Goal: Task Accomplishment & Management: Complete application form

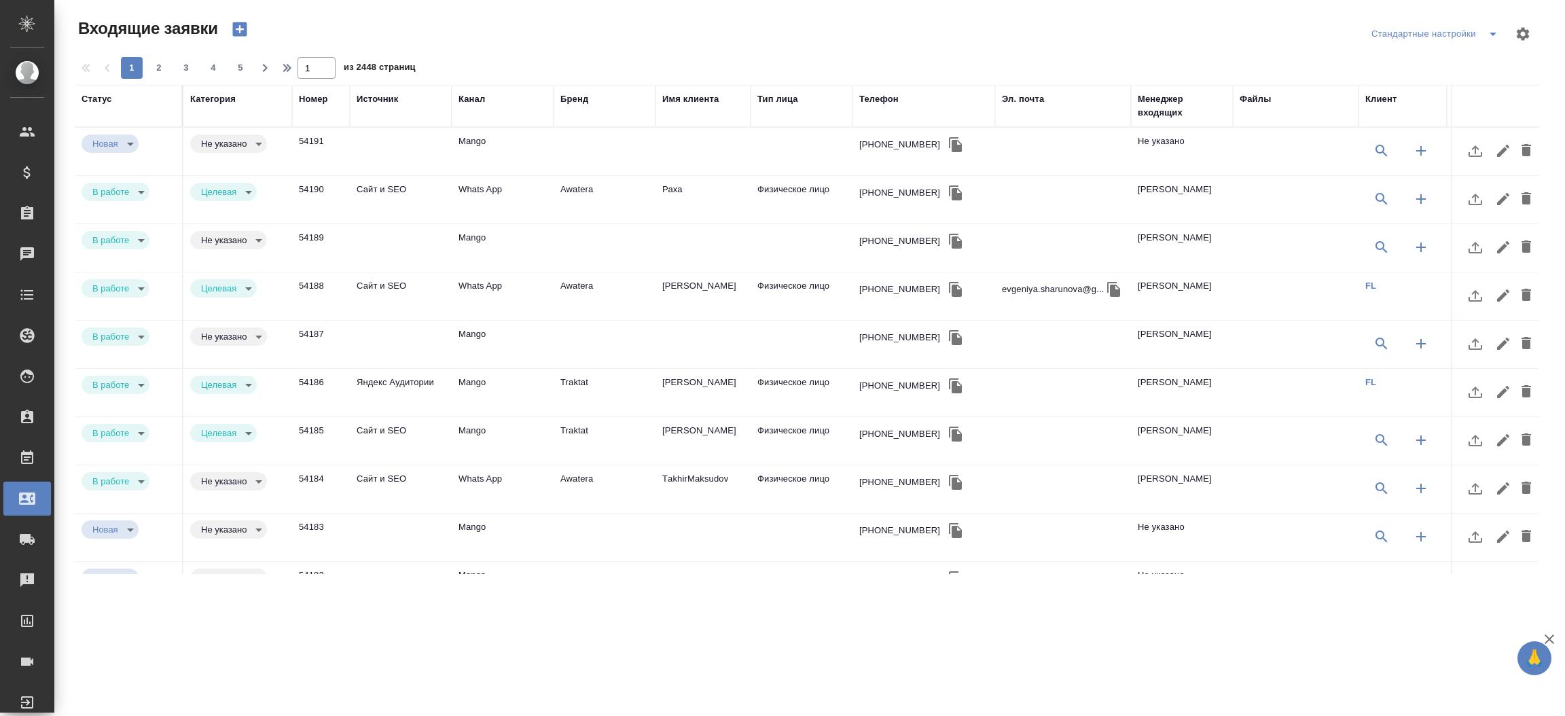
select select "RU"
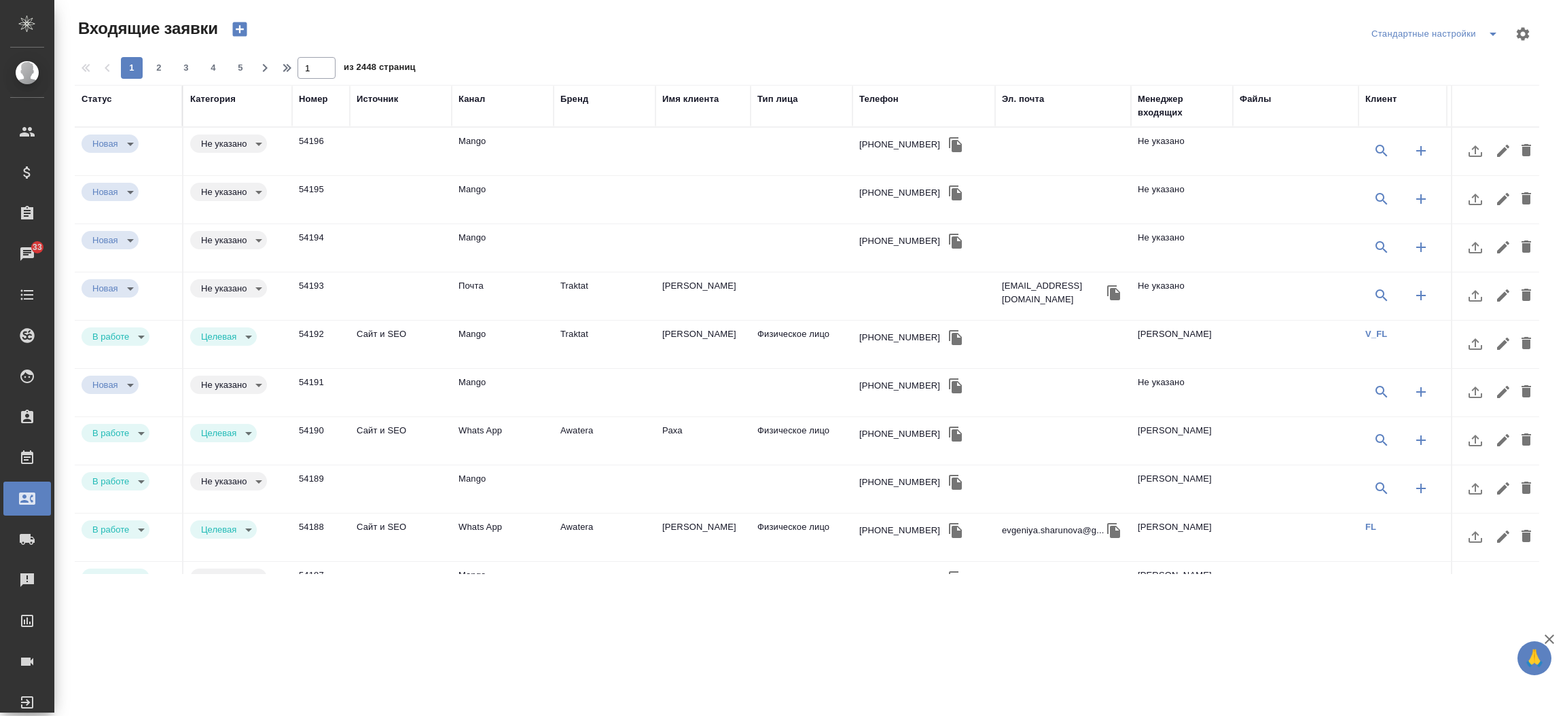
select select "RU"
click at [883, 101] on div "Телефон" at bounding box center [879, 99] width 39 height 14
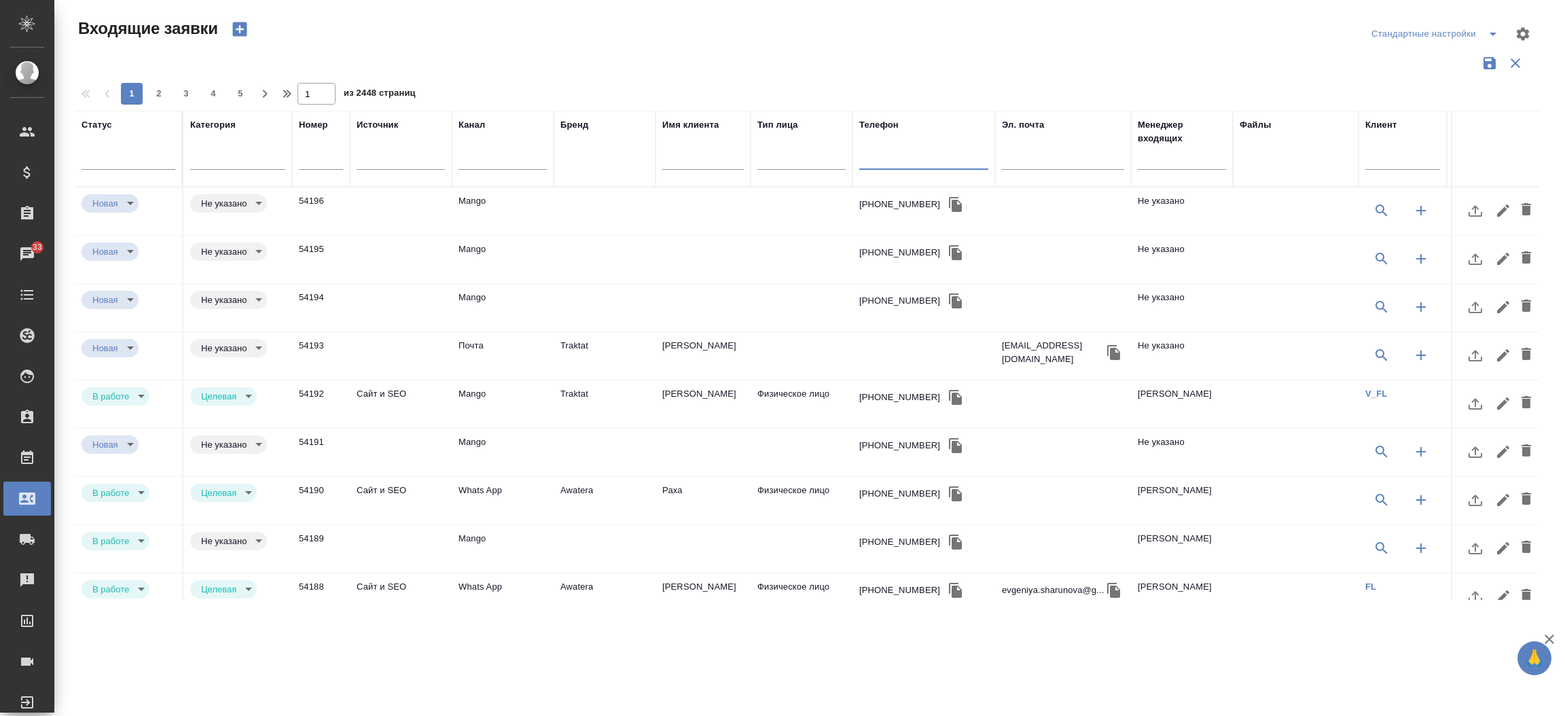
click at [883, 154] on input "text" at bounding box center [924, 160] width 129 height 17
paste input "79151464853"
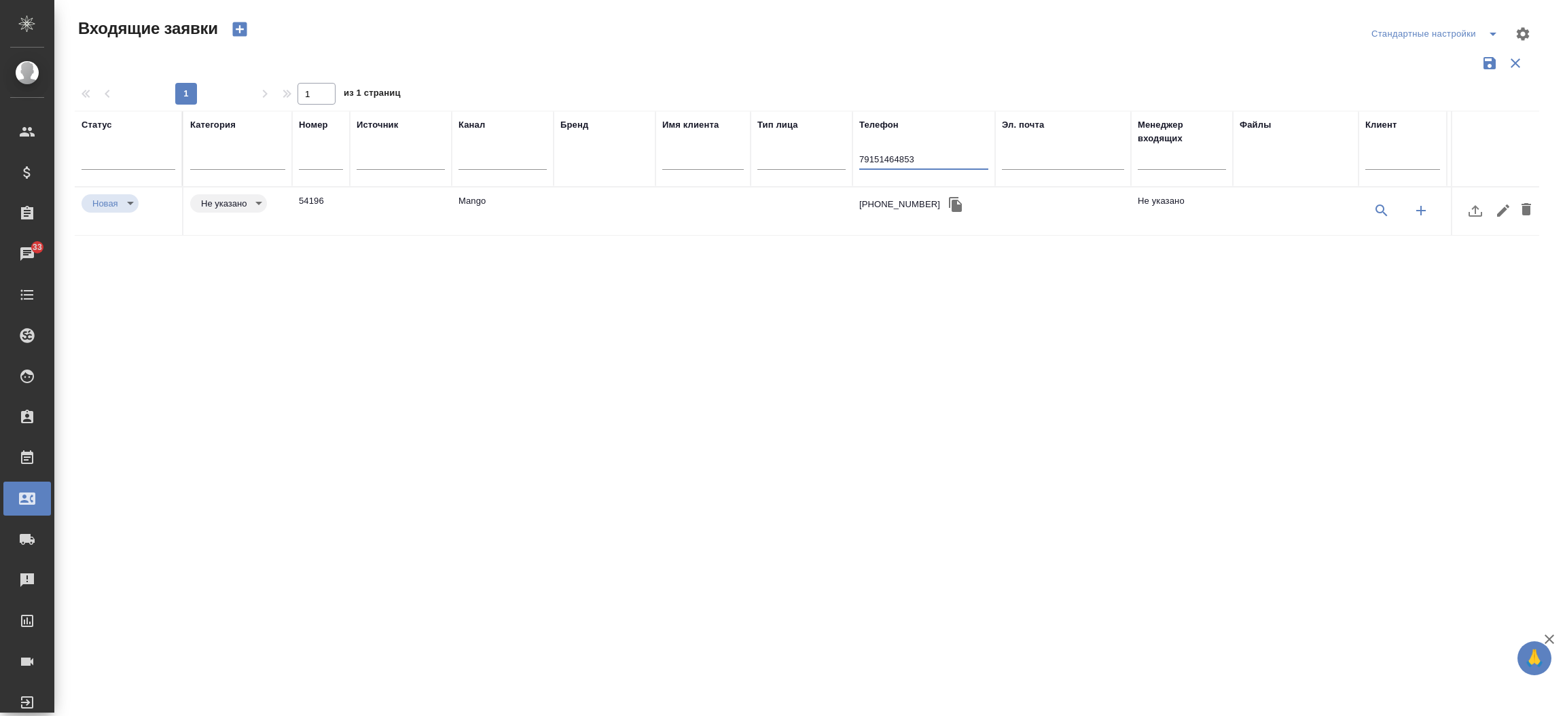
type input "79151464853"
click at [484, 198] on td "Mango" at bounding box center [503, 212] width 102 height 48
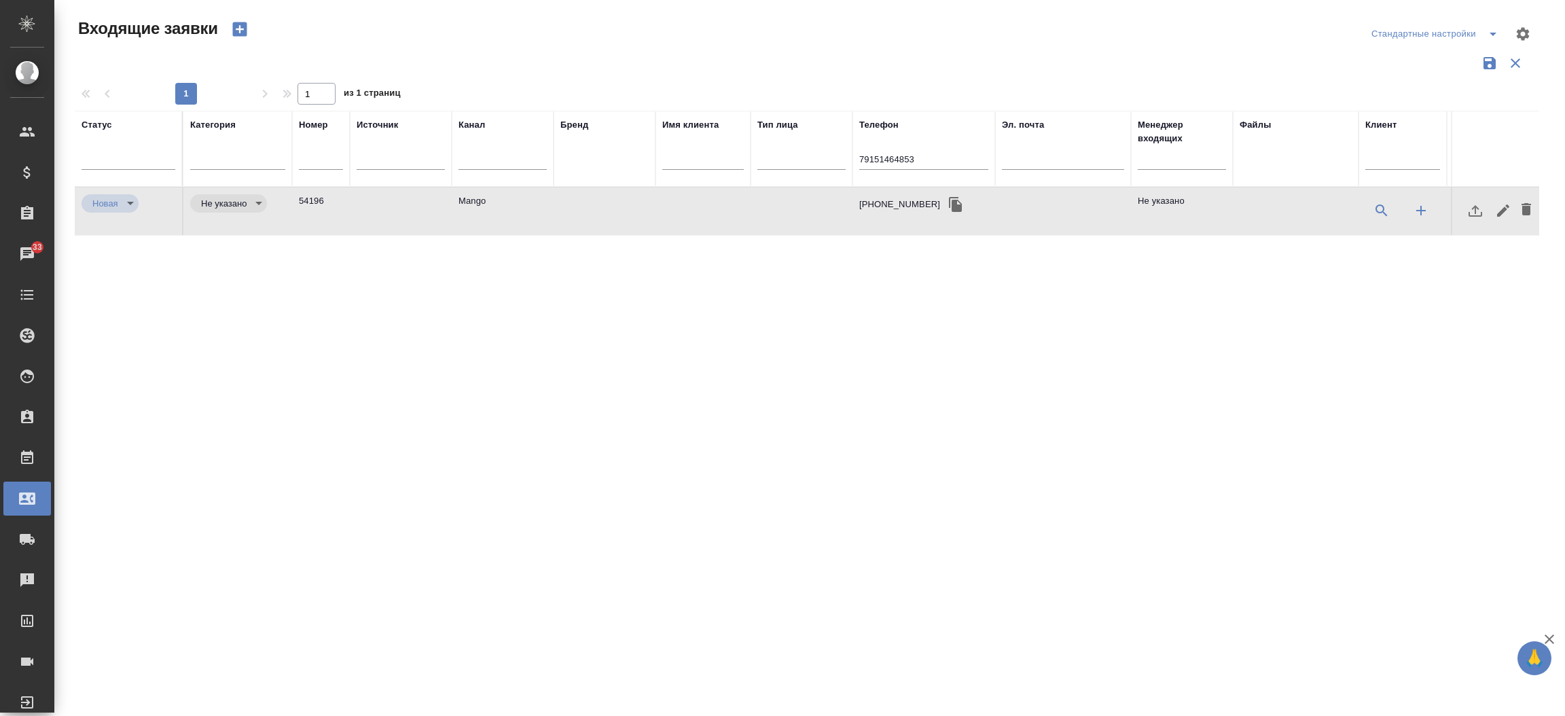
click at [484, 198] on td "Mango" at bounding box center [503, 212] width 102 height 48
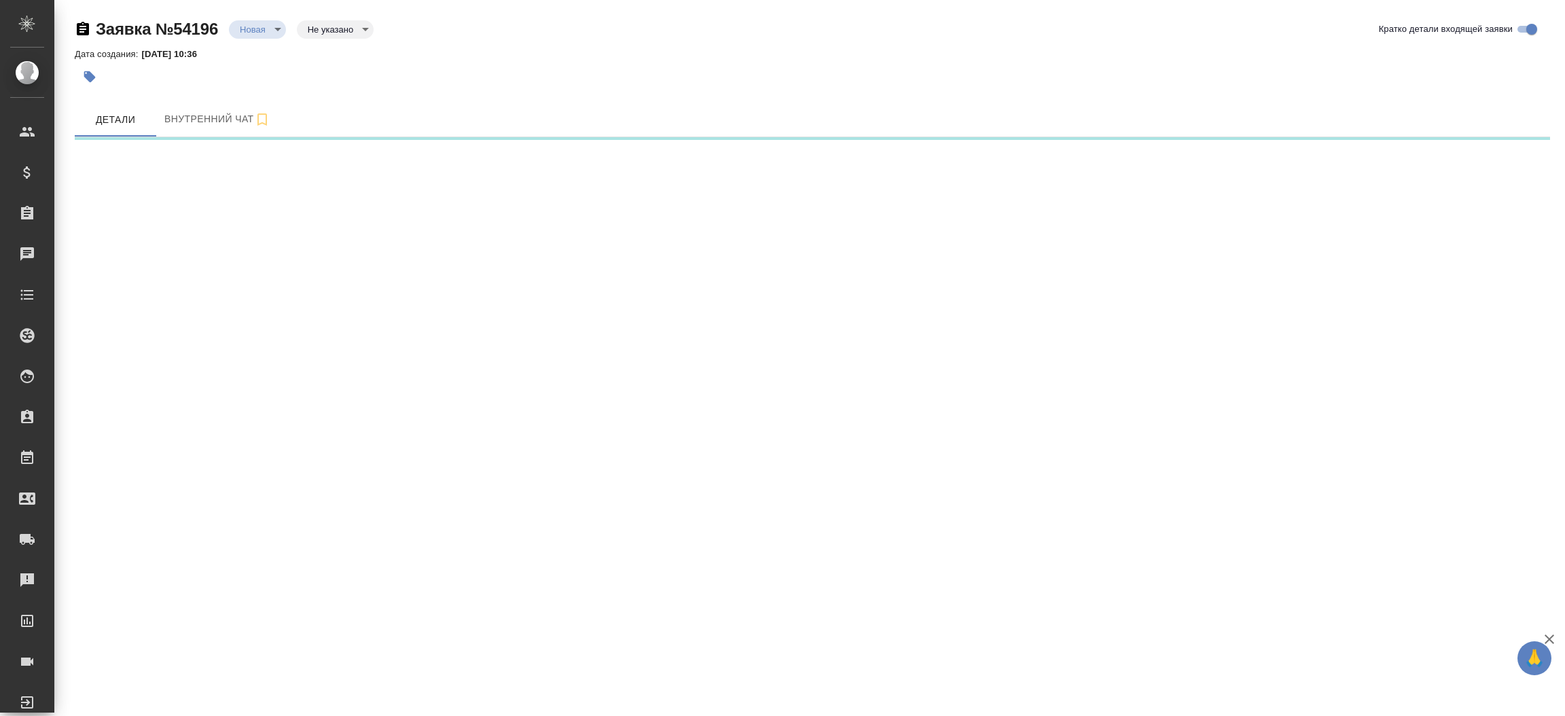
select select "RU"
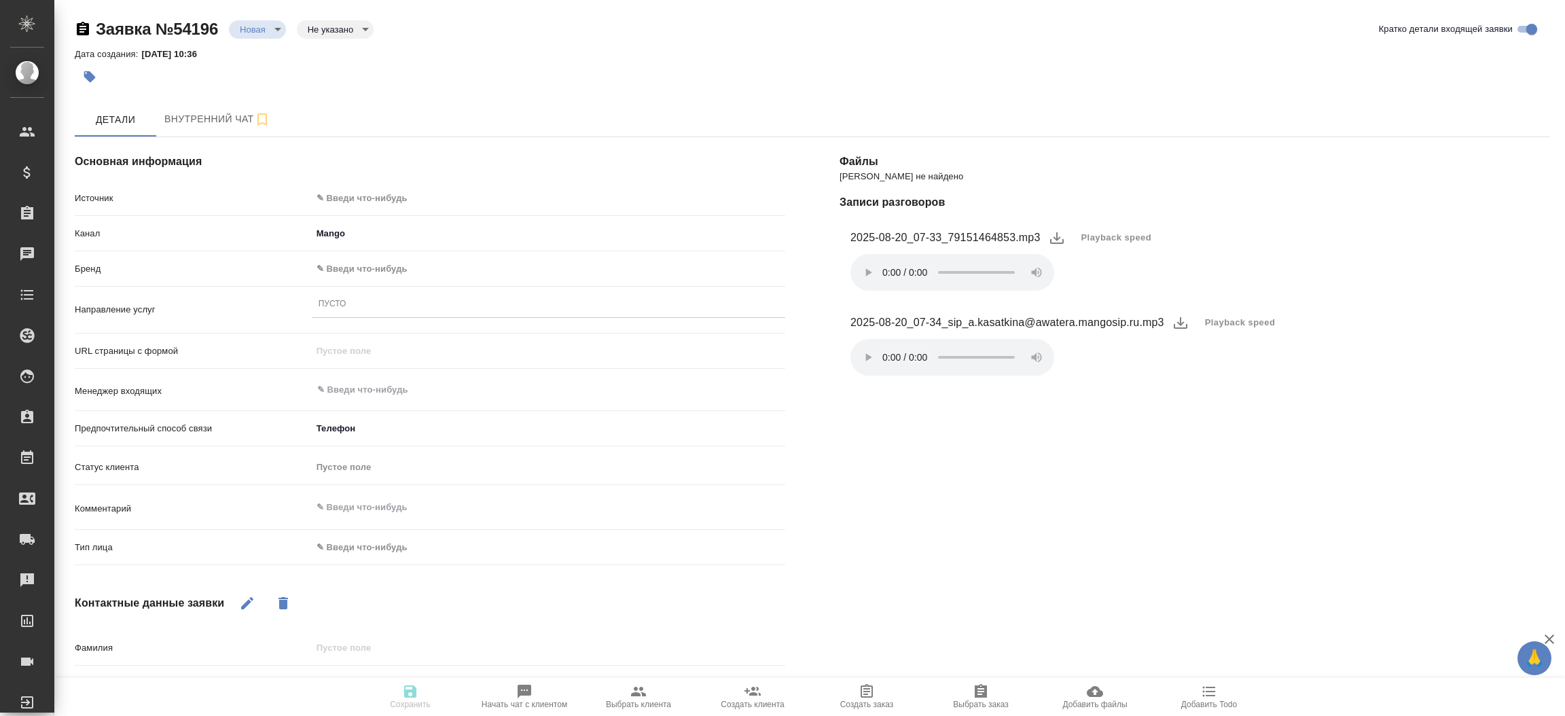
type textarea "x"
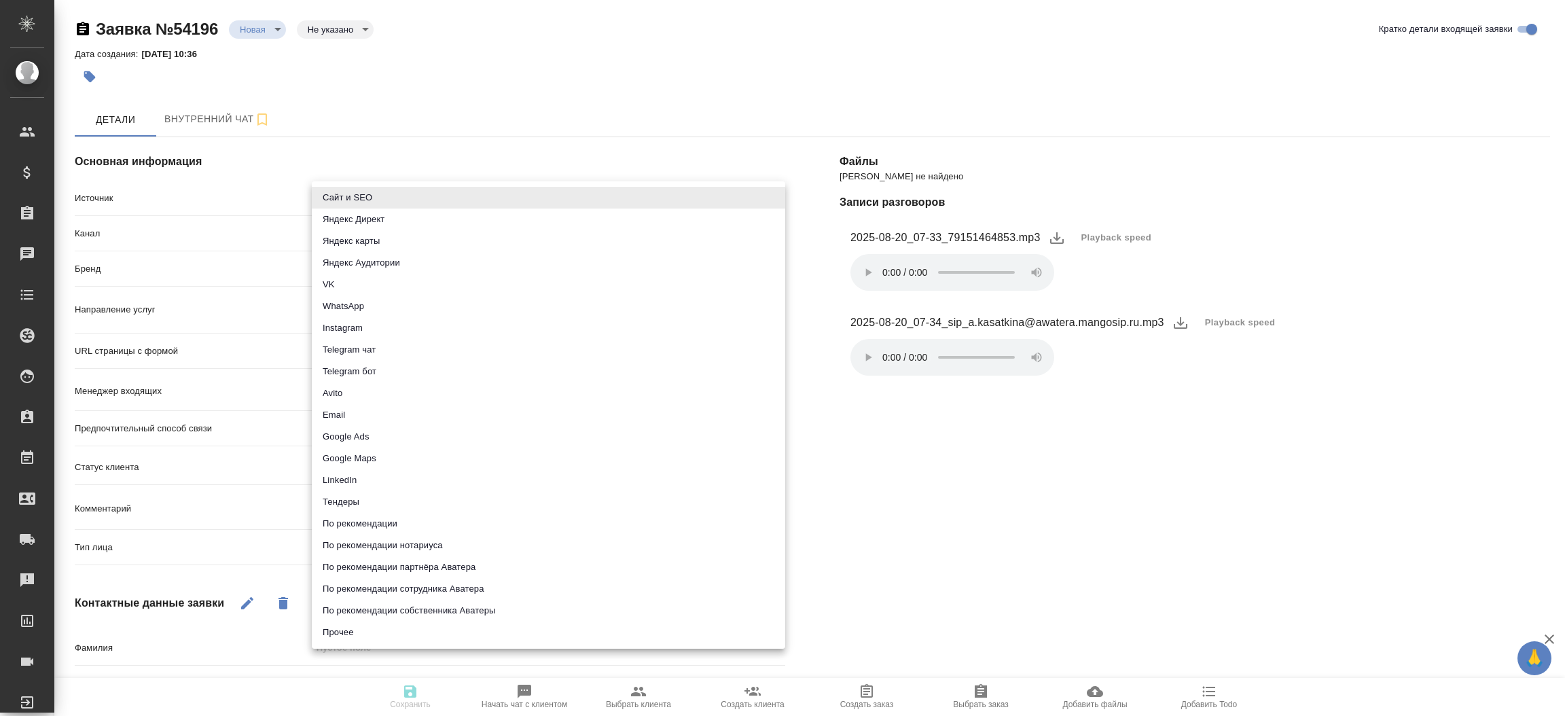
click at [484, 198] on body "🙏 .cls-1 fill:#fff; AWATERA [PERSON_NAME]prutko Клиенты Спецификации Заказы Чат…" at bounding box center [782, 358] width 1565 height 716
click at [484, 198] on li "Сайт и SEO" at bounding box center [549, 198] width 474 height 22
type input "seo"
type textarea "x"
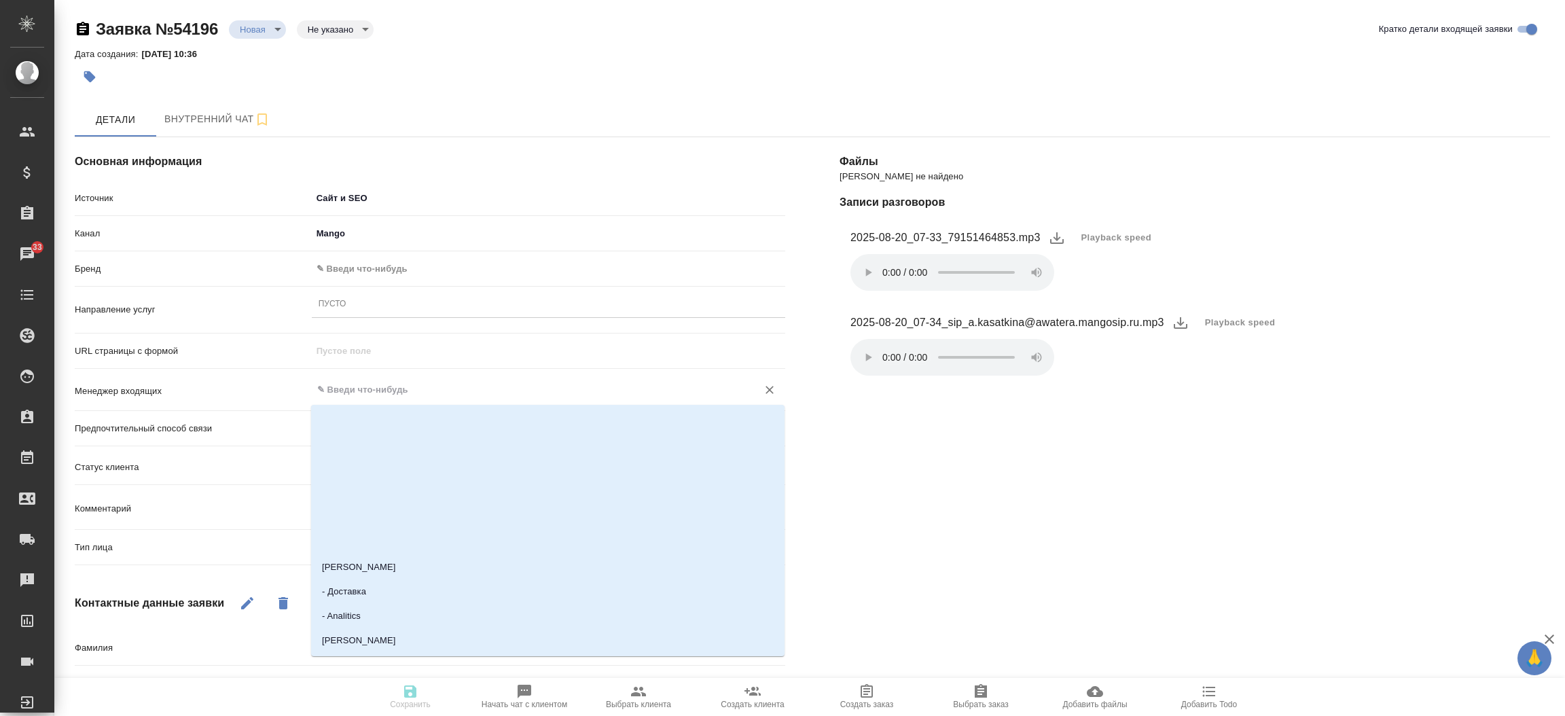
click at [427, 386] on input "text" at bounding box center [526, 390] width 420 height 16
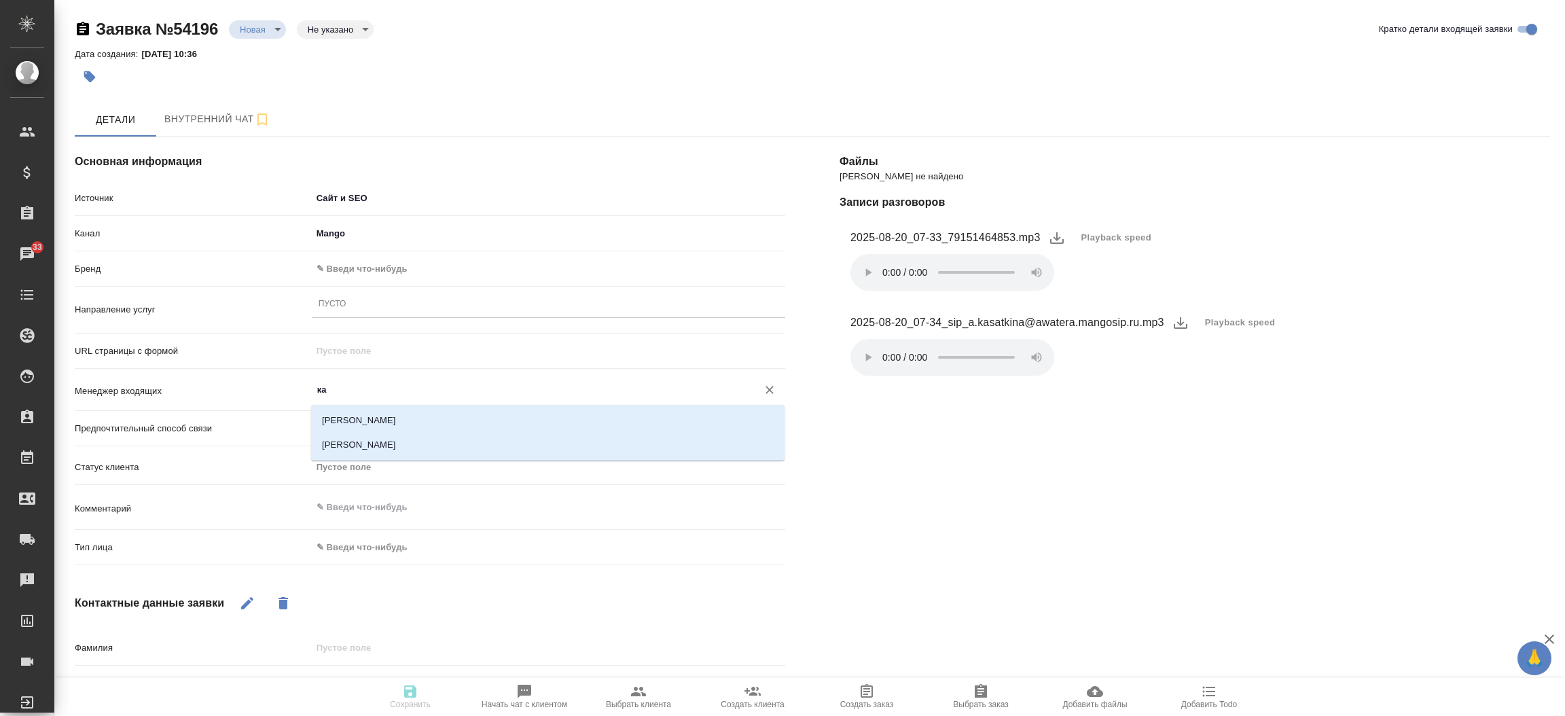
type input "к"
type textarea "x"
click at [410, 426] on li "[PERSON_NAME]" at bounding box center [548, 420] width 474 height 24
type input "[PERSON_NAME]"
type textarea "x"
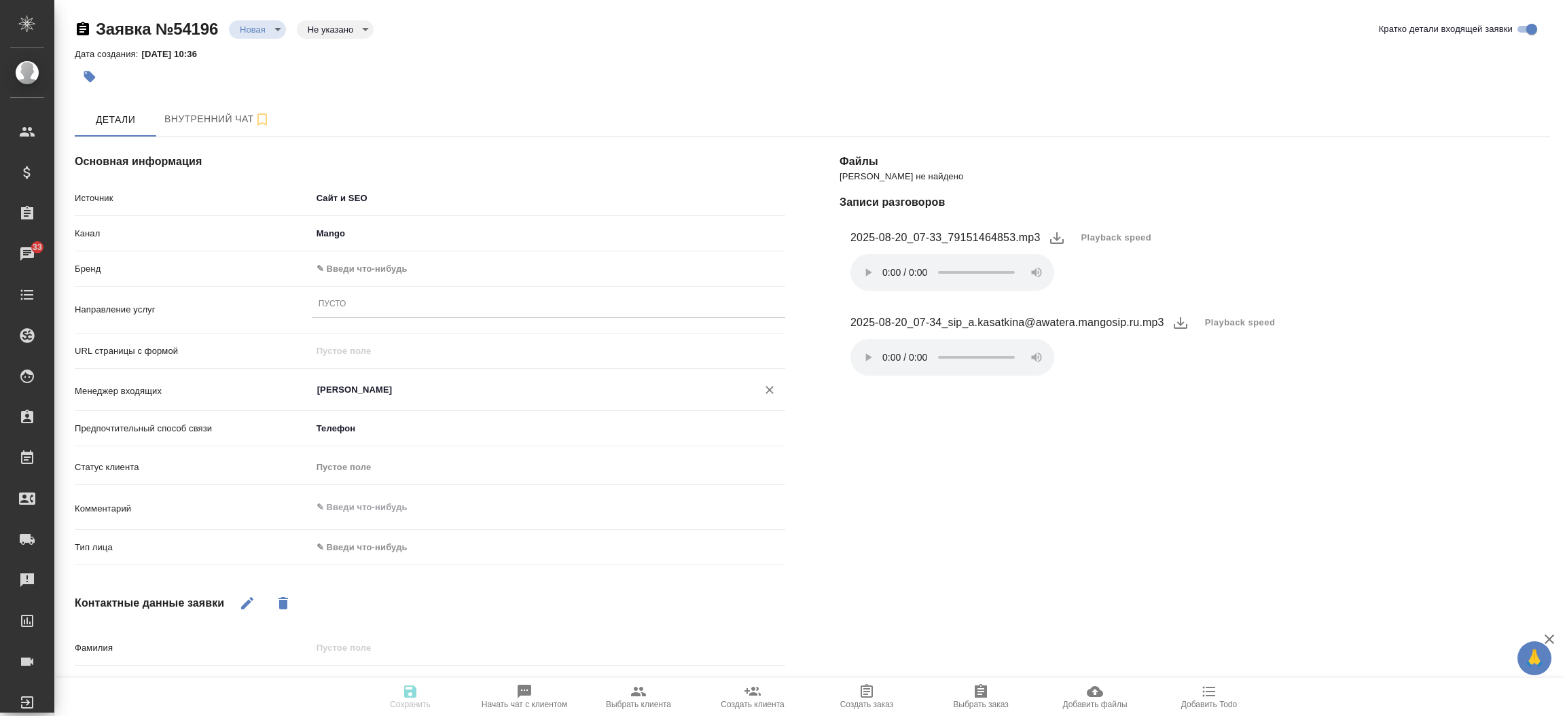
type input "[PERSON_NAME]"
click at [372, 548] on body "🙏 .cls-1 fill:#fff; AWATERA Прутько Ирина i.prutko Клиенты Спецификации Заказы …" at bounding box center [782, 358] width 1565 height 716
click at [372, 561] on li "Физическое лицо" at bounding box center [470, 570] width 316 height 22
type textarea "x"
type input "private"
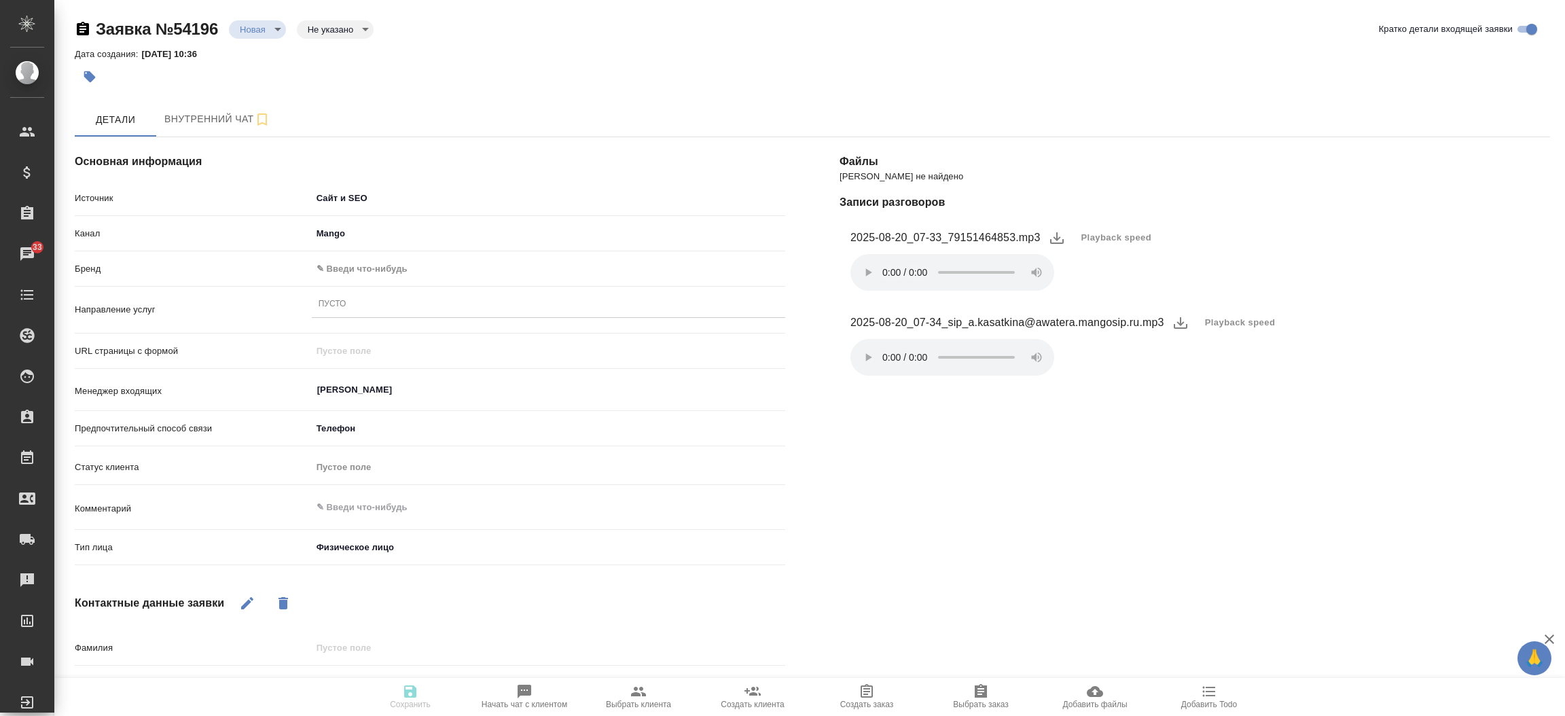
click at [353, 307] on div "Пусто" at bounding box center [549, 305] width 474 height 20
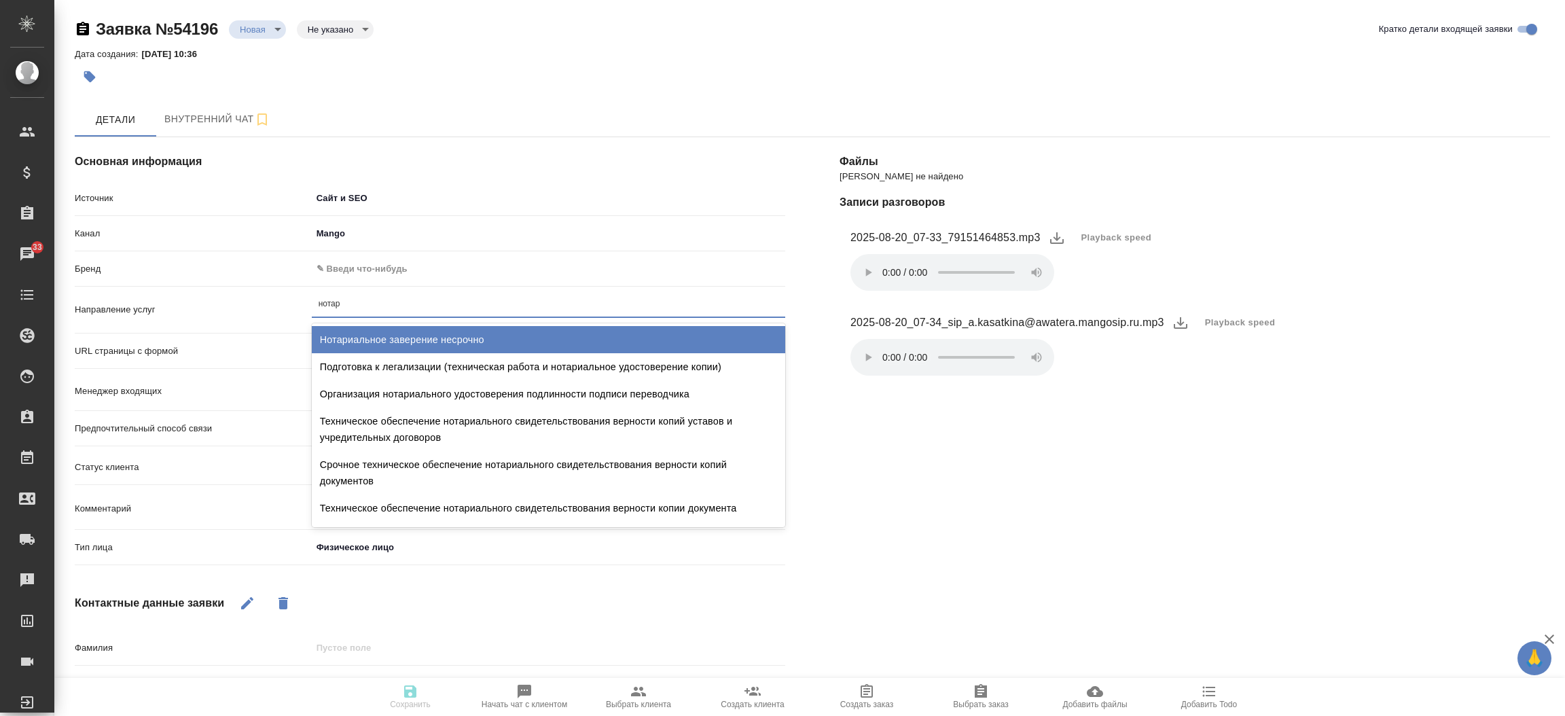
type input "нотари"
click at [372, 342] on div "Нотариальное заверение несрочно" at bounding box center [549, 339] width 474 height 27
type textarea "x"
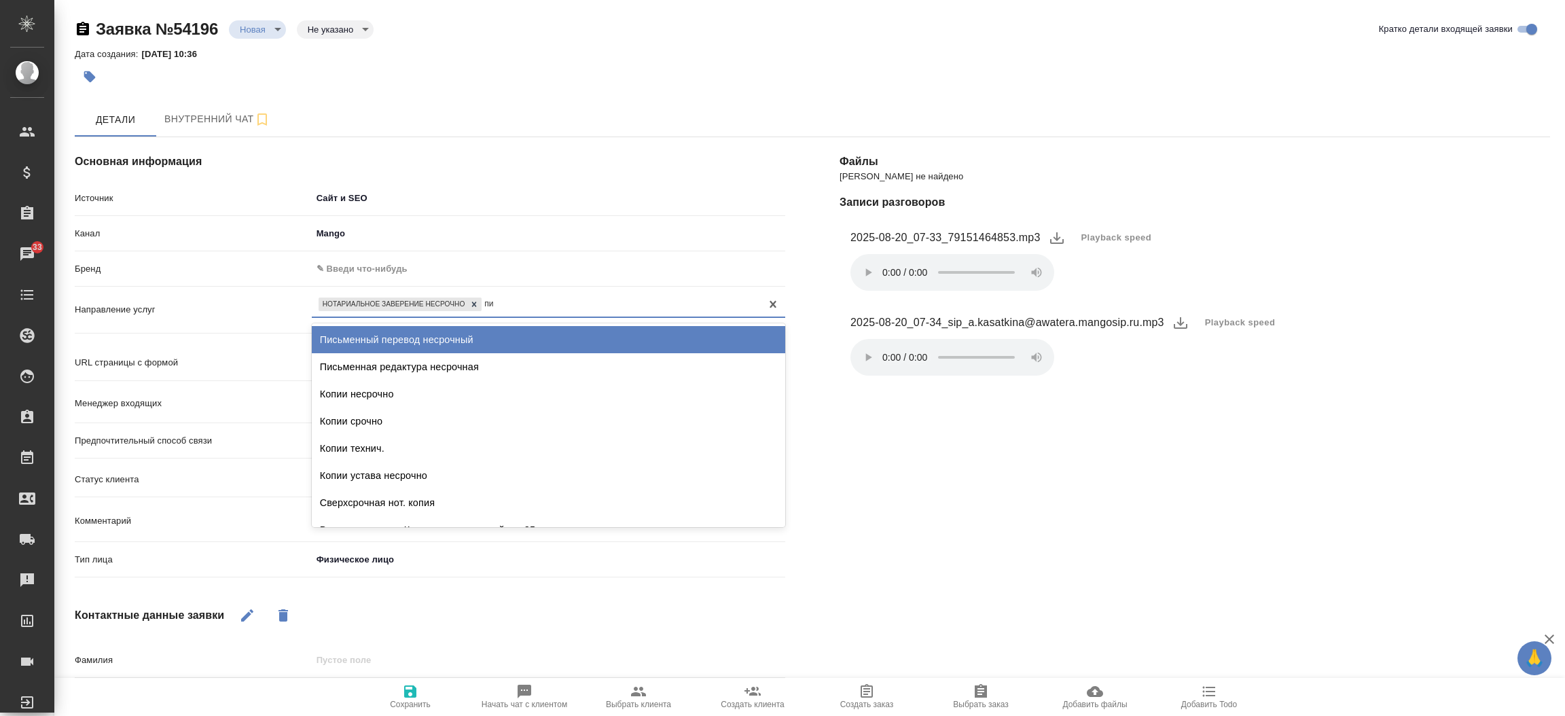
type input "п"
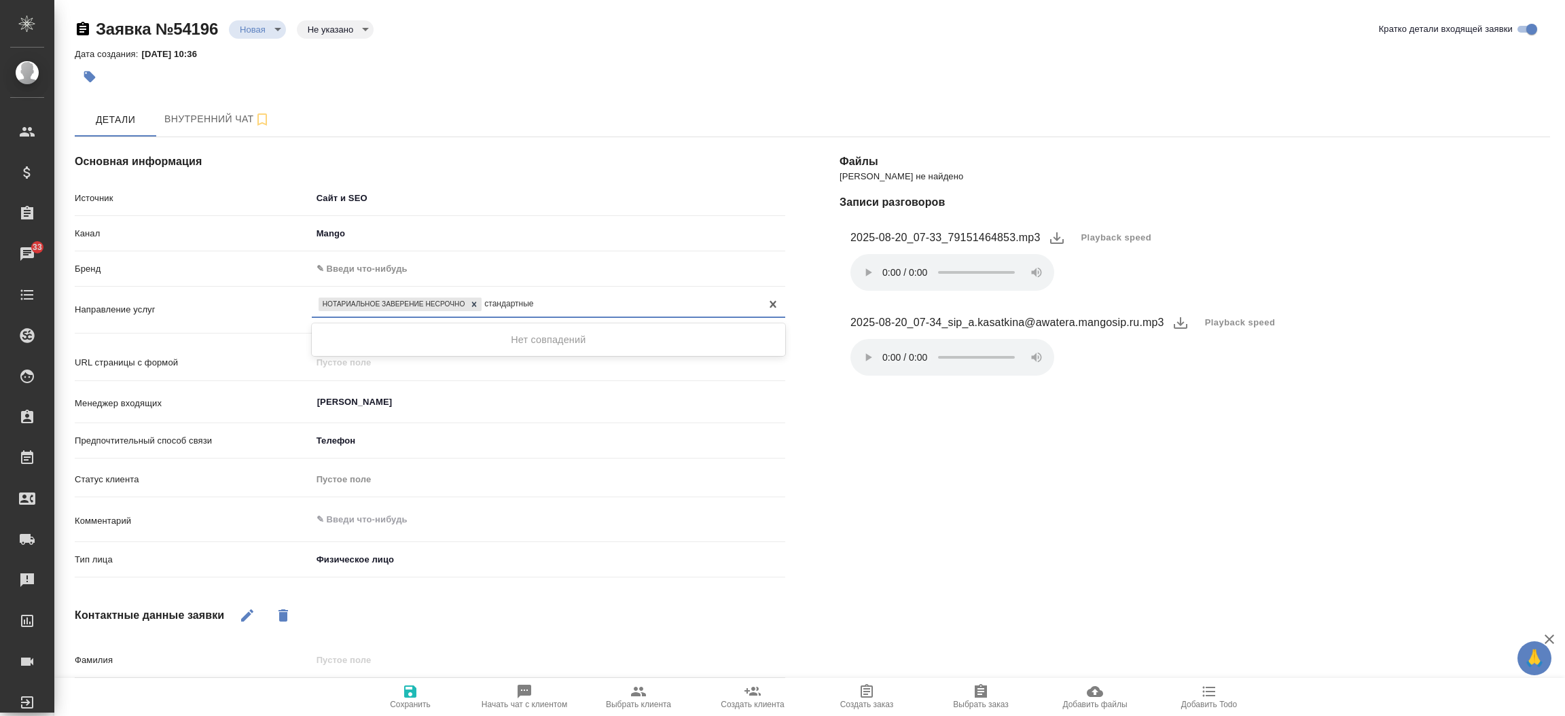
type input "стандартны"
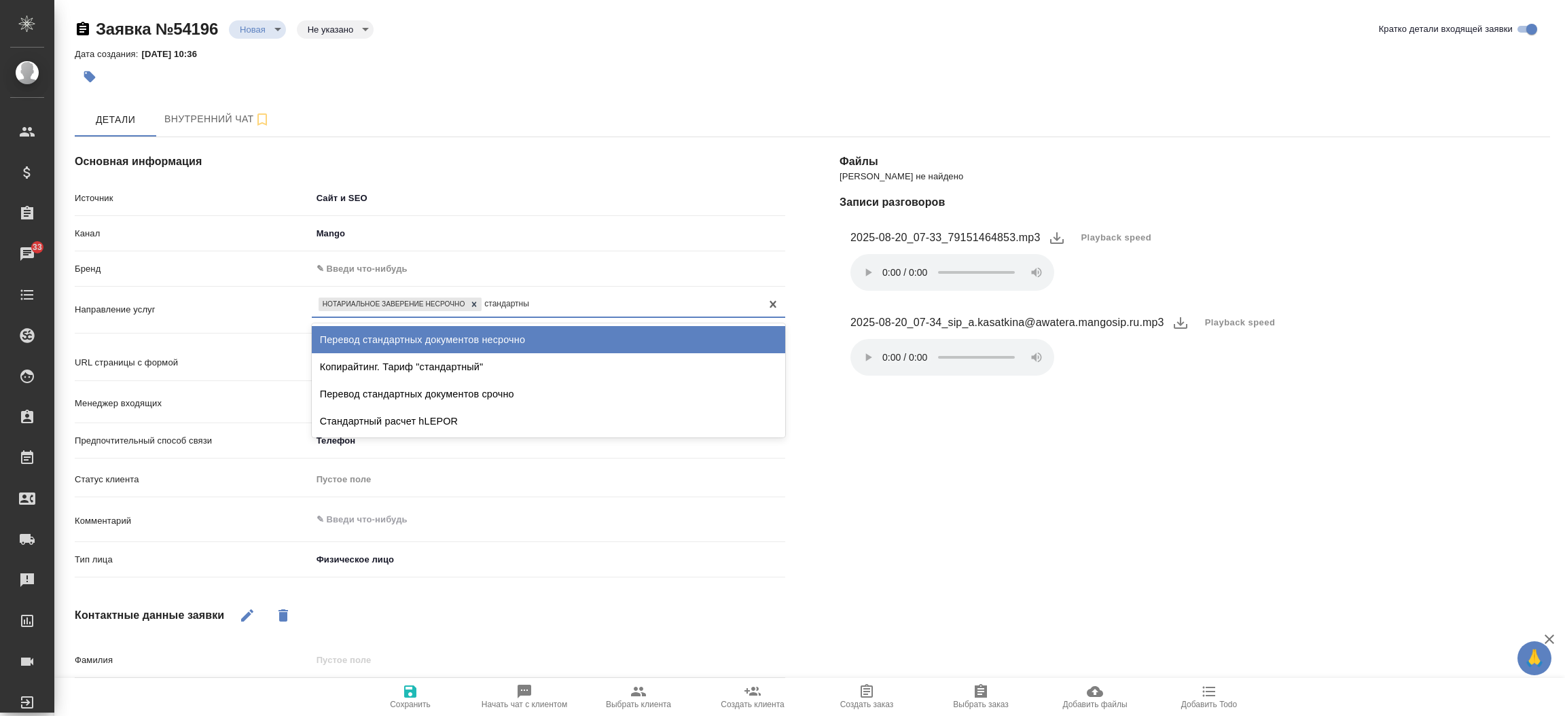
click at [372, 342] on div "Перевод стандартных документов несрочно" at bounding box center [549, 339] width 474 height 27
type textarea "x"
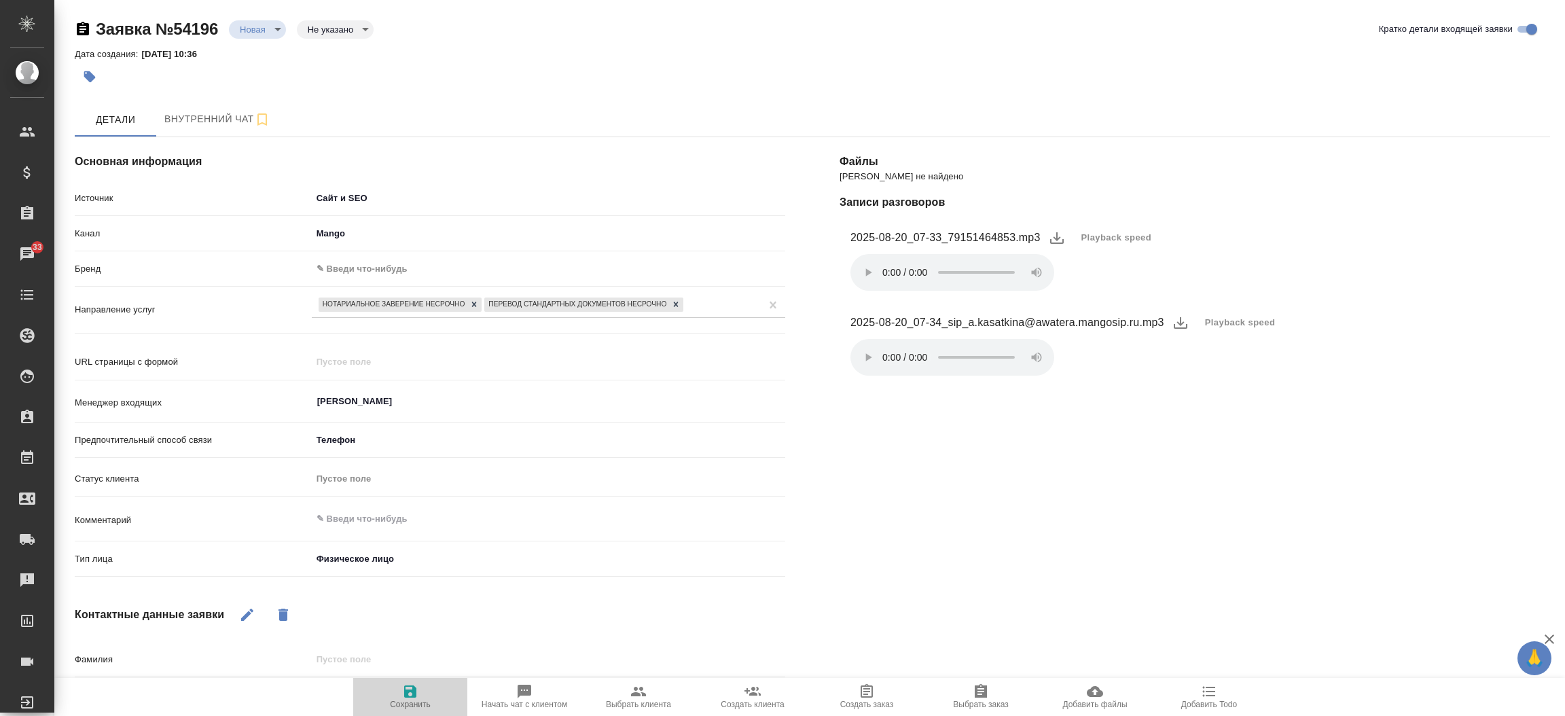
click at [407, 692] on icon "button" at bounding box center [410, 692] width 12 height 12
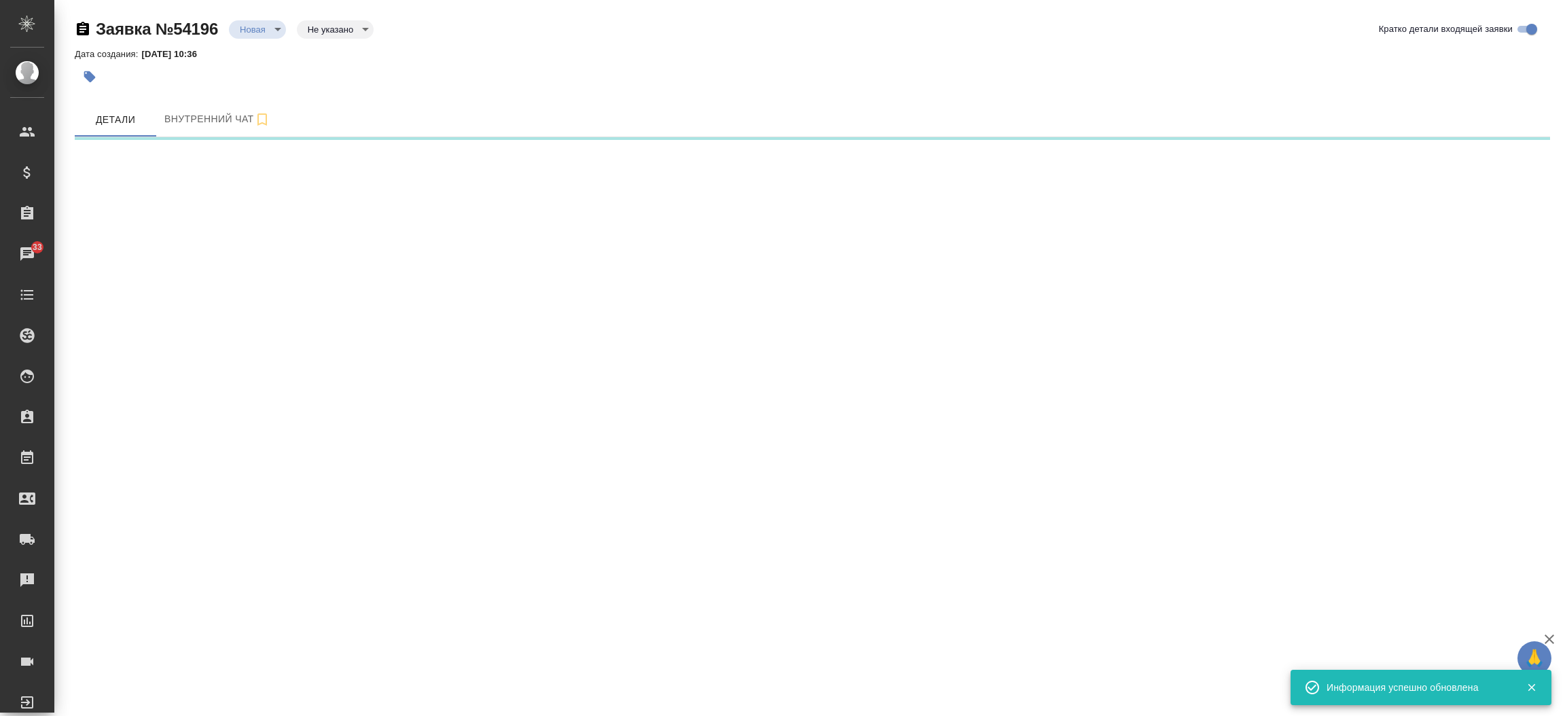
select select "RU"
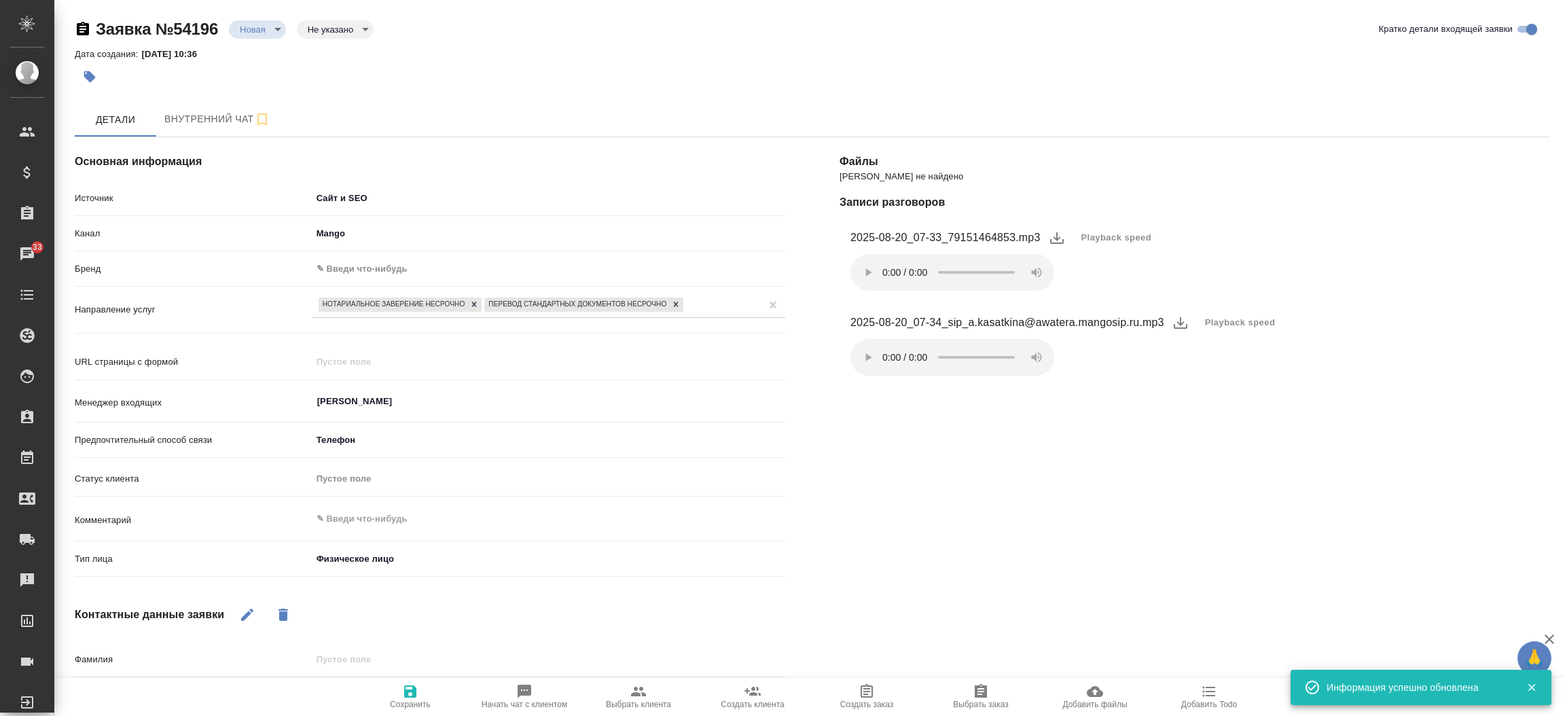
click at [622, 675] on div "Фамилия" at bounding box center [430, 665] width 711 height 35
click at [631, 687] on icon "button" at bounding box center [639, 692] width 16 height 16
type textarea "x"
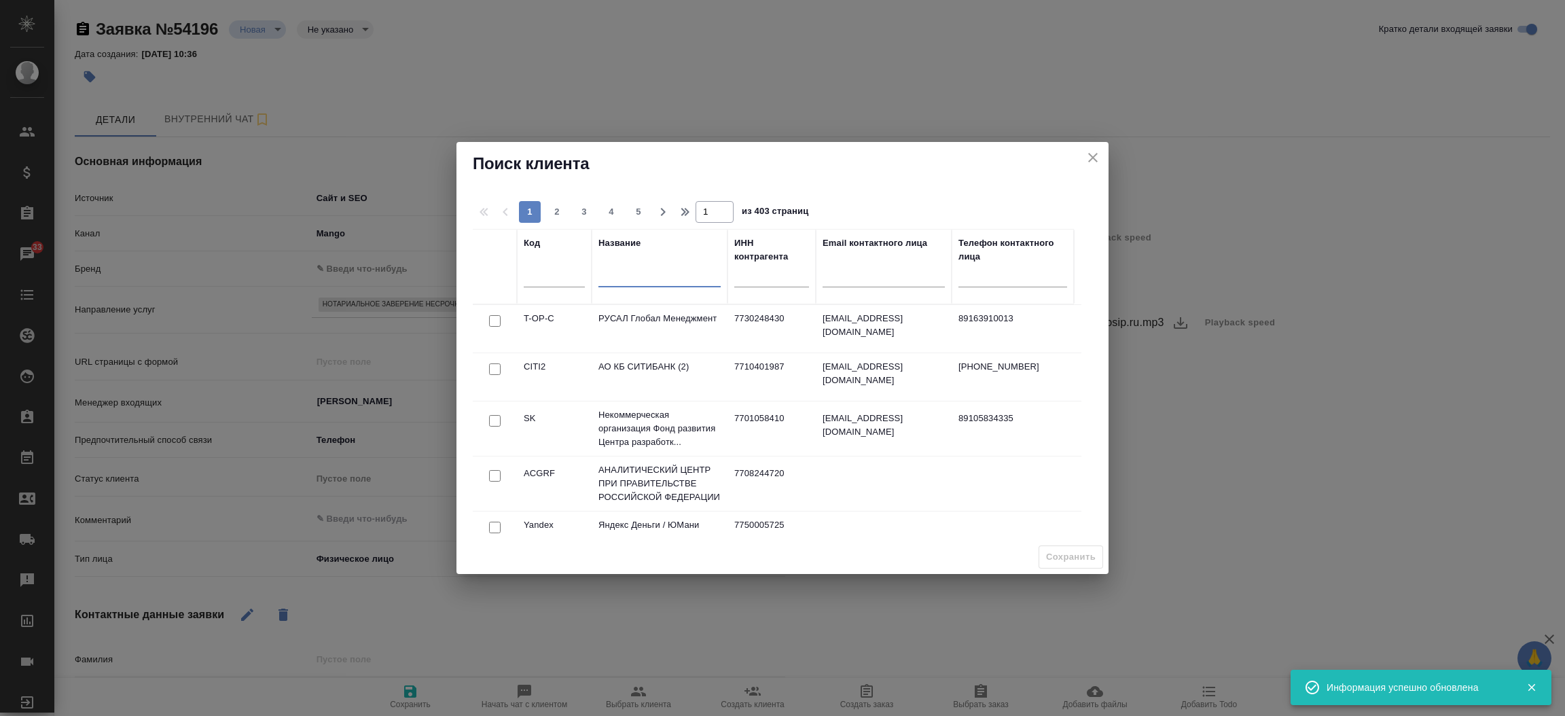
click at [635, 272] on input "text" at bounding box center [660, 278] width 122 height 17
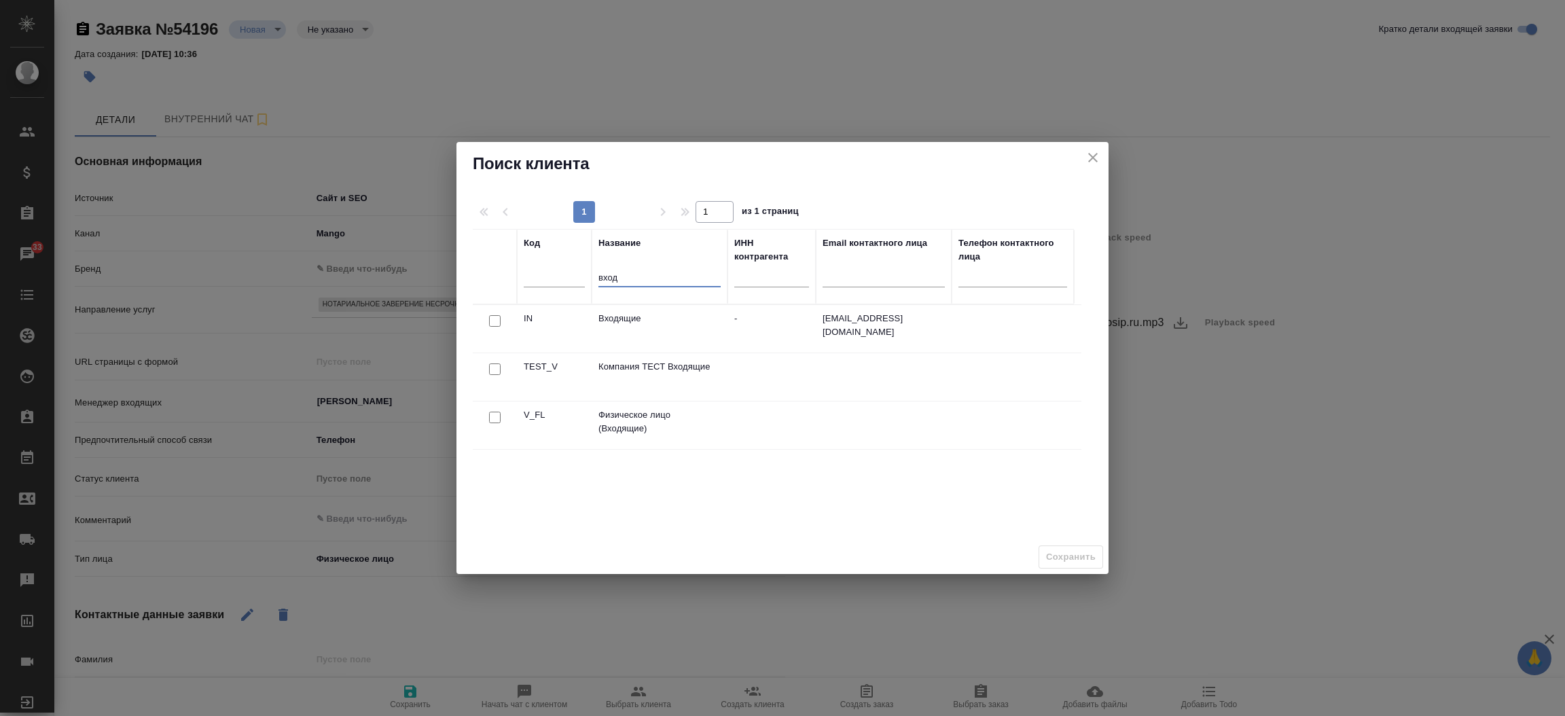
type input "вход"
click at [493, 327] on input "checkbox" at bounding box center [495, 321] width 12 height 12
checkbox input "true"
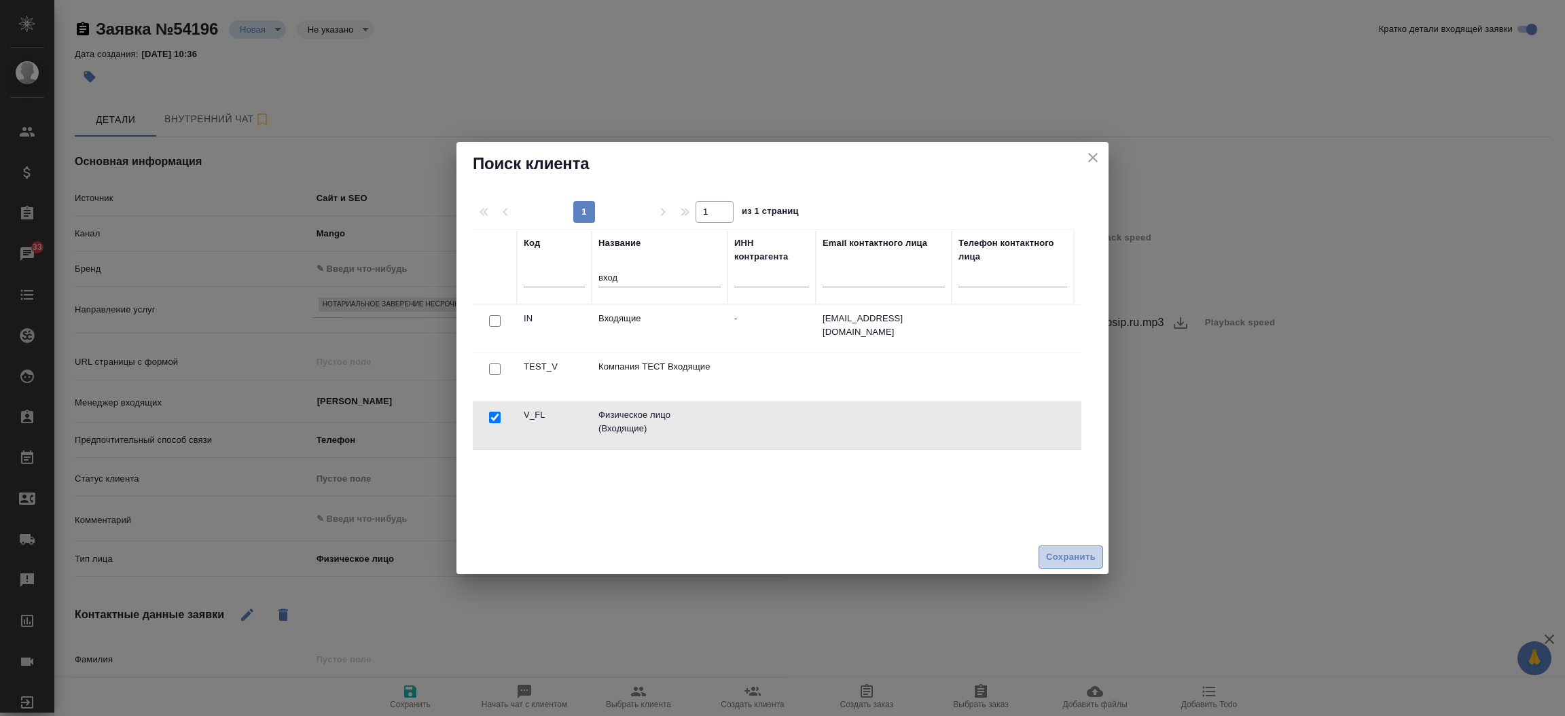
click at [1053, 554] on span "Сохранить" at bounding box center [1071, 558] width 50 height 16
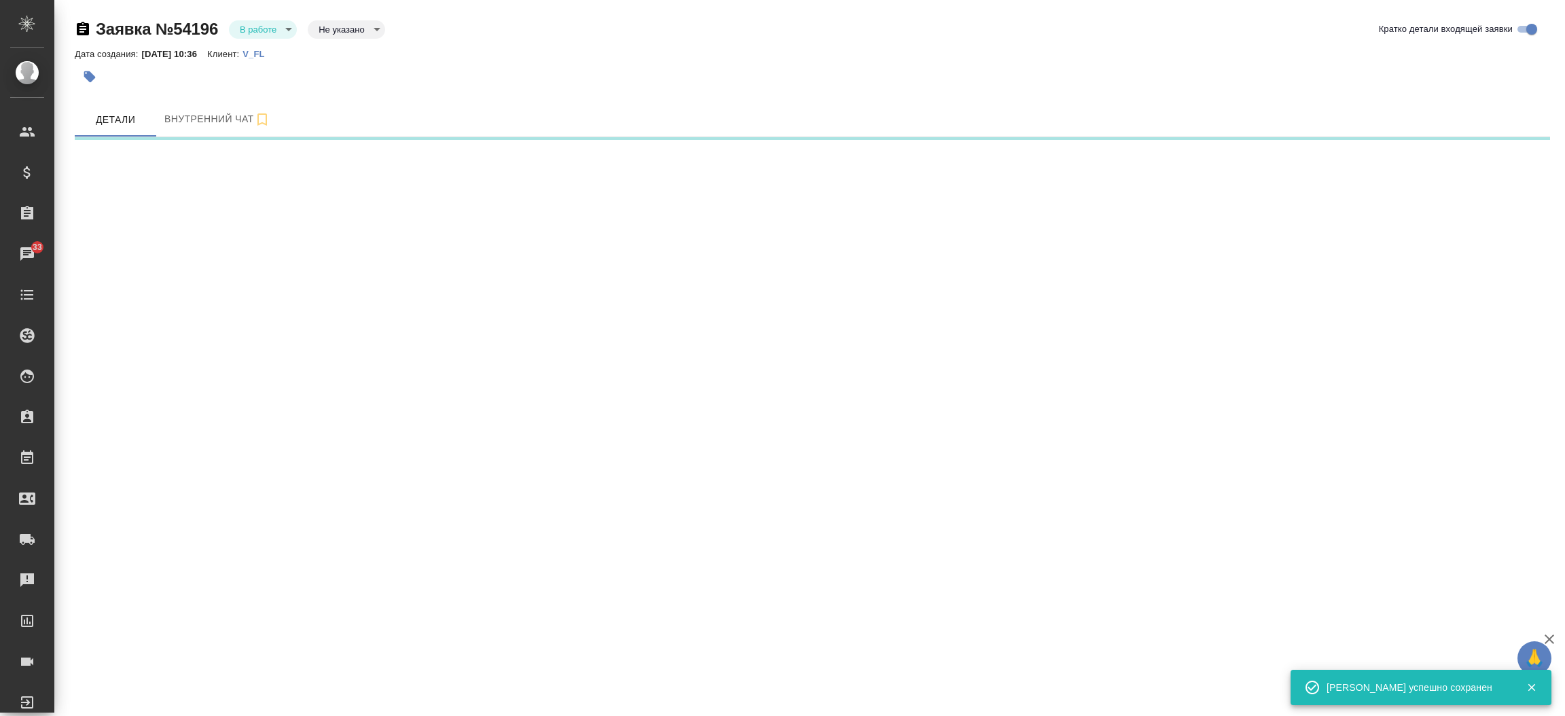
select select "RU"
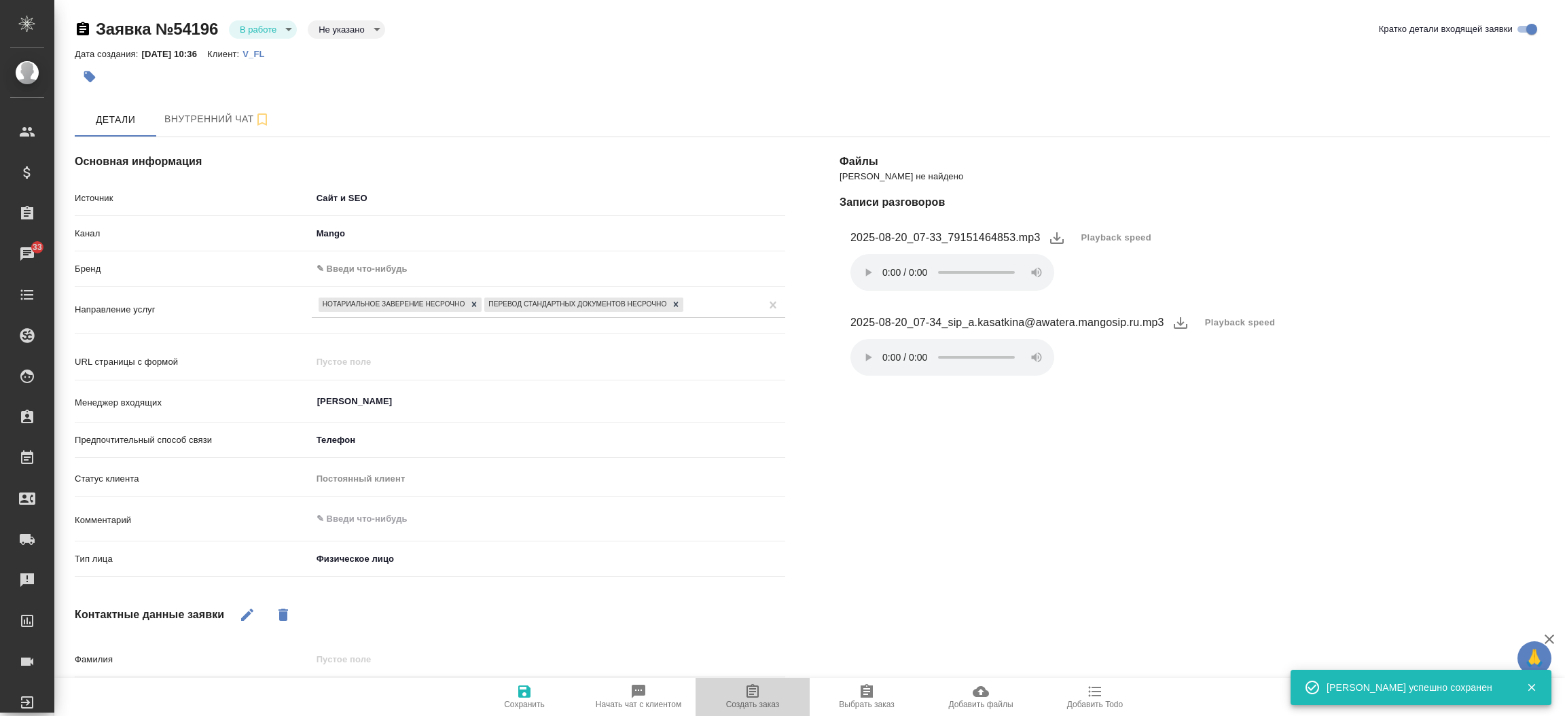
click at [766, 695] on span "Создать заказ" at bounding box center [753, 697] width 98 height 26
type textarea "x"
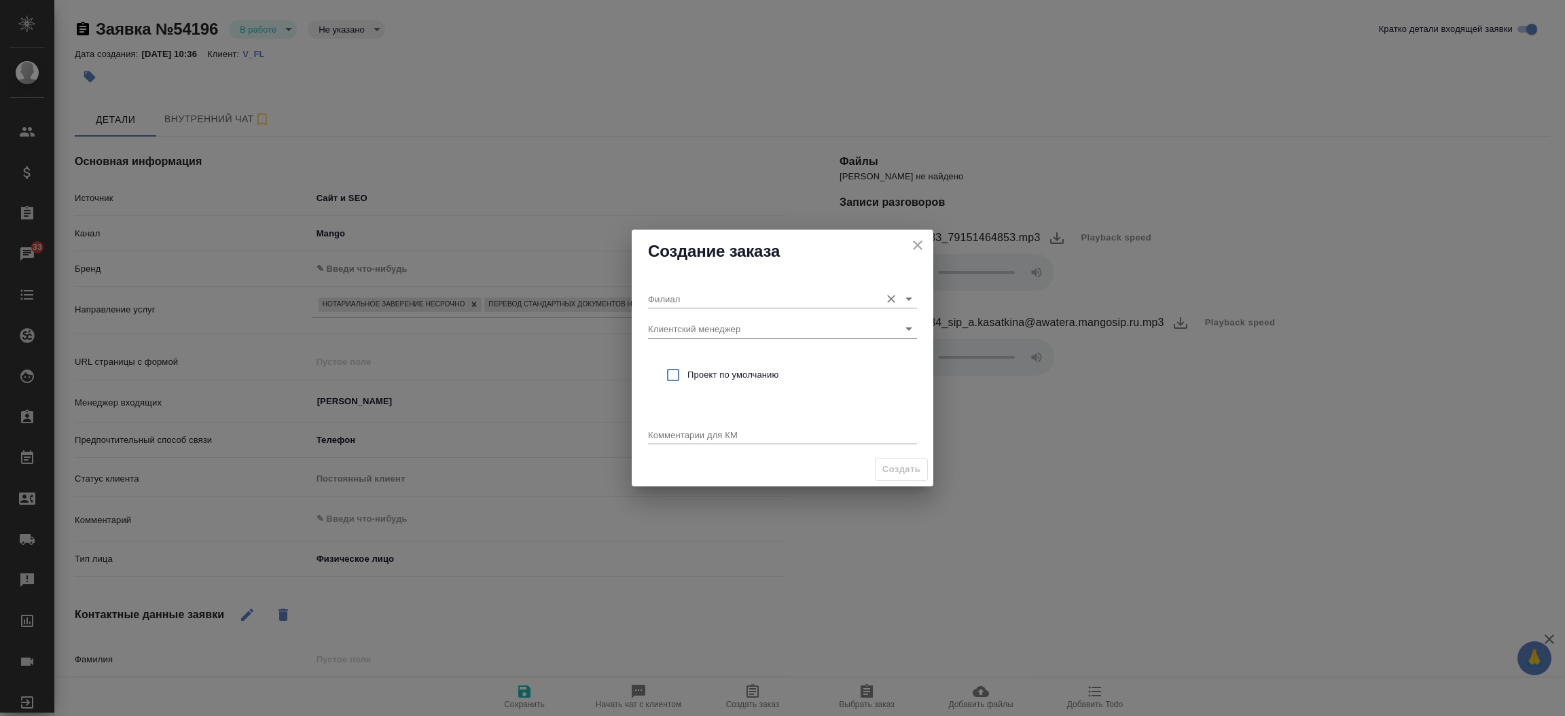
click at [690, 291] on input "Филиал" at bounding box center [761, 298] width 226 height 18
click at [694, 261] on h2 "Создание заказа" at bounding box center [782, 252] width 269 height 22
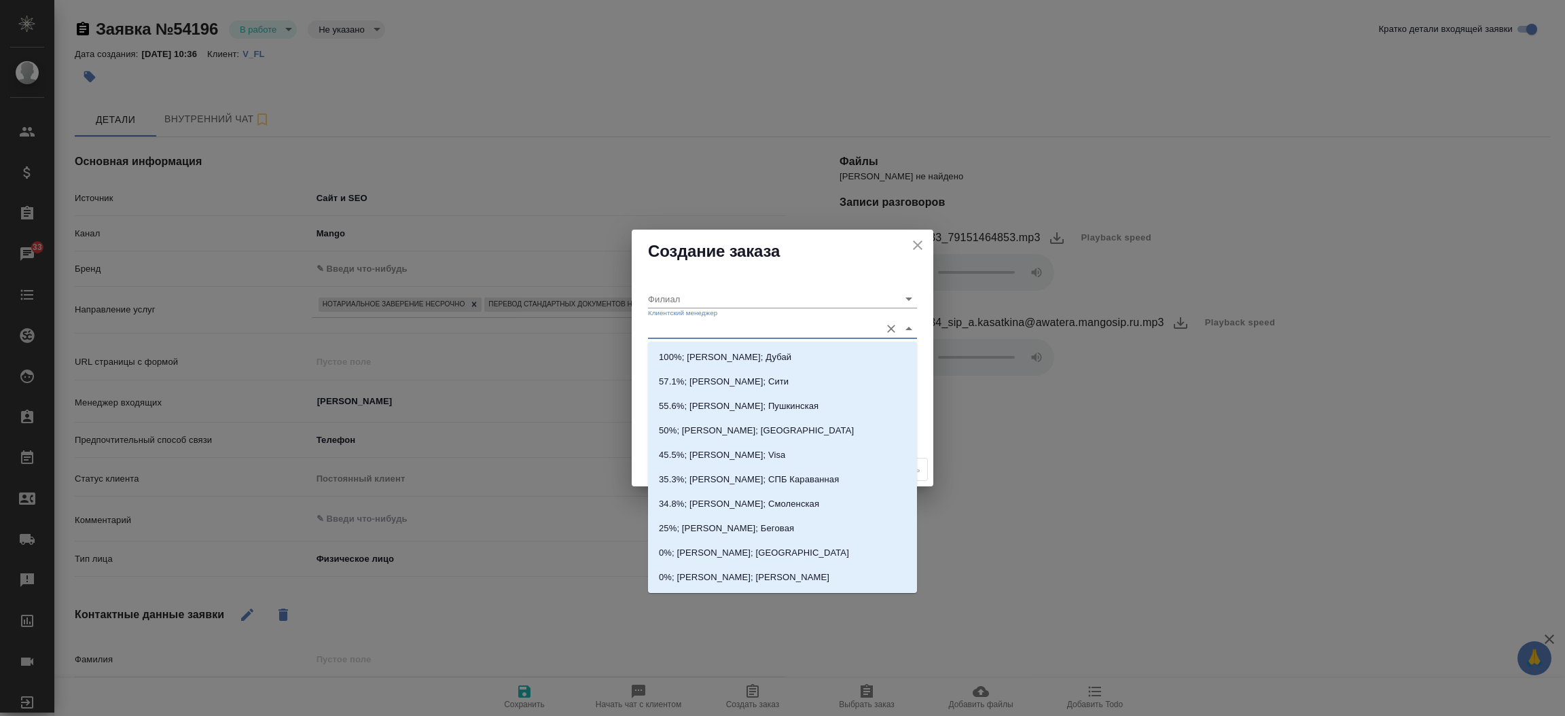
click at [694, 329] on input "Клиентский менеджер" at bounding box center [761, 328] width 226 height 18
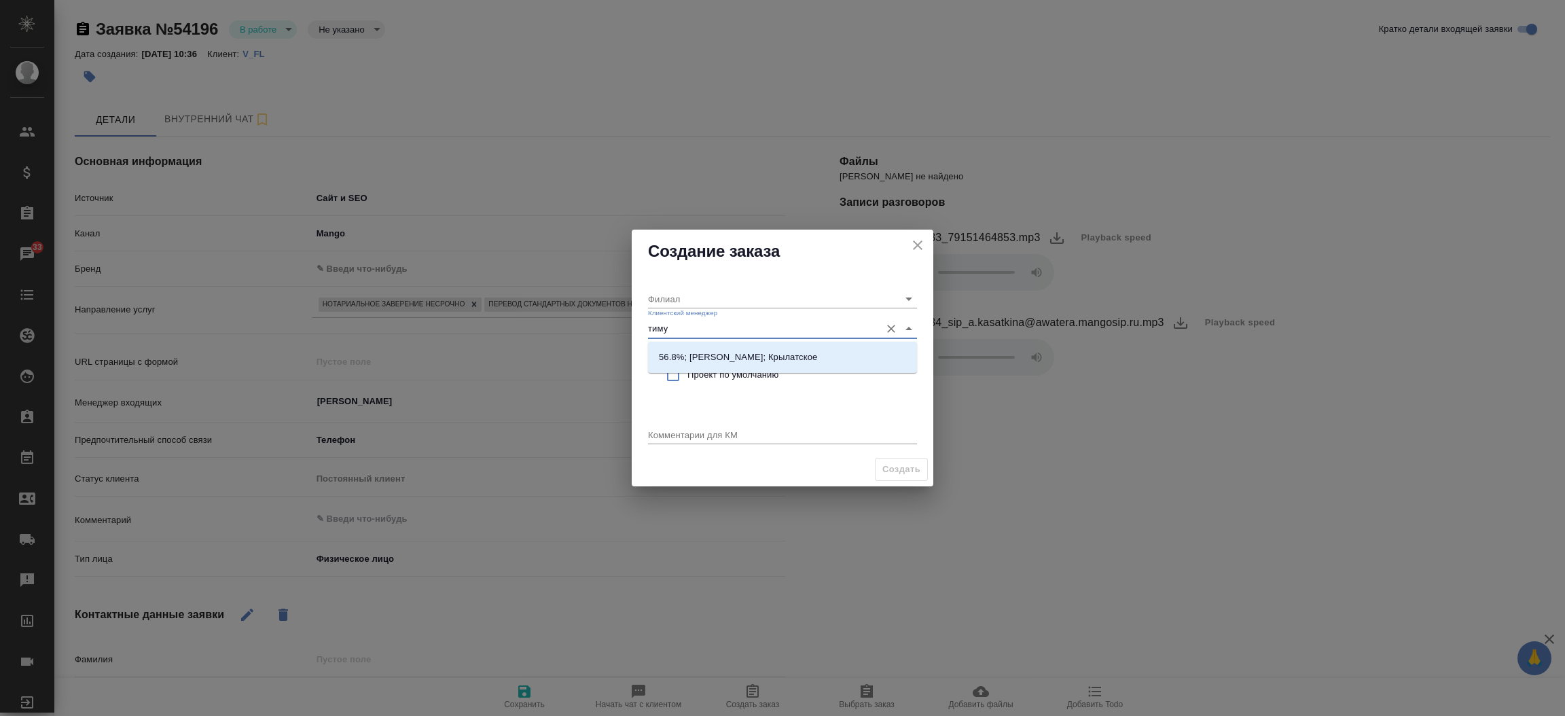
type input "тимур"
click at [712, 357] on p "56.8%; Касымов Тимур; Крылатское" at bounding box center [738, 358] width 158 height 14
type input "Крылатское"
type input "56.8%; Касымов Тимур; Крылатское"
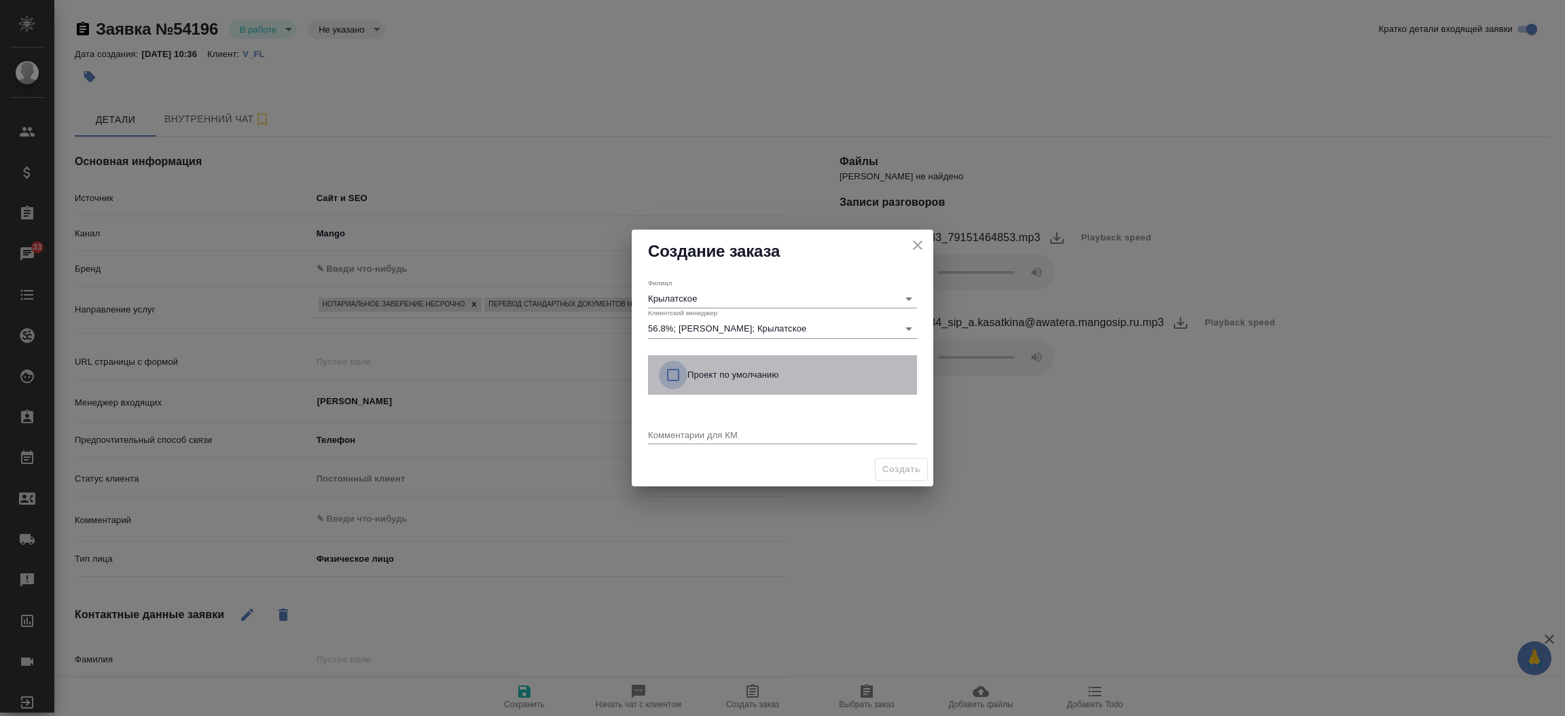
click at [672, 378] on input "checkbox" at bounding box center [673, 375] width 29 height 29
checkbox input "true"
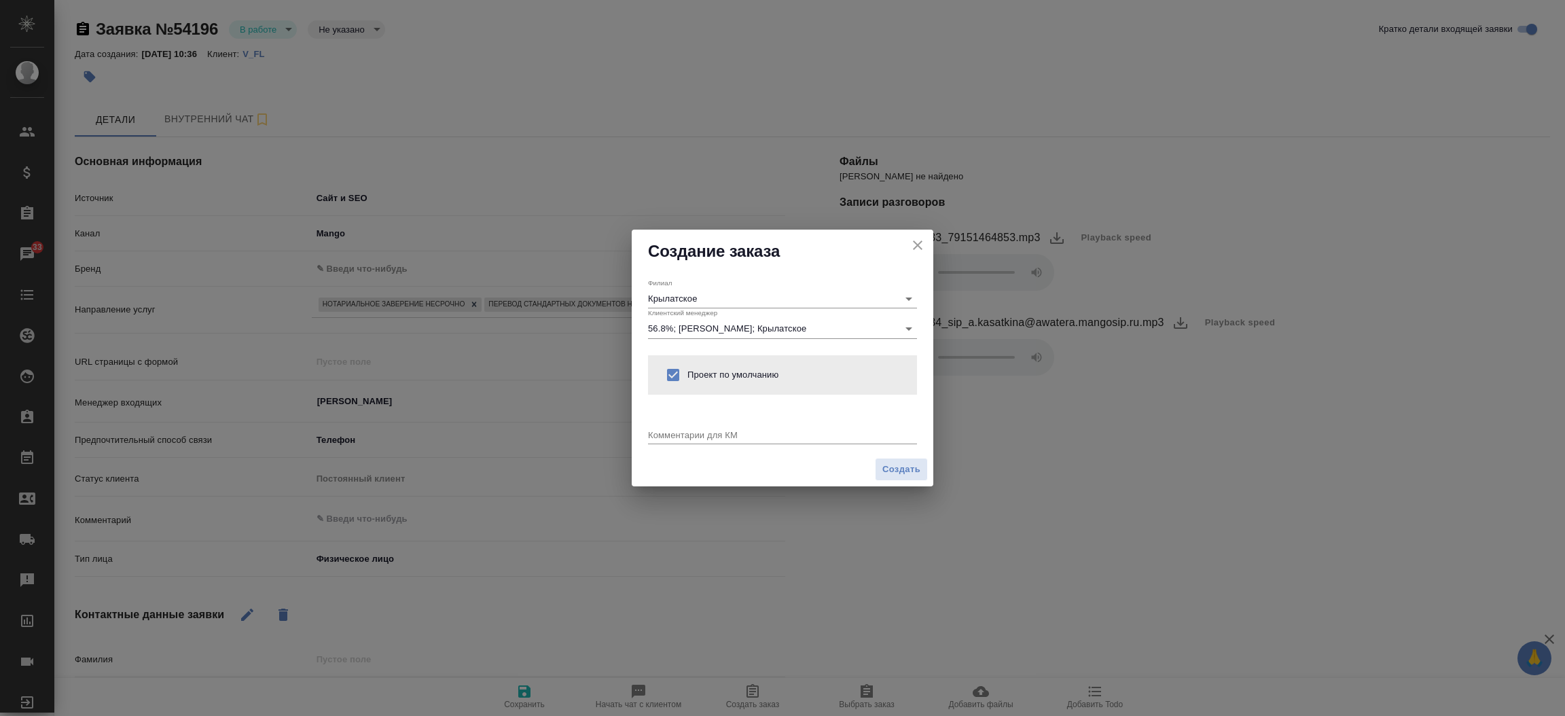
click at [682, 429] on textarea at bounding box center [782, 434] width 269 height 10
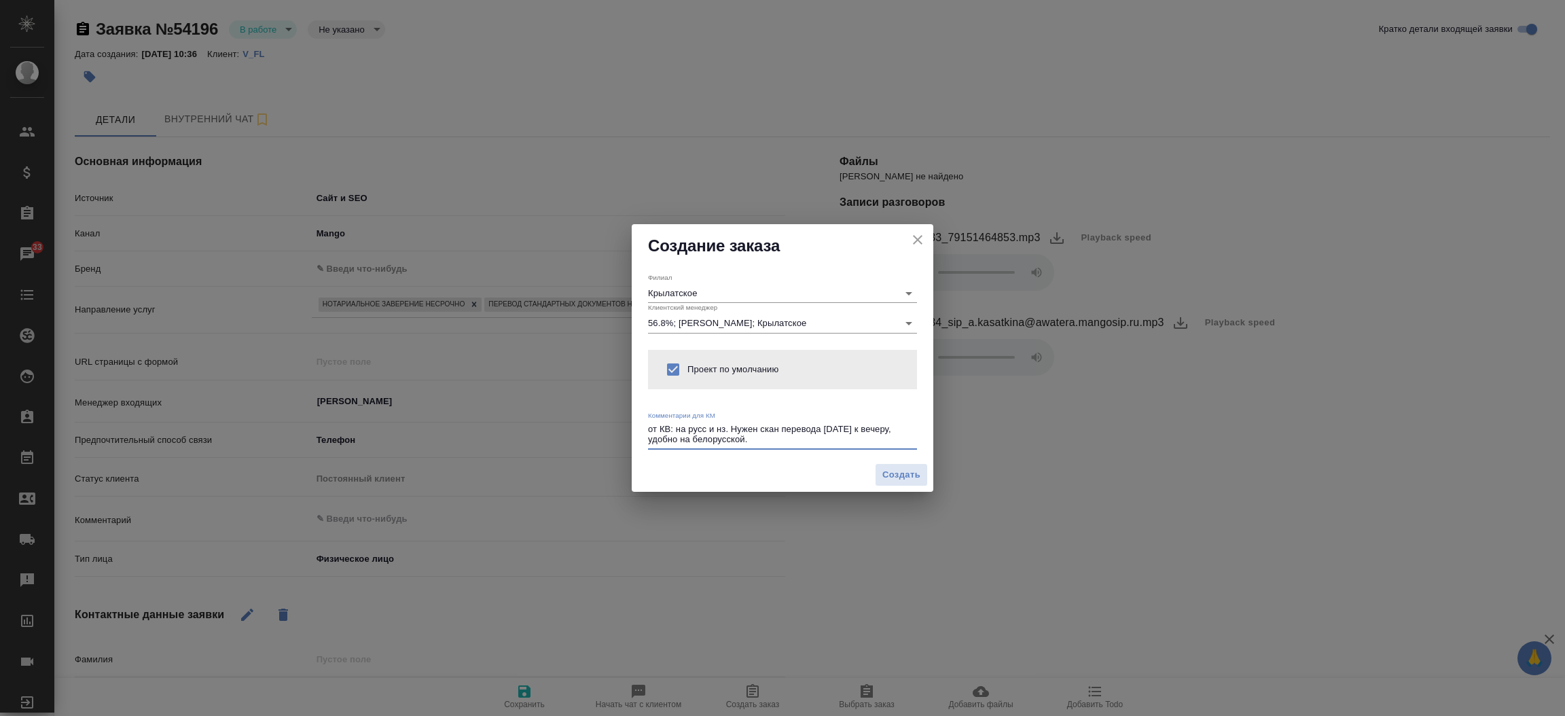
type textarea "от КВ: на русс и нз. Нужен скан перевода завтра к вечеру, удобно на белорусской."
type textarea "x"
paste textarea "Па-ль 2025!"
click at [904, 443] on textarea "от КВ: на русс и нз. Нужен скан перевода завтра к вечеру, удобно на белорусской…" at bounding box center [782, 434] width 269 height 21
type textarea "от КВ: на русс и нз. Нужен скан перевода завтра к вечеру, удобно на белорусской…"
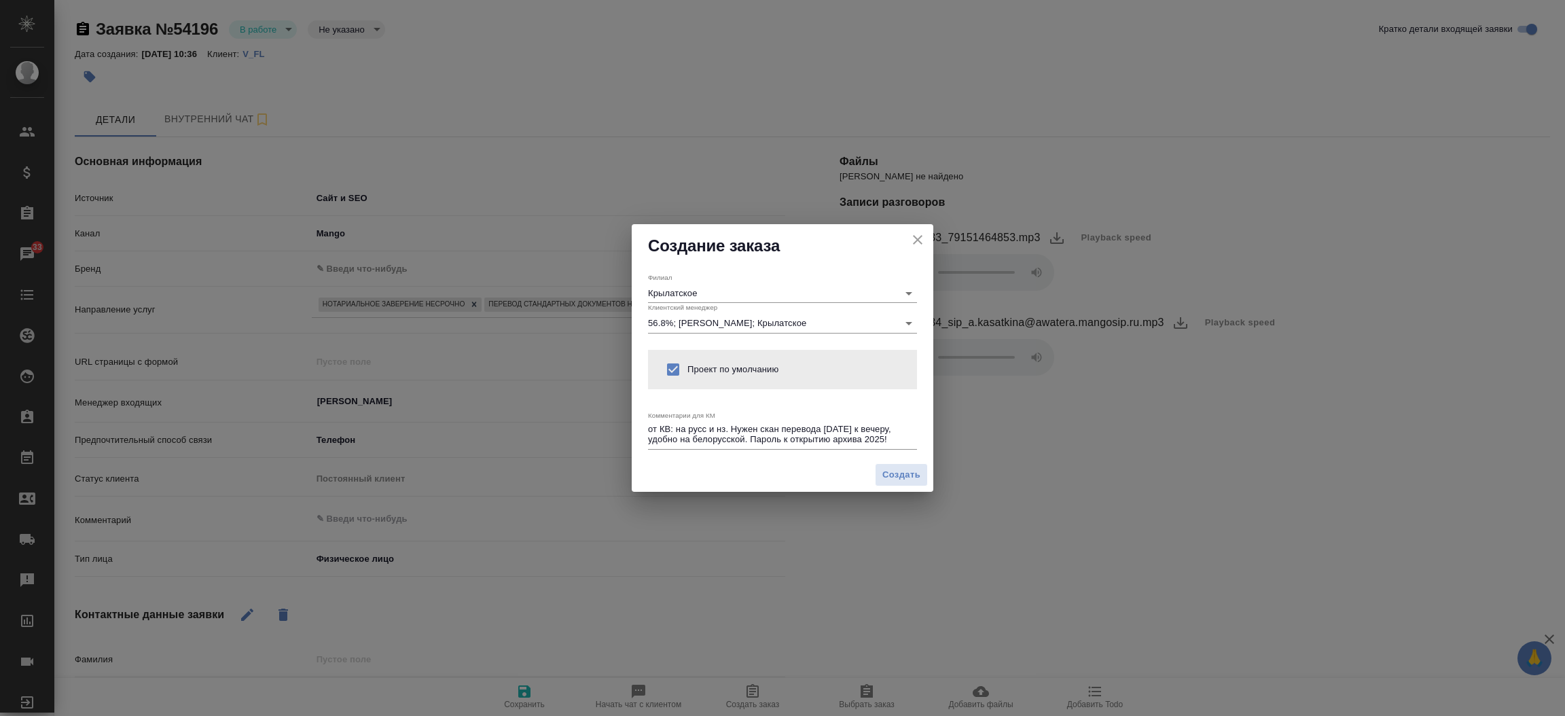
type textarea "x"
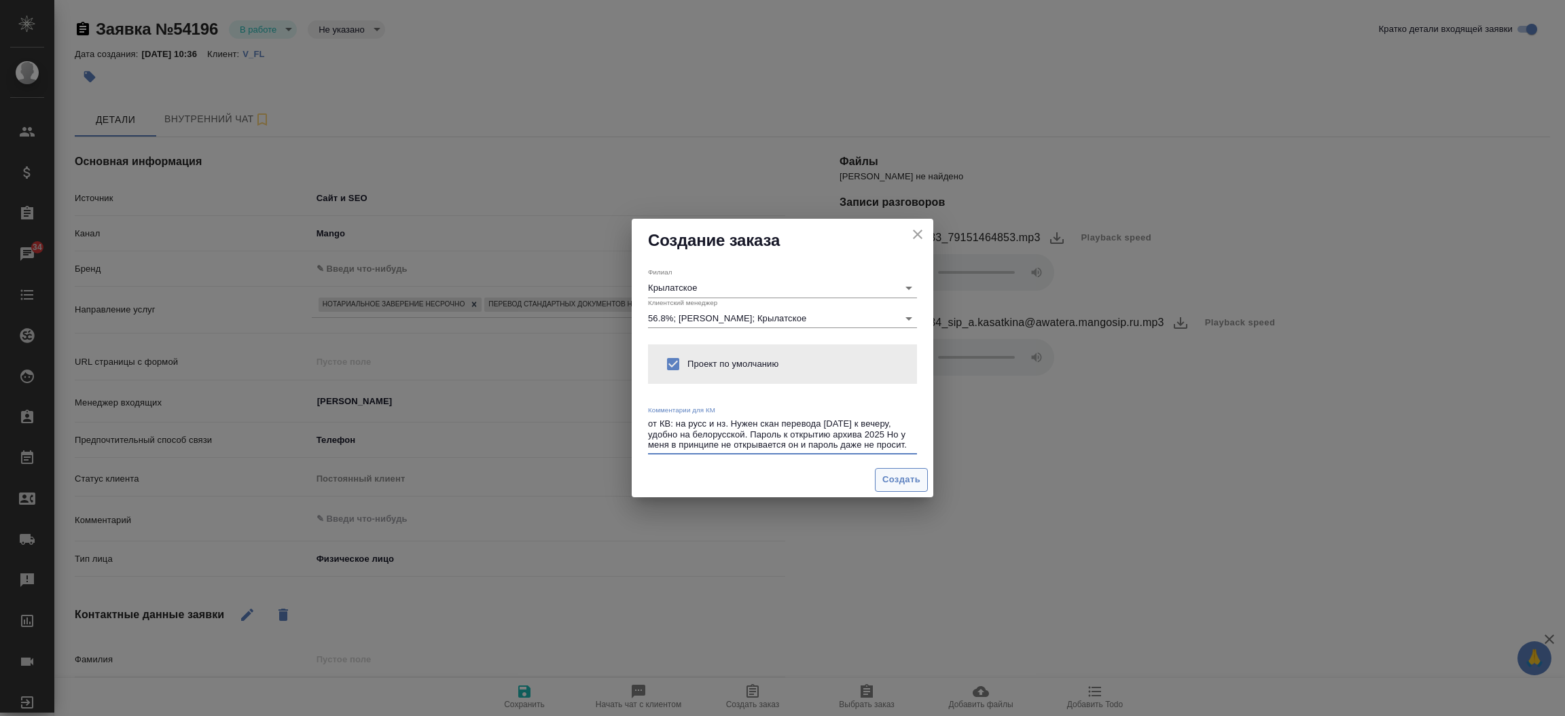
type textarea "от КВ: на русс и нз. Нужен скан перевода завтра к вечеру, удобно на белорусской…"
click at [908, 489] on button "Создать" at bounding box center [901, 480] width 53 height 24
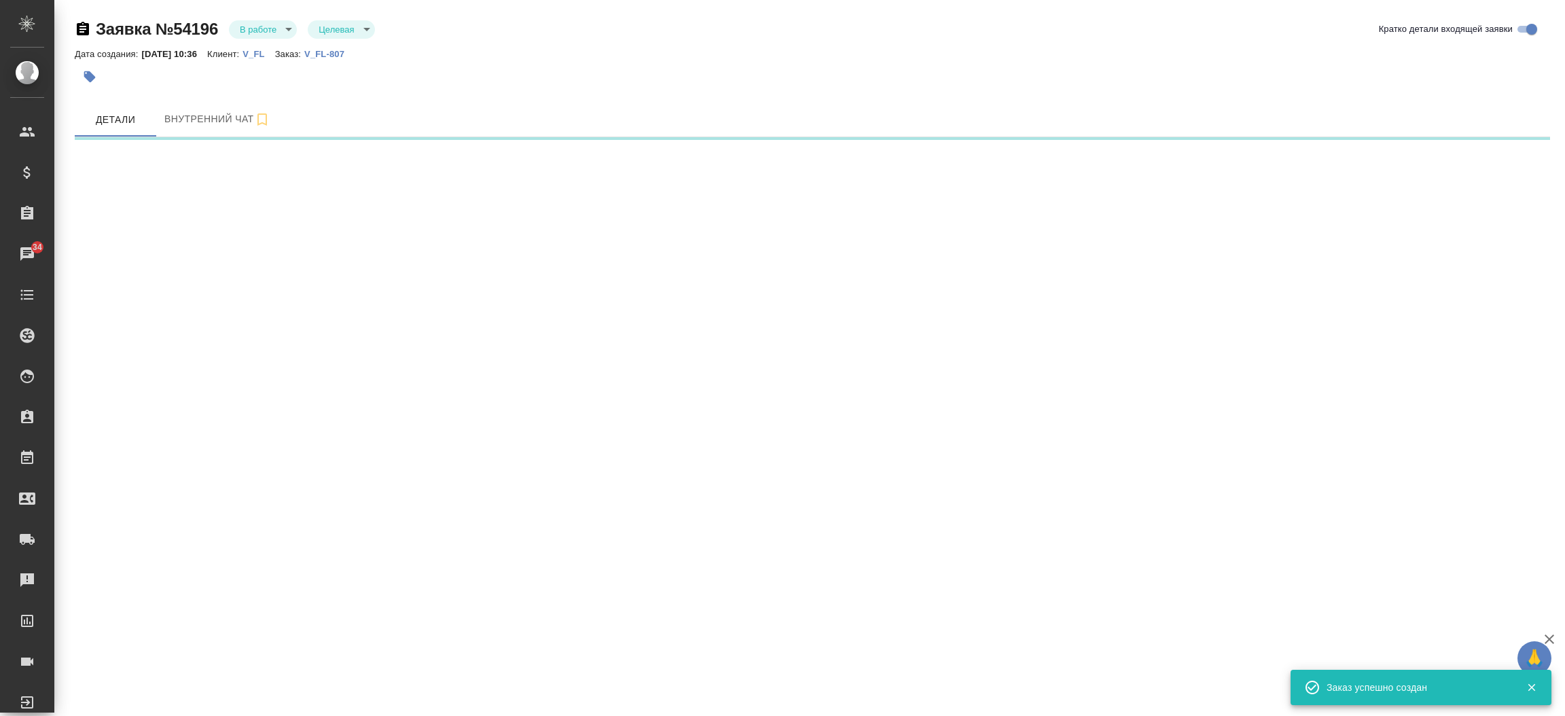
select select "RU"
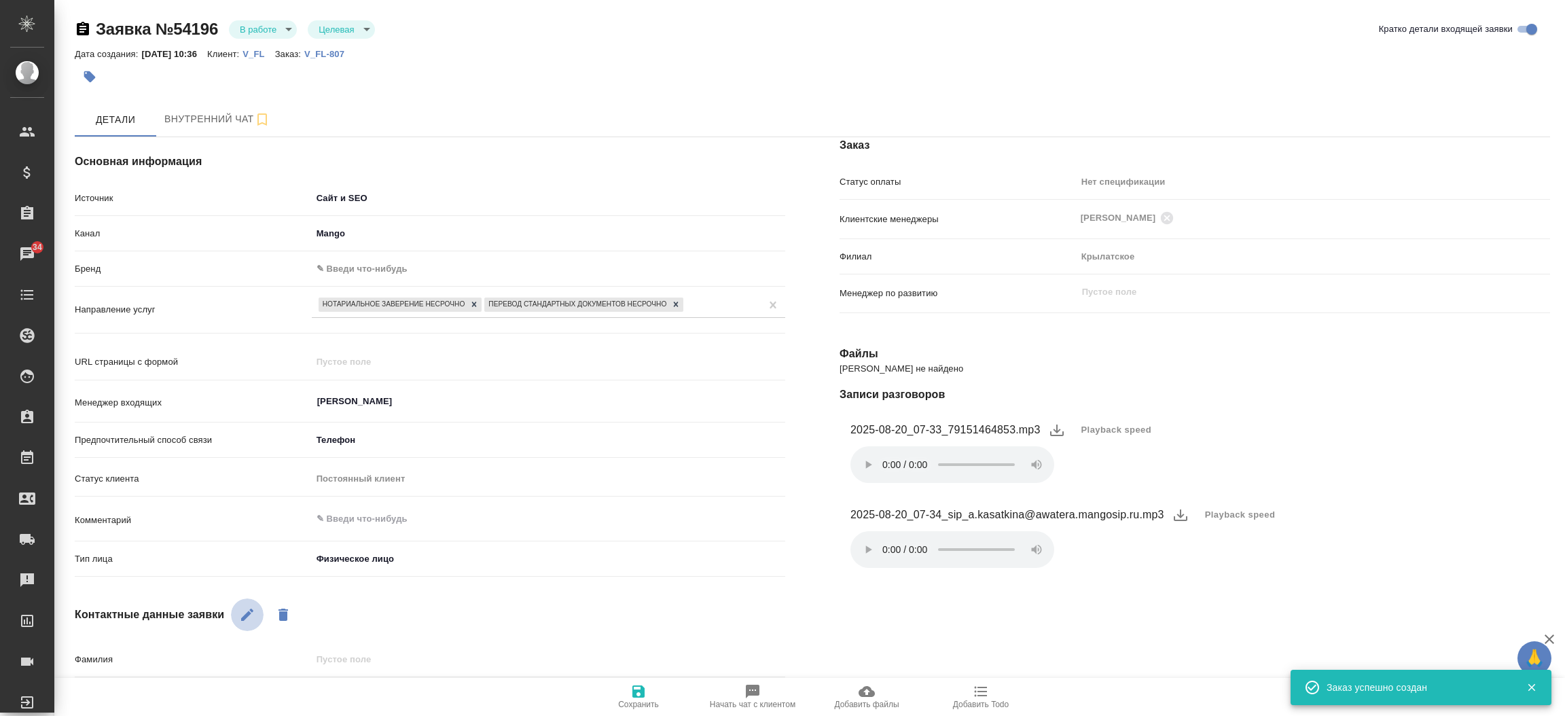
click at [251, 617] on icon "button" at bounding box center [247, 615] width 16 height 16
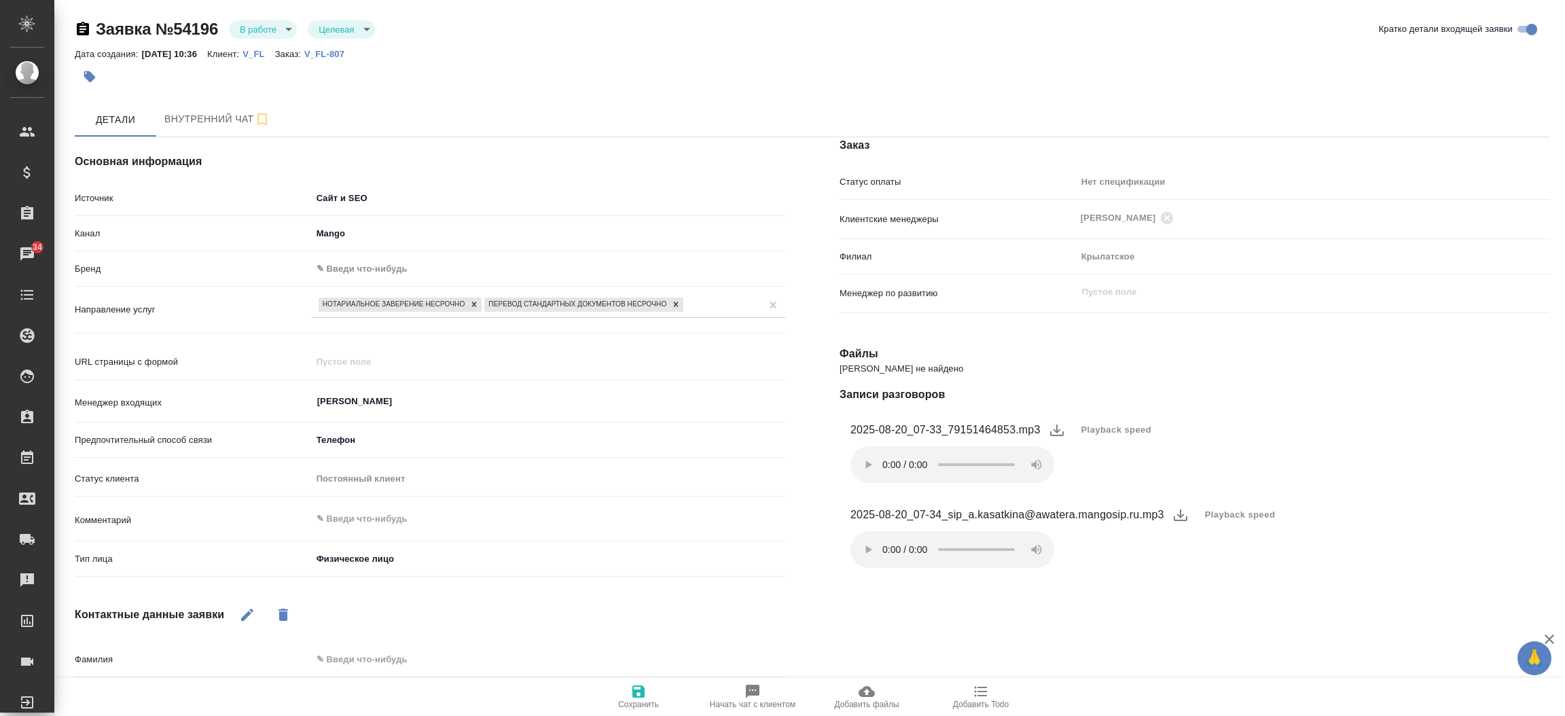
click at [809, 586] on div "Основная информация Источник Сайт и SEO seo Канал Mango 6374e594cd4a952bacdba9a…" at bounding box center [430, 543] width 765 height 866
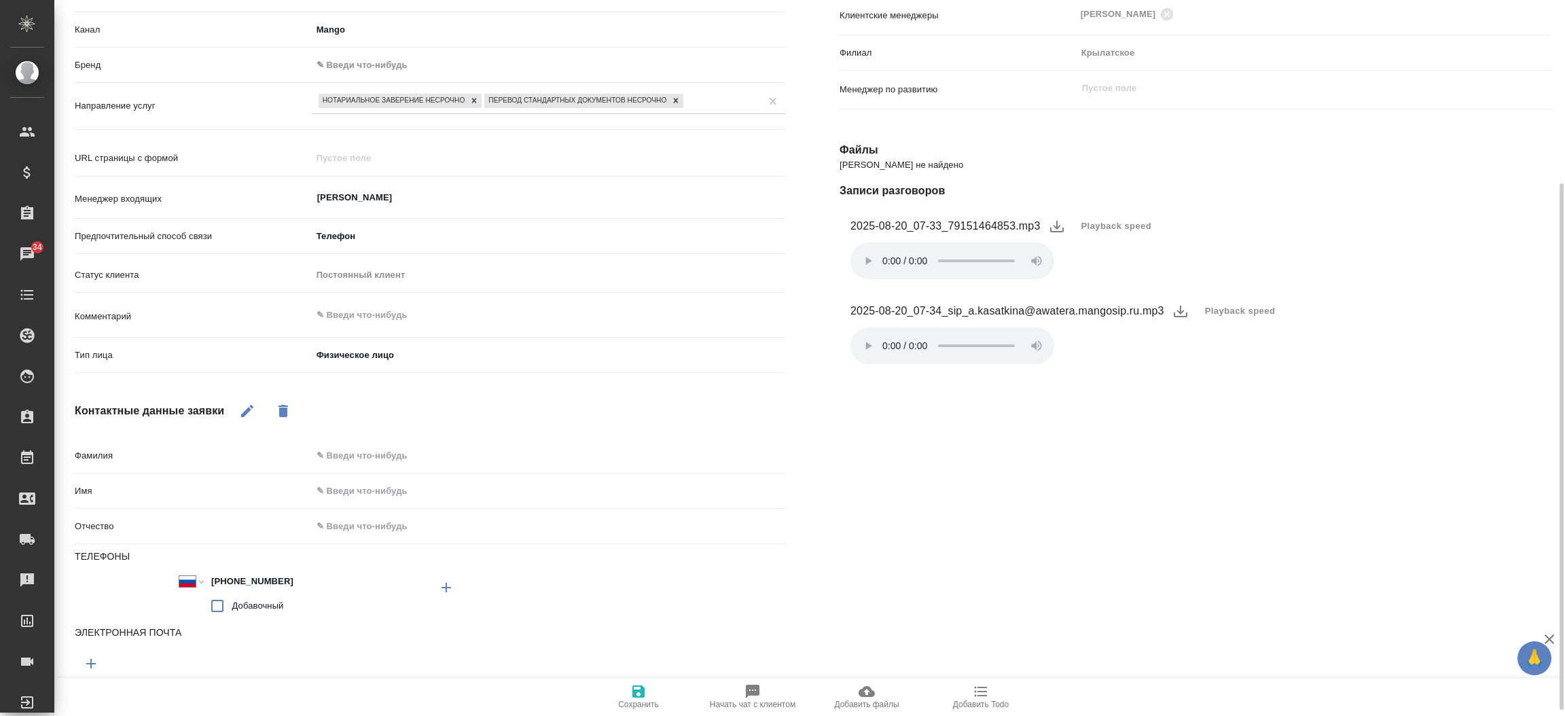
scroll to position [259, 0]
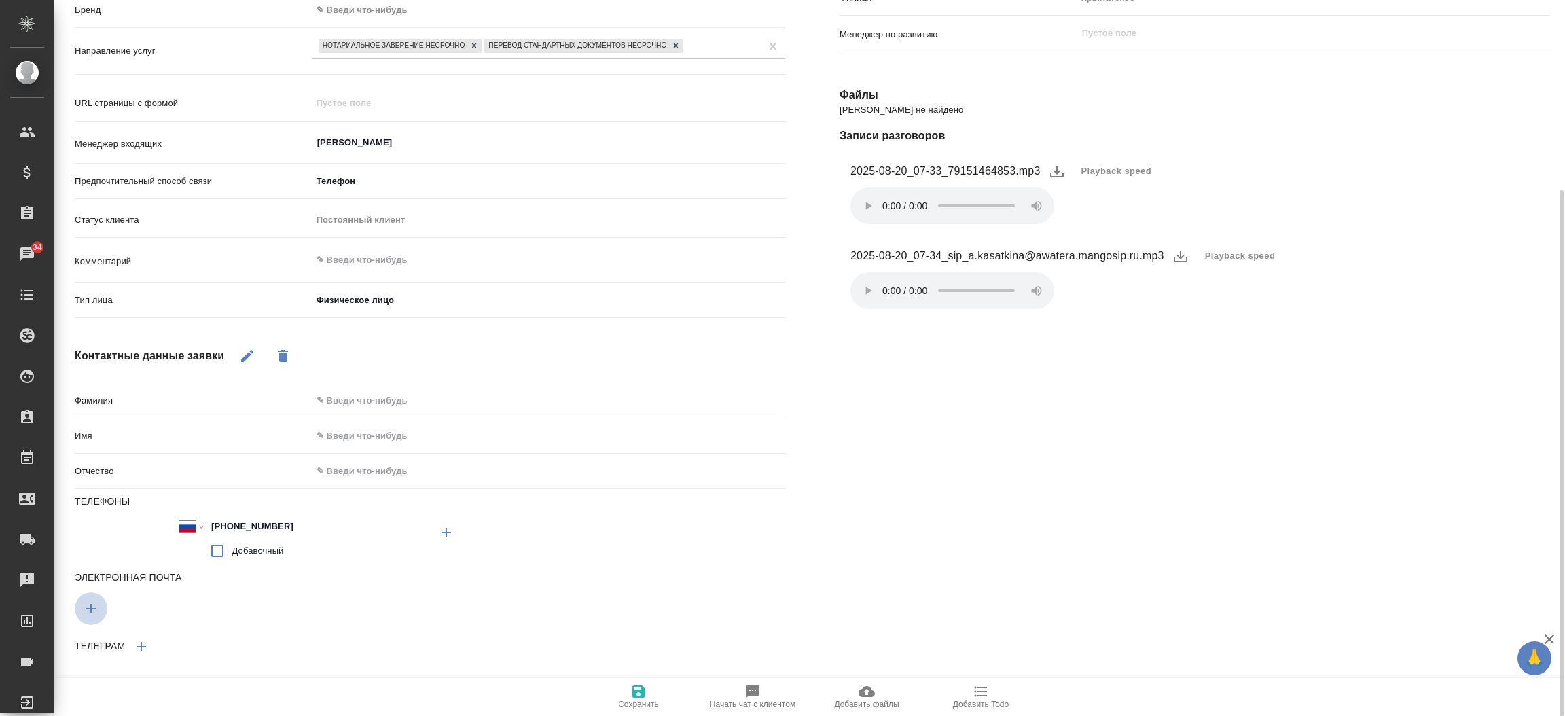
click at [430, 549] on button "button" at bounding box center [446, 532] width 33 height 33
type textarea "x"
click at [139, 603] on input "text" at bounding box center [252, 606] width 355 height 17
paste input "[EMAIL_ADDRESS][DOMAIN_NAME]"
type input "[EMAIL_ADDRESS][DOMAIN_NAME]"
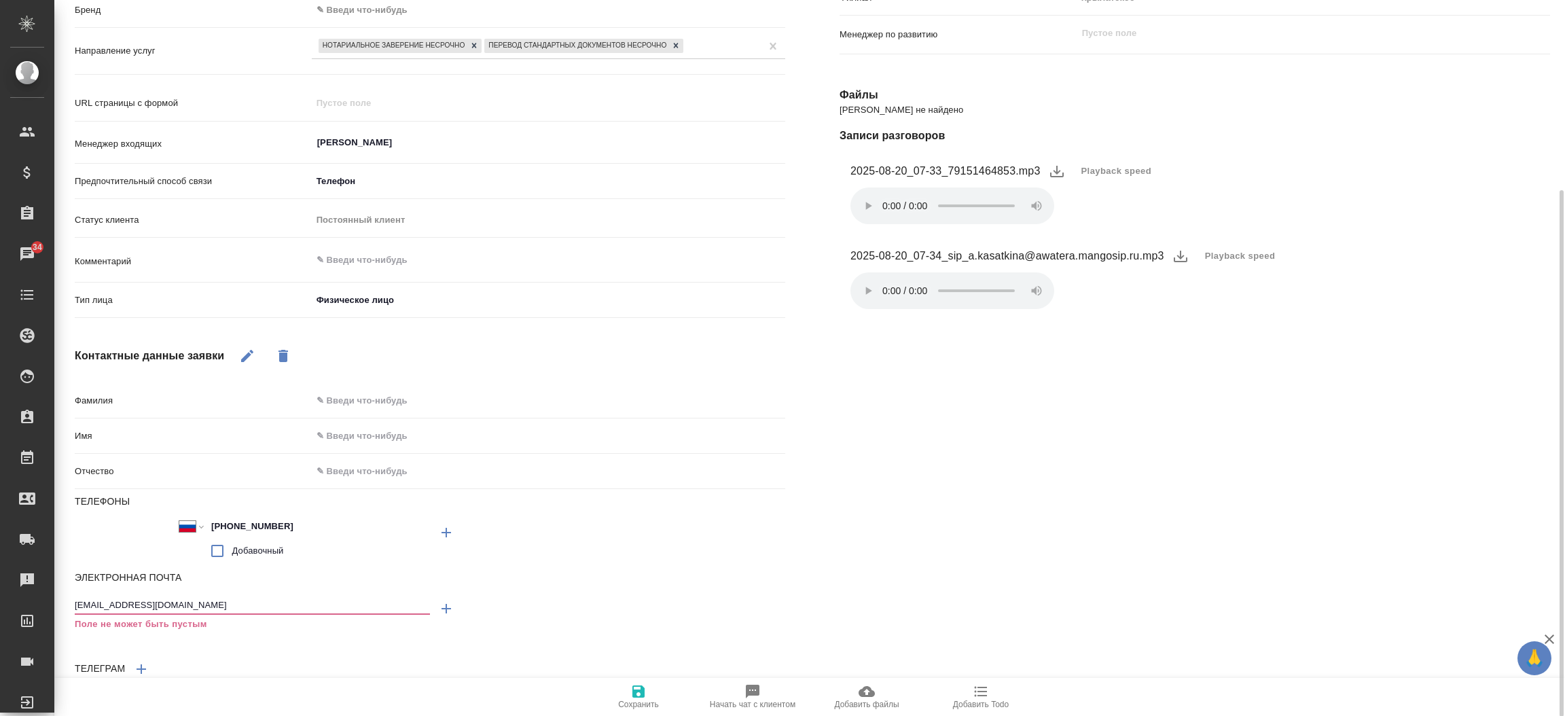
type textarea "x"
type input "[EMAIL_ADDRESS][DOMAIN_NAME]"
type textarea "x"
click at [354, 430] on input "text" at bounding box center [549, 436] width 472 height 20
type input "О"
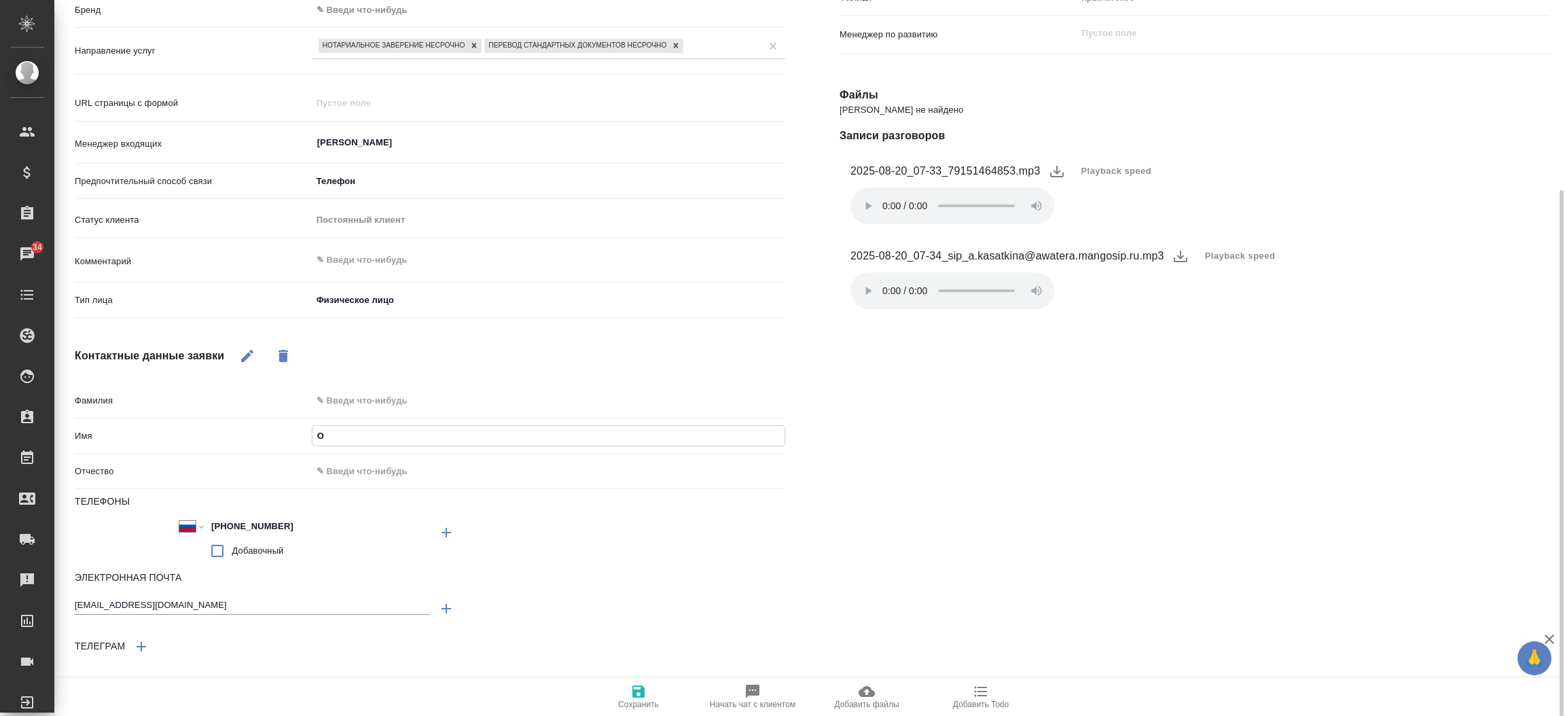
type textarea "x"
type input "Ол"
type textarea "x"
type input "Оль"
type textarea "x"
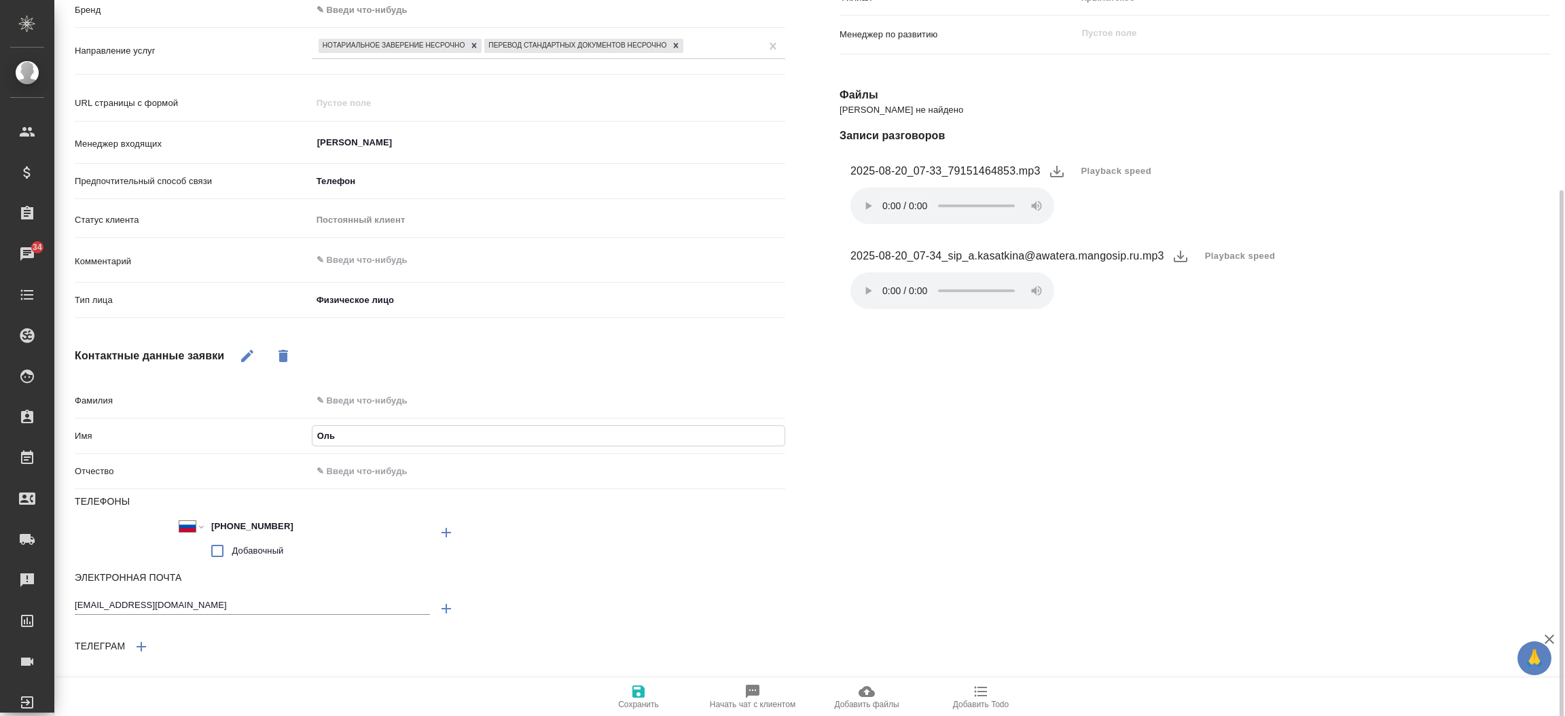
type input "Ольг"
type textarea "x"
type input "Ольга"
type textarea "x"
type input "Ольга"
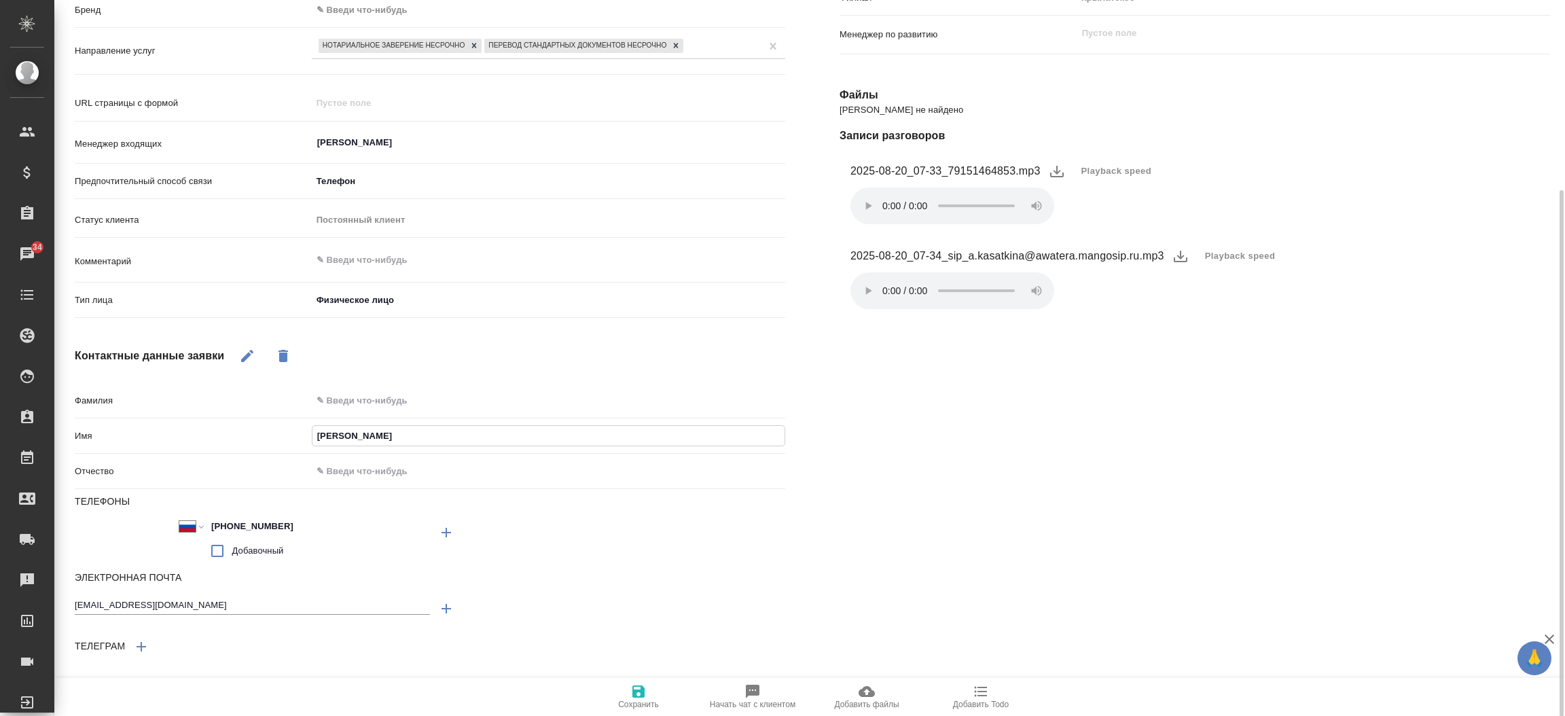
type textarea "x"
type input "Ольга"
click at [354, 402] on input "text" at bounding box center [549, 401] width 472 height 20
type input "К"
type textarea "x"
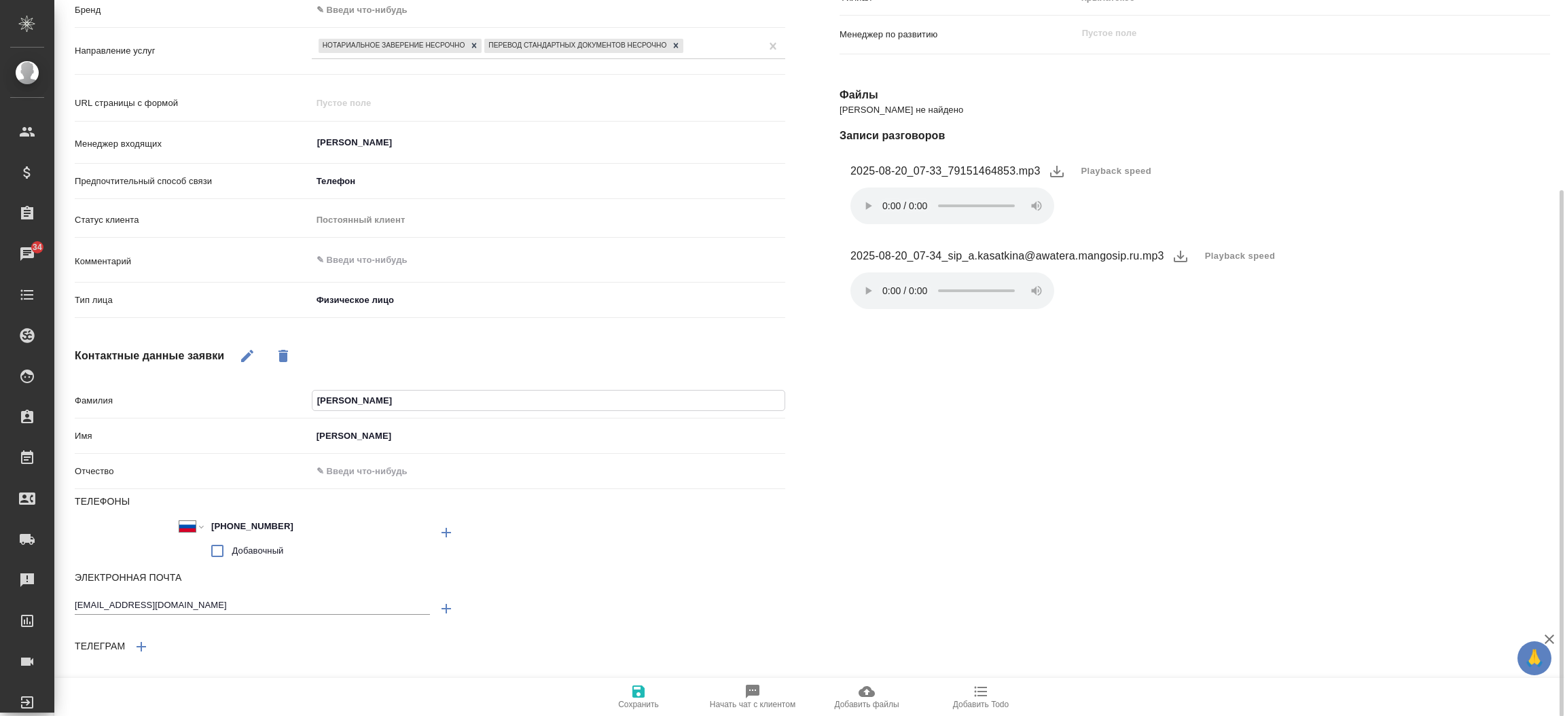
type input "Ка"
type textarea "x"
type input "Кай"
type textarea "x"
type input "Кайт"
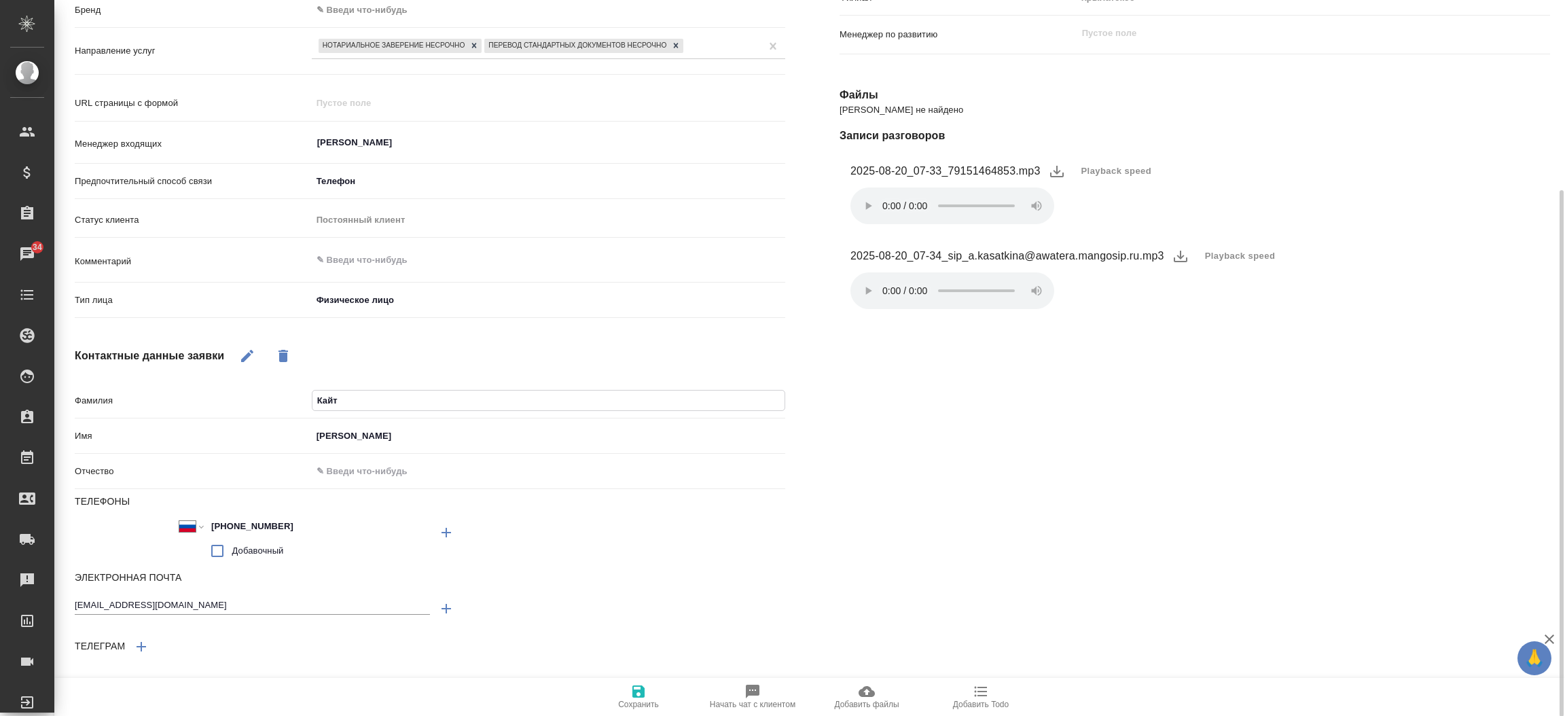
type textarea "x"
type input "Кайту"
type textarea "x"
type input "Кайтук"
type textarea "x"
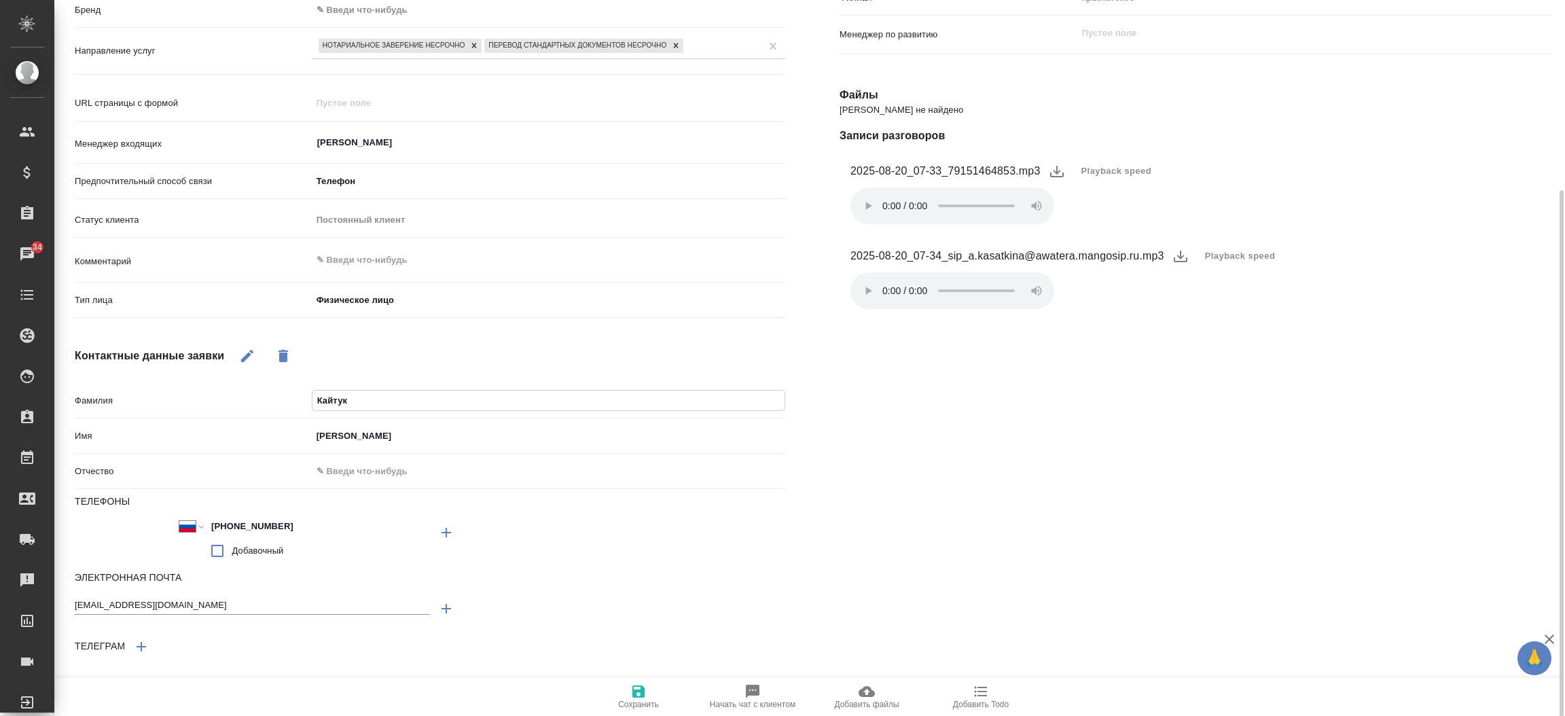
type input "Кайтуко"
type textarea "x"
type input "Кайтуков"
type textarea "x"
type input "Кайтукова"
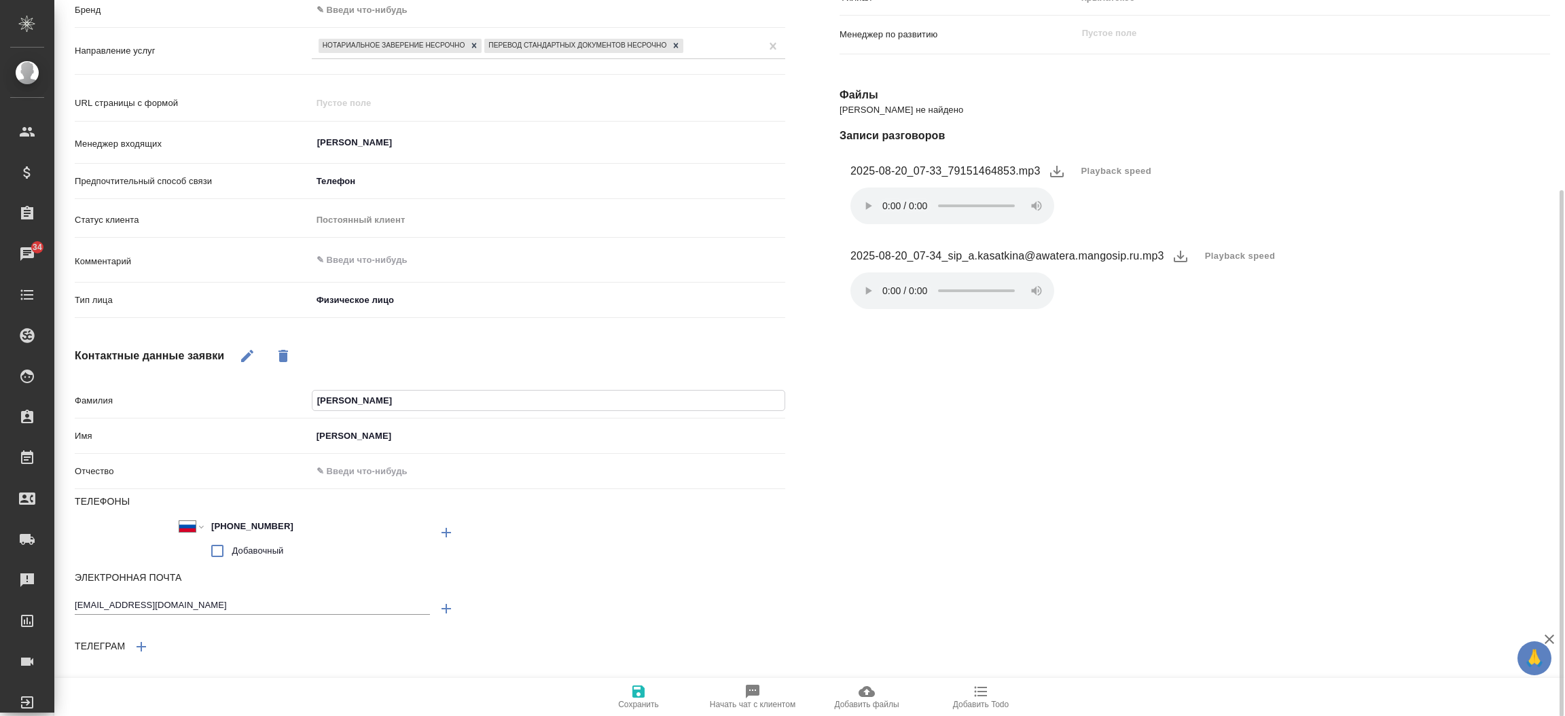
type textarea "x"
type input "Кайтукова"
click at [647, 698] on span "Сохранить" at bounding box center [639, 697] width 98 height 26
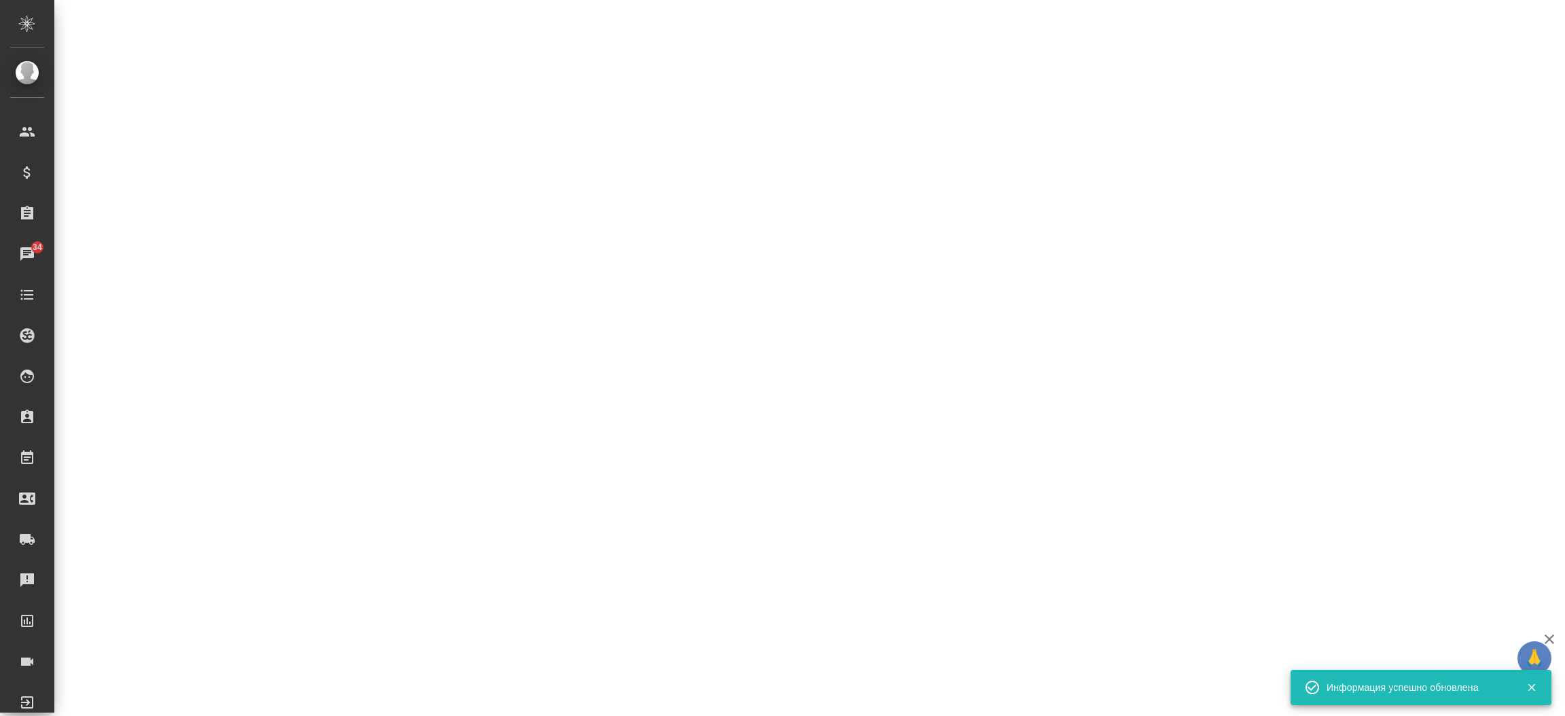
select select "RU"
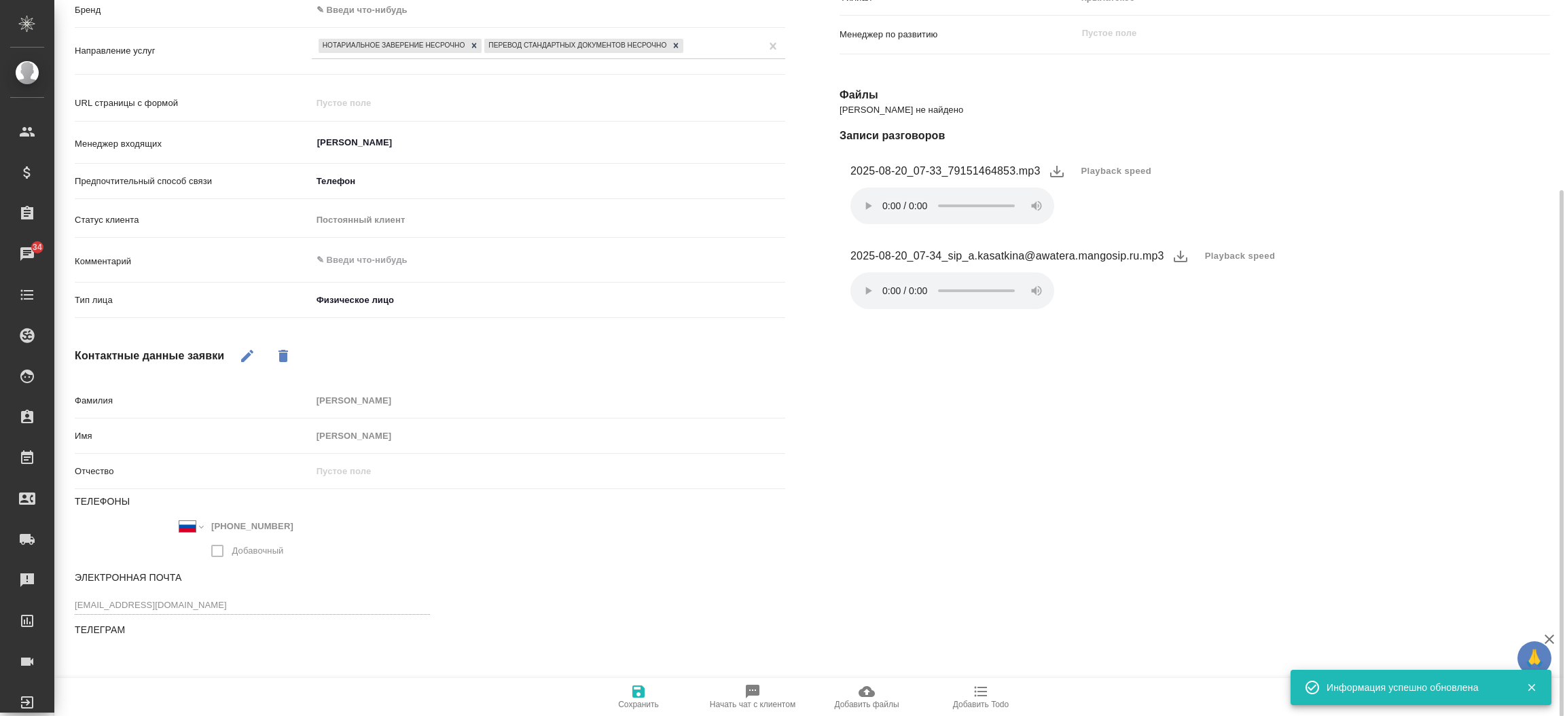
type textarea "x"
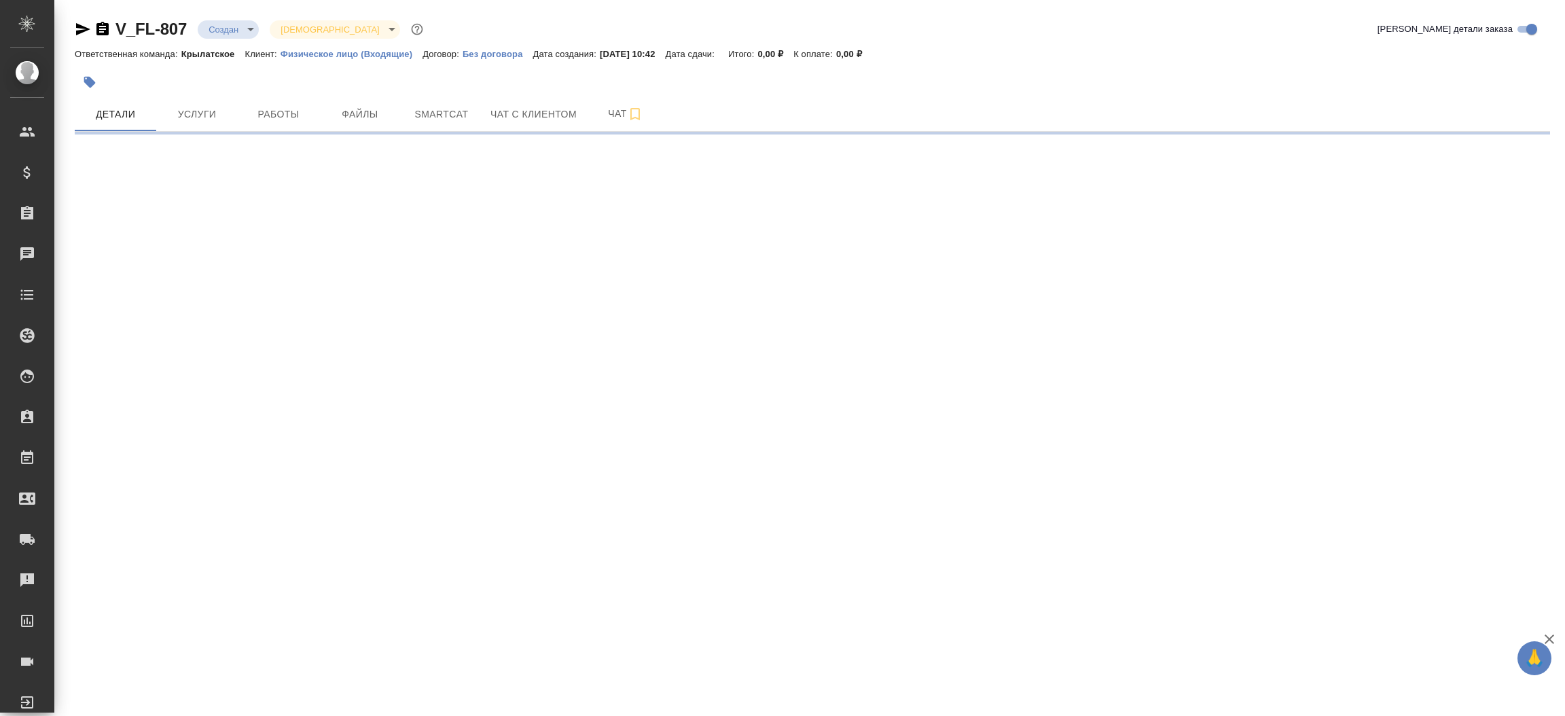
select select "RU"
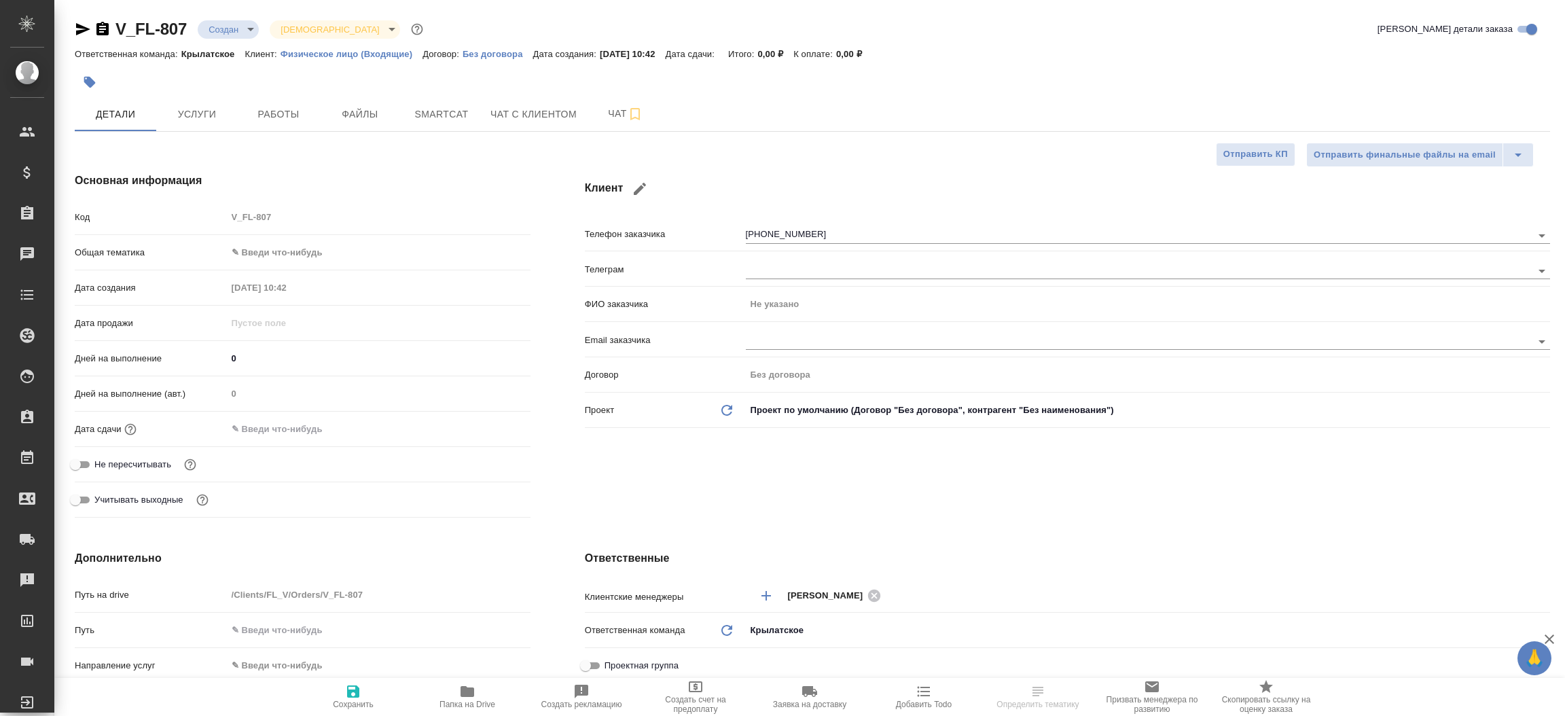
click at [561, 489] on div "Клиент Телефон заказчика +79151464853 Телеграм ФИО заказчика Не указано Email з…" at bounding box center [1068, 347] width 1020 height 405
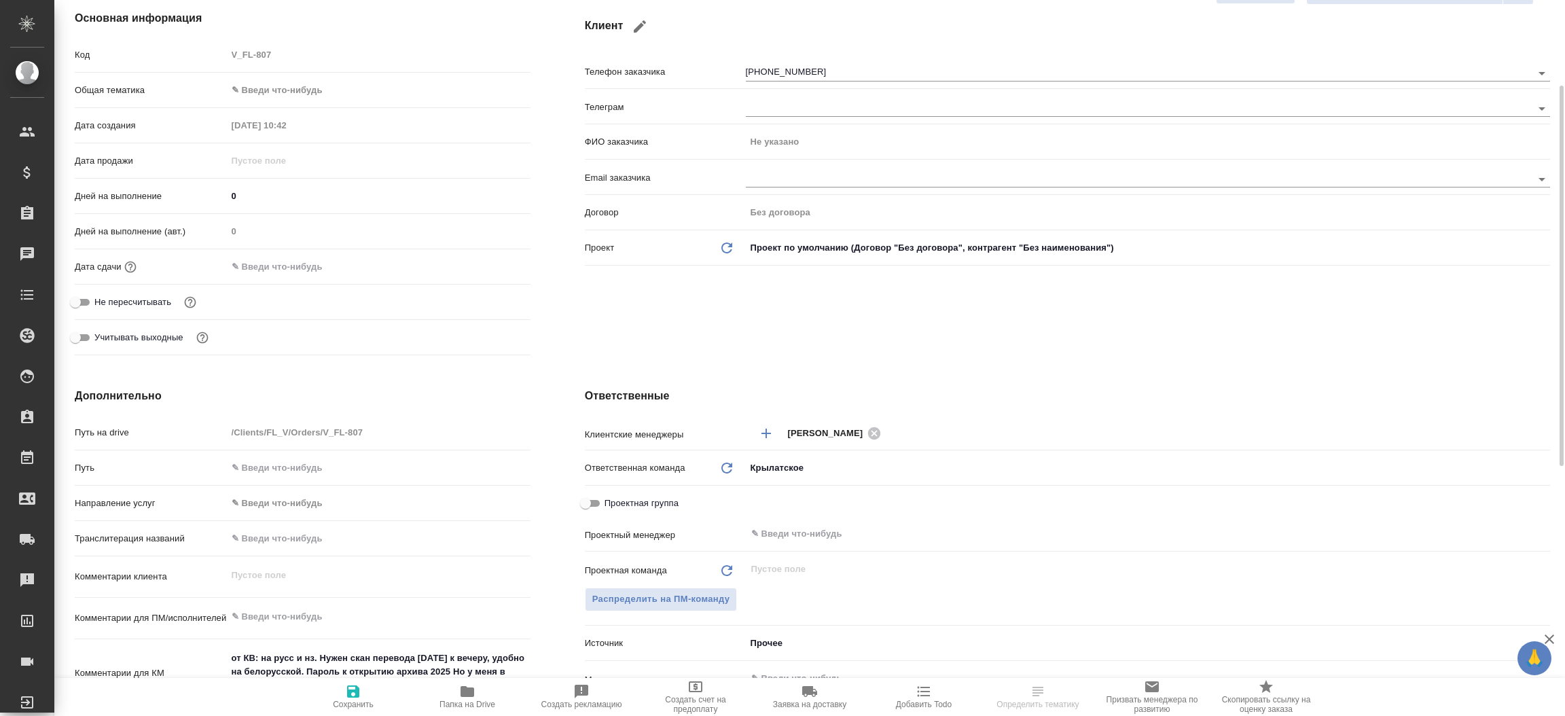
scroll to position [325, 0]
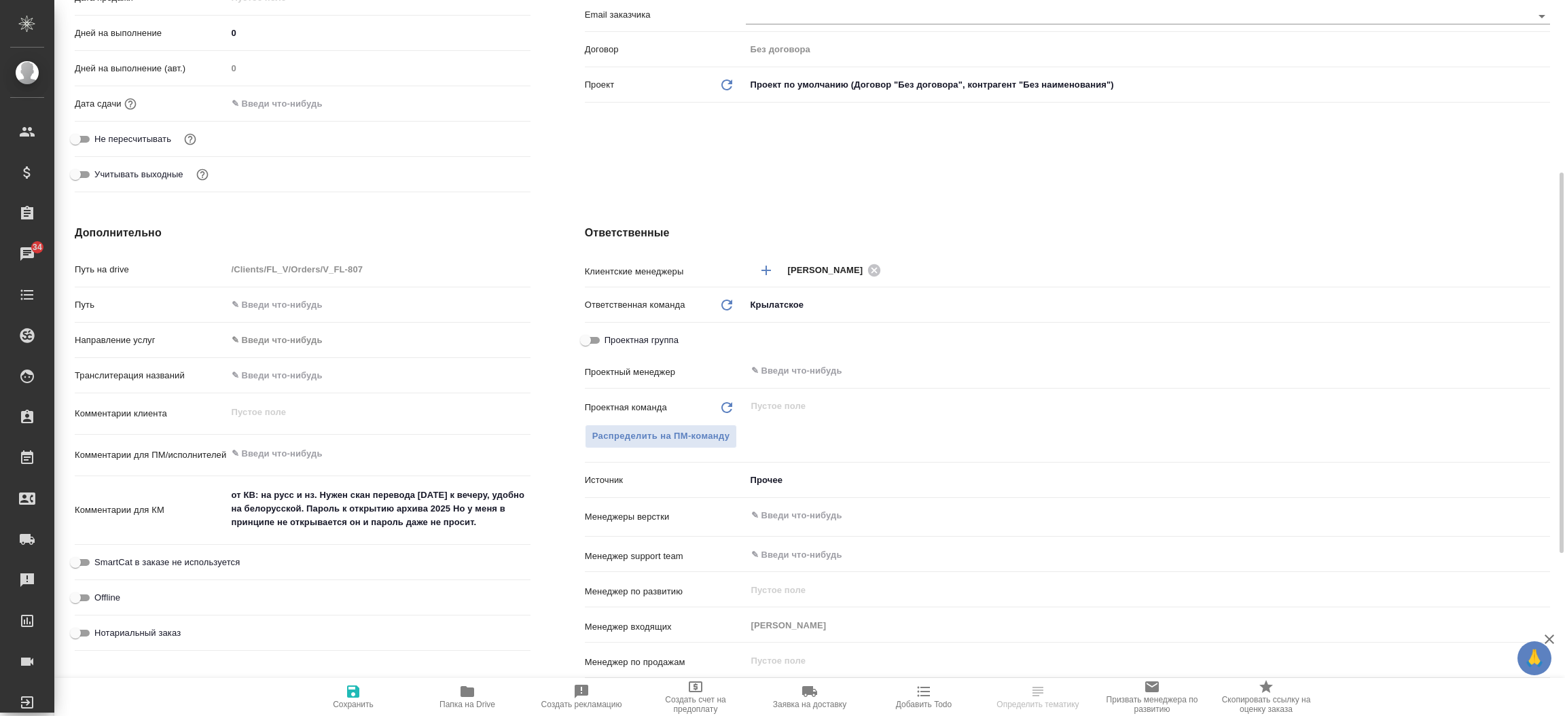
type textarea "x"
click at [490, 522] on textarea "от КВ: на русс и нз. Нужен скан перевода завтра к вечеру, удобно на белорусской…" at bounding box center [379, 509] width 302 height 50
type textarea "от КВ: на русс и нз. Нужен скан перевода завтра к вечеру, удобно на белорусской…"
type textarea "x"
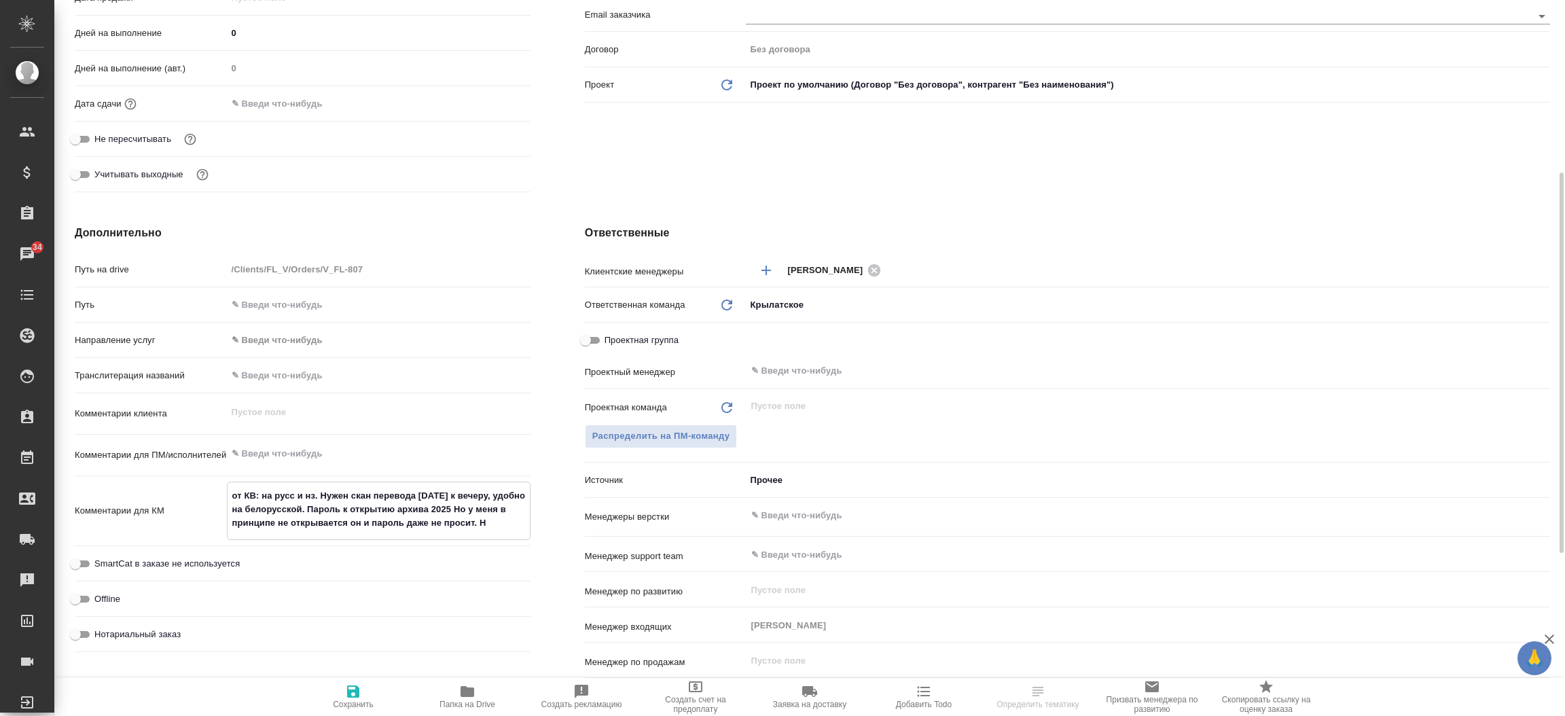
type textarea "x"
type textarea "от КВ: на русс и нз. Нужен скан перевода завтра к вечеру, удобно на белорусской…"
type textarea "x"
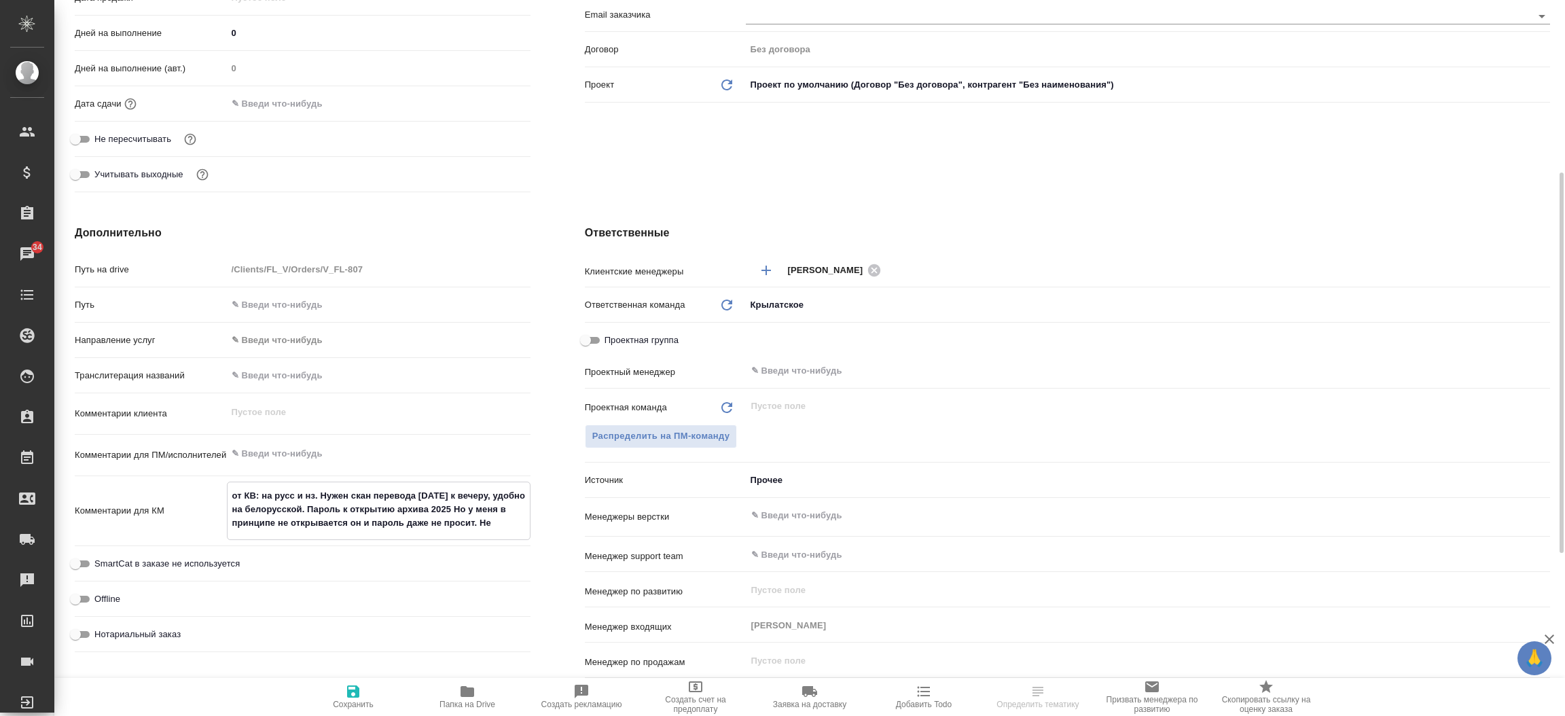
type textarea "от КВ: на русс и нз. Нужен скан перевода завтра к вечеру, удобно на белорусской…"
type textarea "x"
type textarea "от КВ: на русс и нз. Нужен скан перевода завтра к вечеру, удобно на белорусской…"
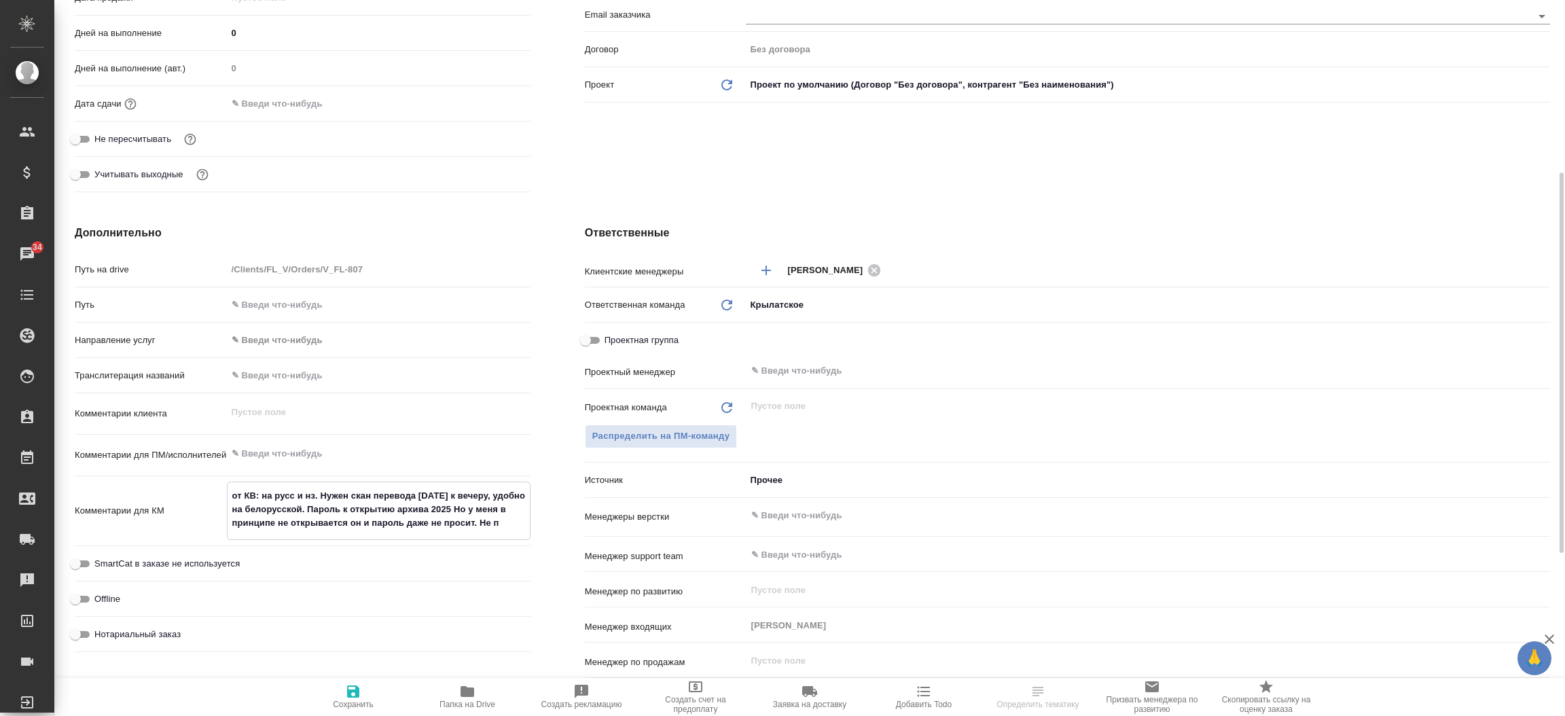
type textarea "x"
type textarea "от КВ: на русс и нз. Нужен скан перевода завтра к вечеру, удобно на белорусской…"
type textarea "x"
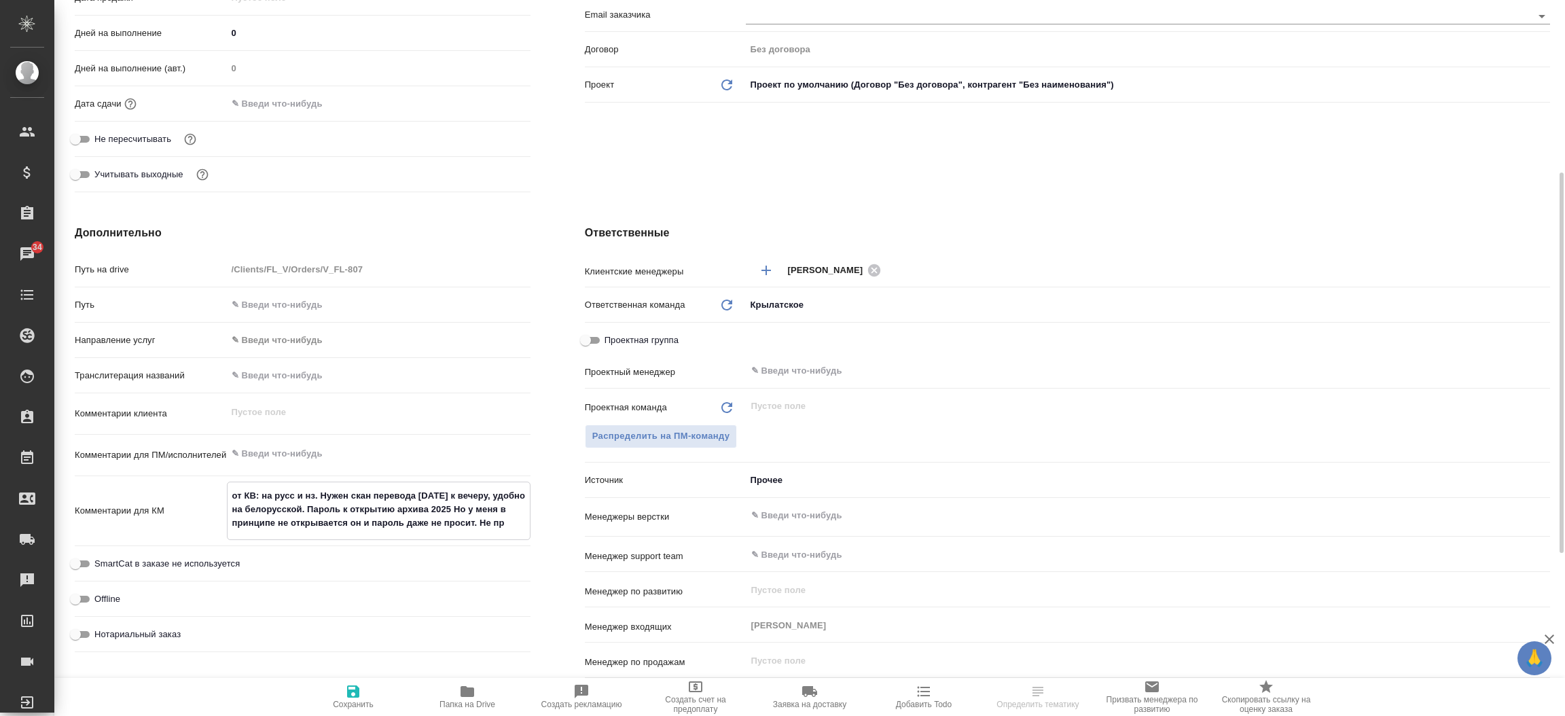
type textarea "x"
type textarea "от КВ: на русс и нз. Нужен скан перевода завтра к вечеру, удобно на белорусской…"
type textarea "x"
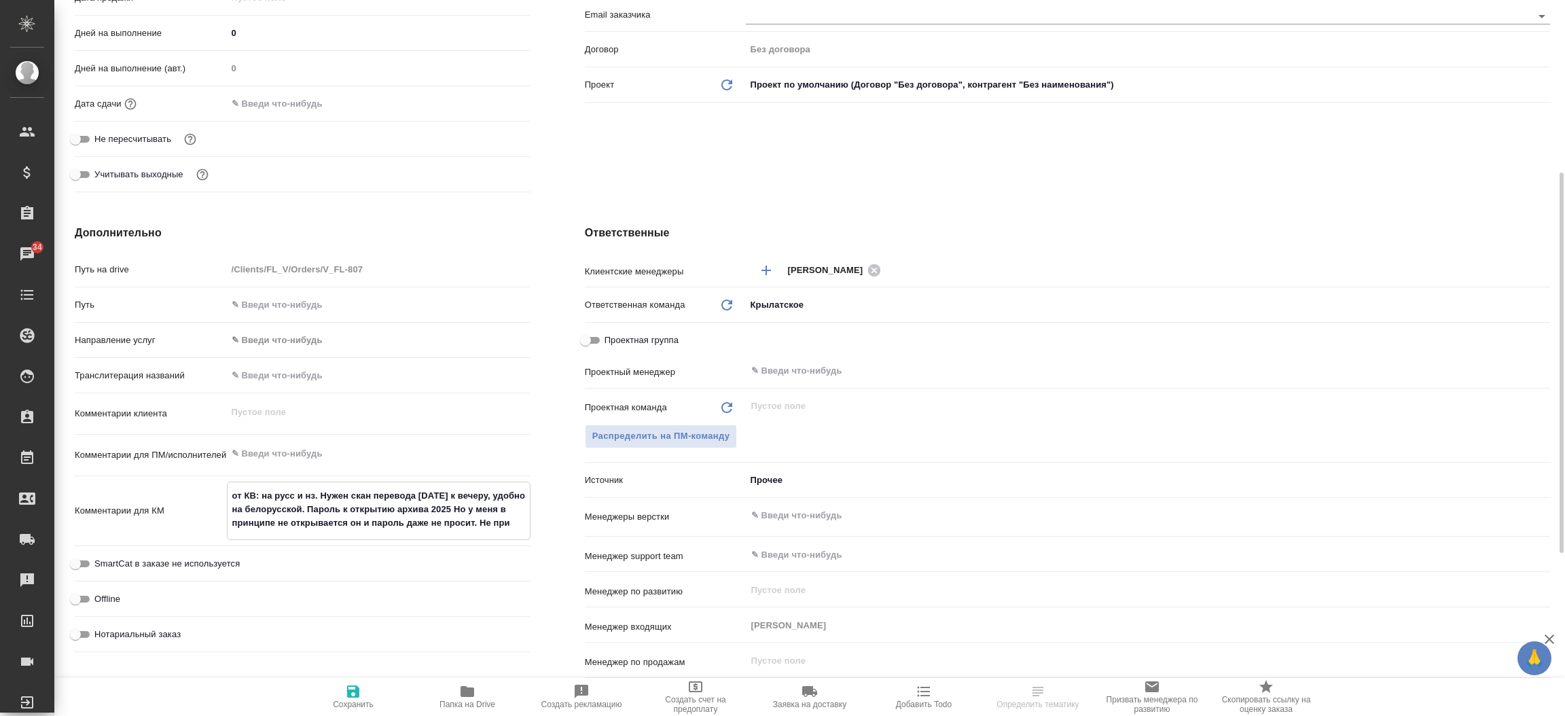
type textarea "x"
type textarea "от КВ: на русс и нз. Нужен скан перевода завтра к вечеру, удобно на белорусской…"
type textarea "x"
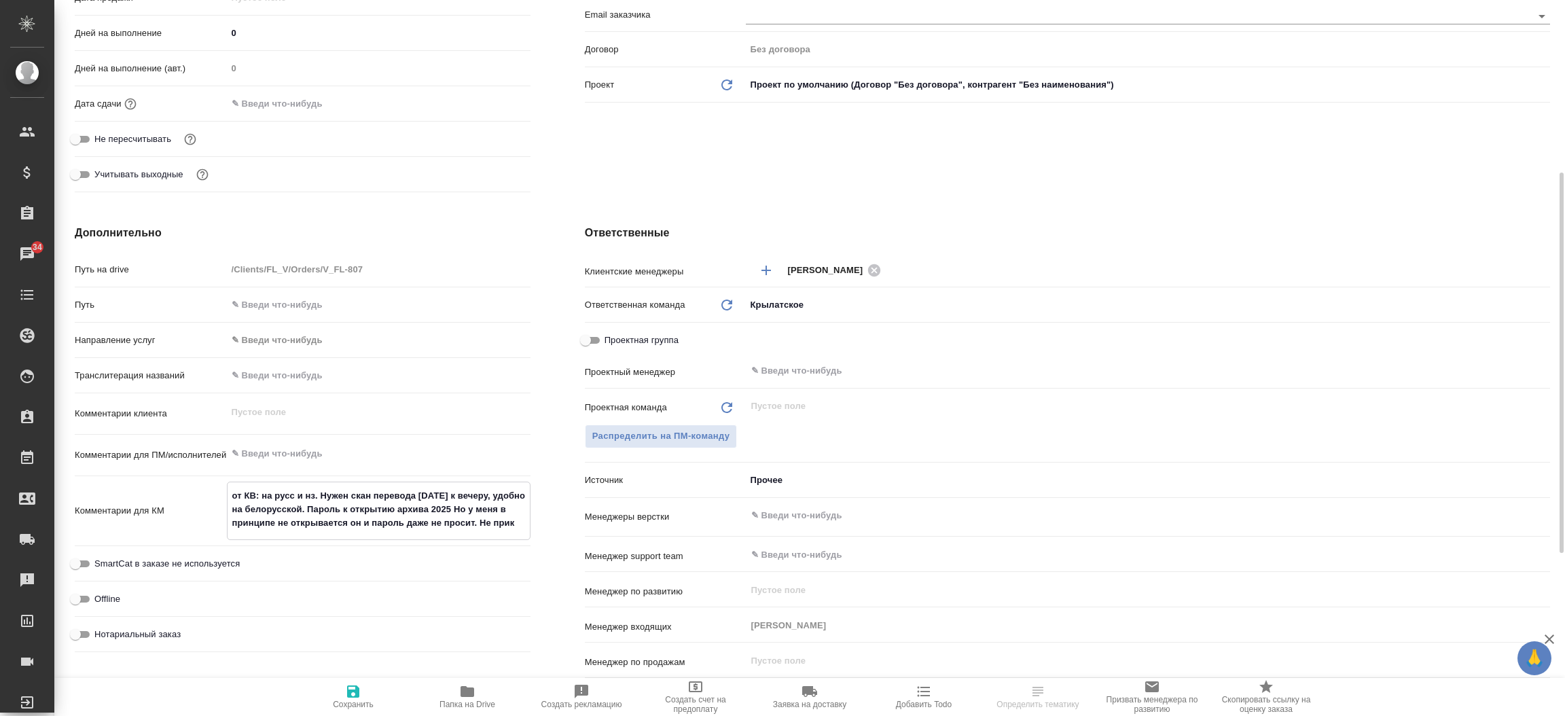
type textarea "от КВ: на русс и нз. Нужен скан перевода завтра к вечеру, удобно на белорусской…"
type textarea "x"
type textarea "от КВ: на русс и нз. Нужен скан перевода завтра к вечеру, удобно на белорусской…"
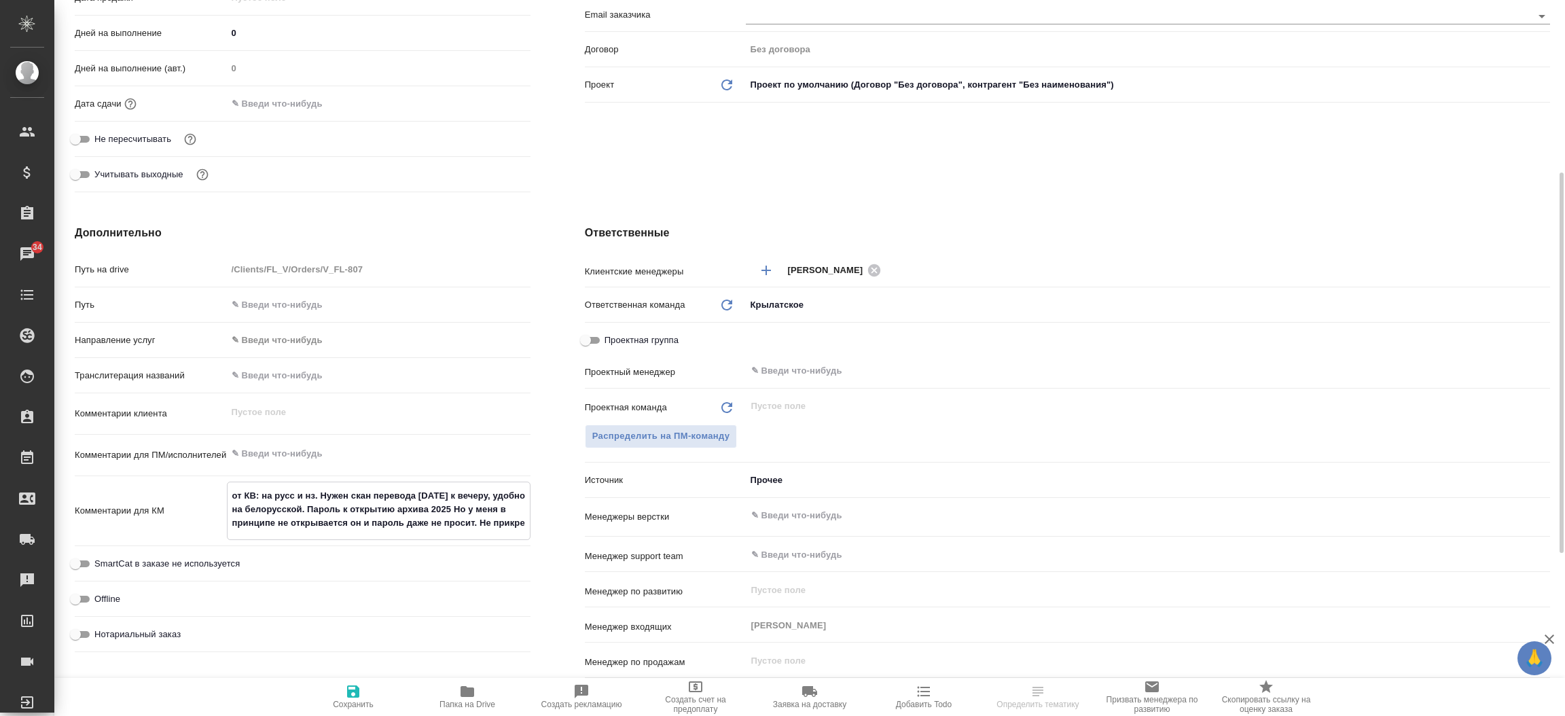
type textarea "x"
type textarea "от КВ: на русс и нз. Нужен скан перевода завтра к вечеру, удобно на белорусской…"
type textarea "x"
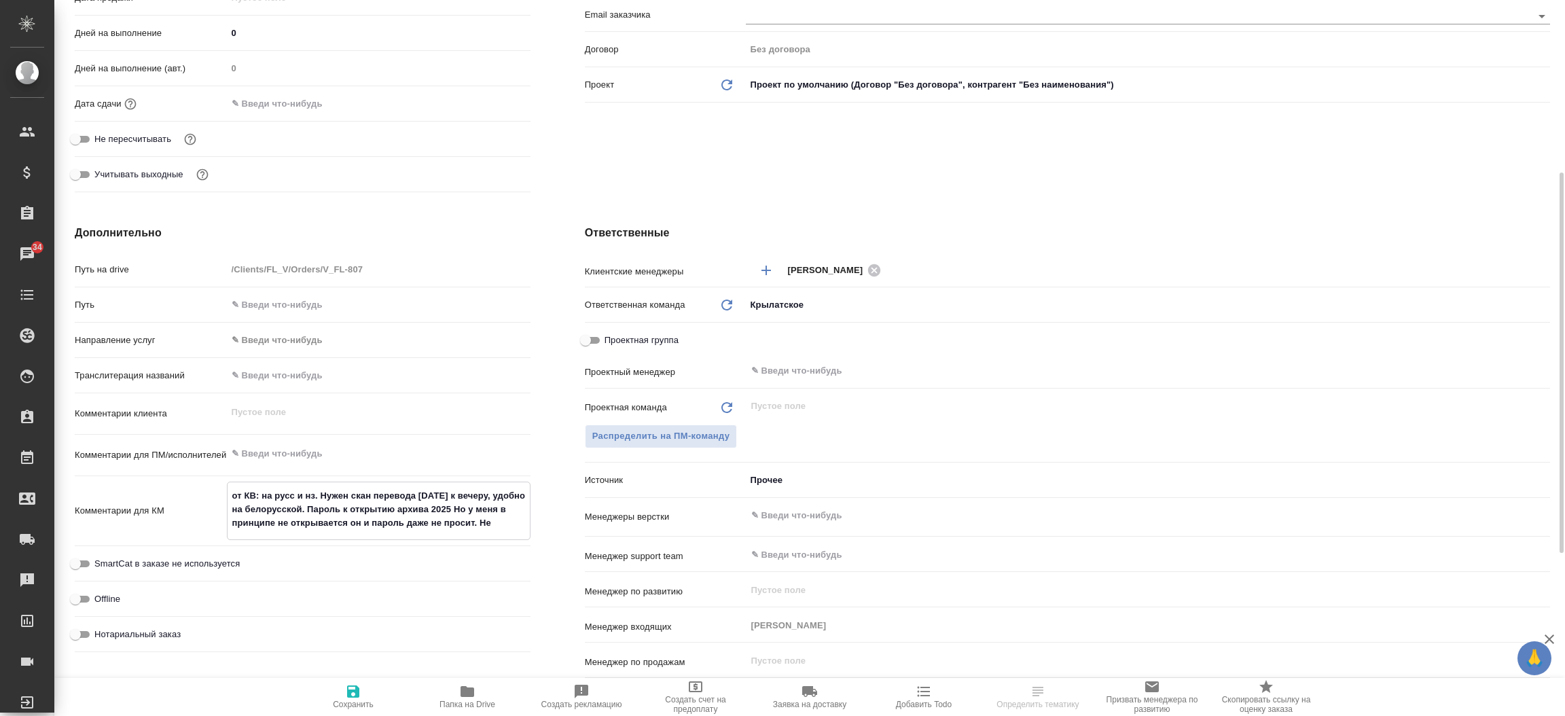
type textarea "x"
type textarea "от КВ: на русс и нз. Нужен скан перевода завтра к вечеру, удобно на белорусской…"
type textarea "x"
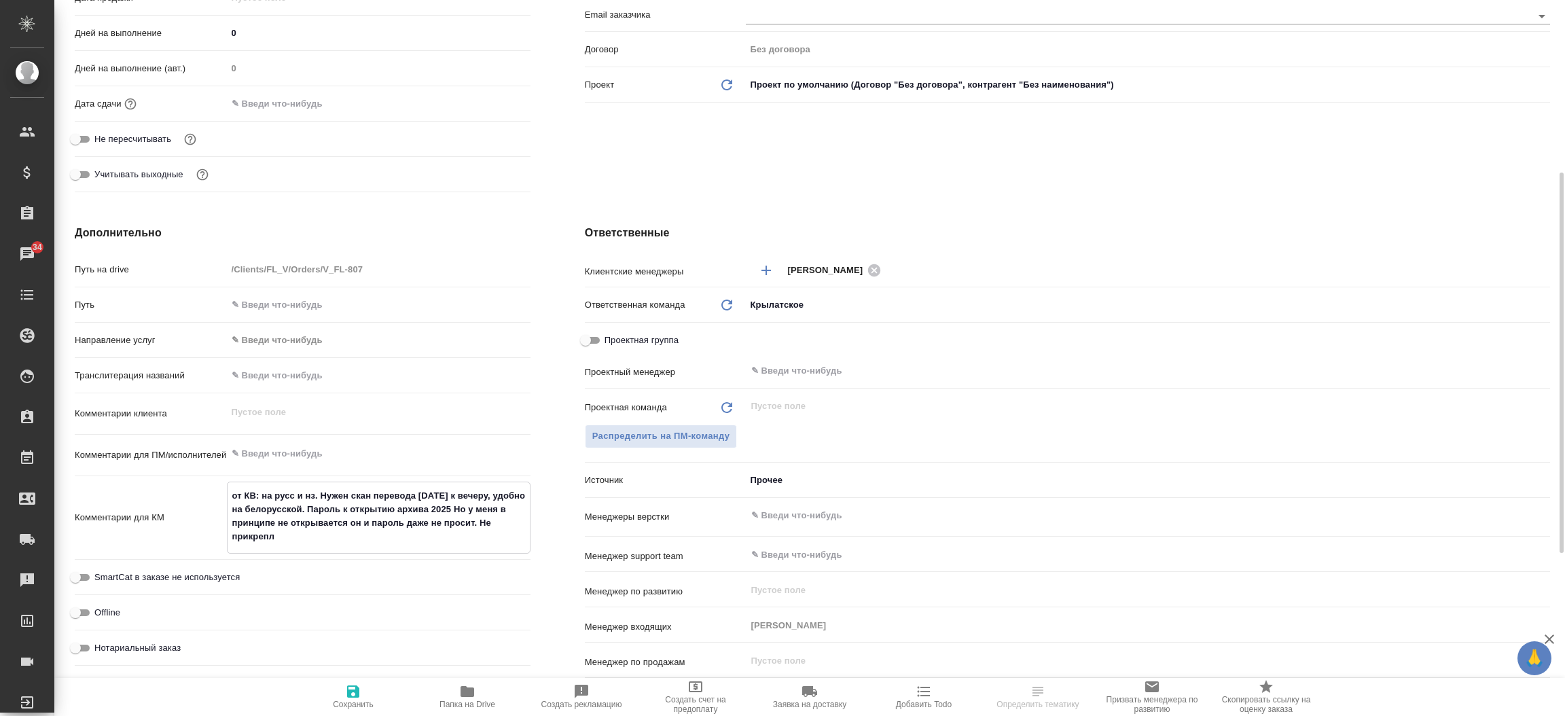
type textarea "x"
type textarea "от КВ: на русс и нз. Нужен скан перевода завтра к вечеру, удобно на белорусской…"
type textarea "x"
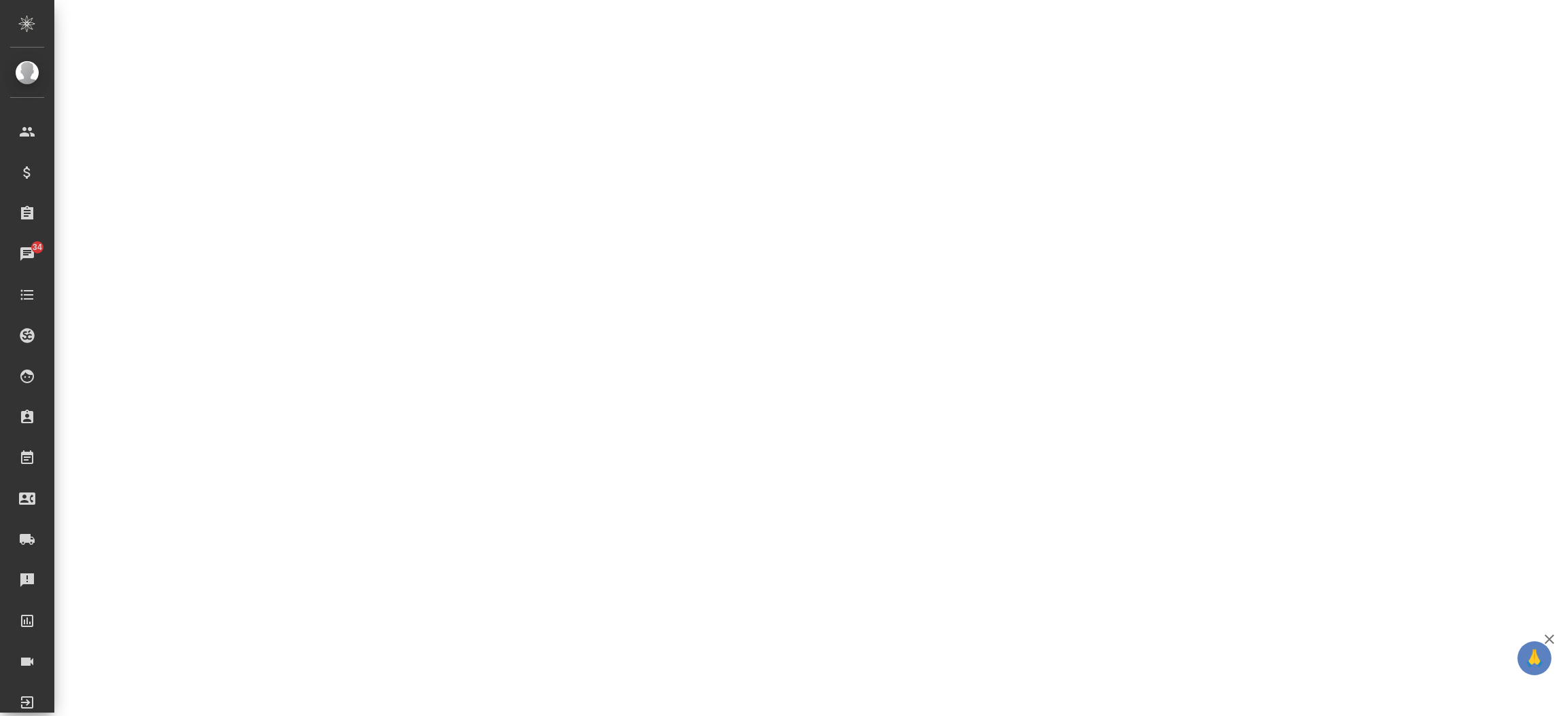
select select "RU"
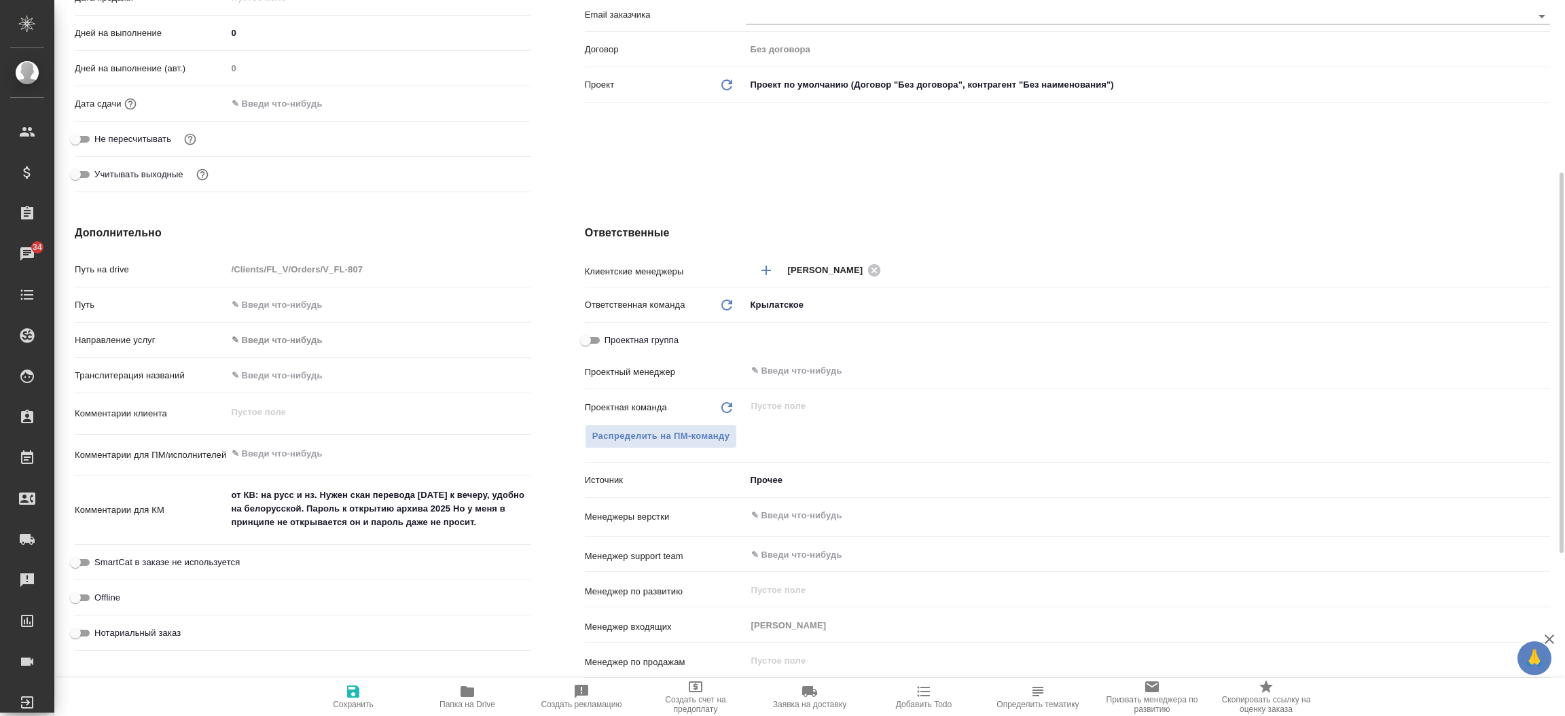
type textarea "x"
click at [490, 522] on textarea "от КВ: на русс и нз. Нужен скан перевода завтра к вечеру, удобно на белорусской…" at bounding box center [379, 509] width 302 height 50
type textarea "от КВ: на русс и нз. Нужен скан перевода завтра к вечеру, удобно на белорусской…"
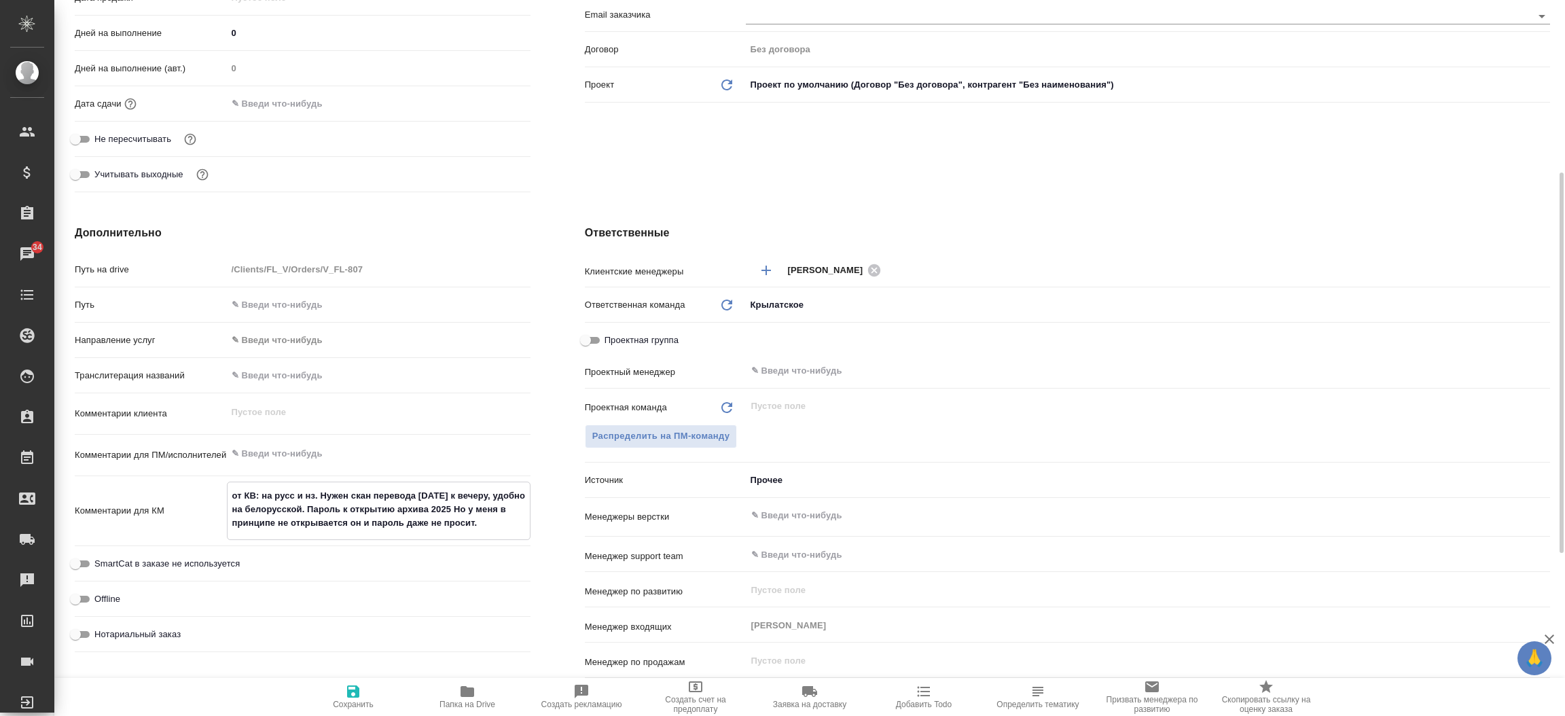
type textarea "x"
type textarea "от КВ: на русс и нз. Нужен скан перевода завтра к вечеру, удобно на белорусской…"
type textarea "x"
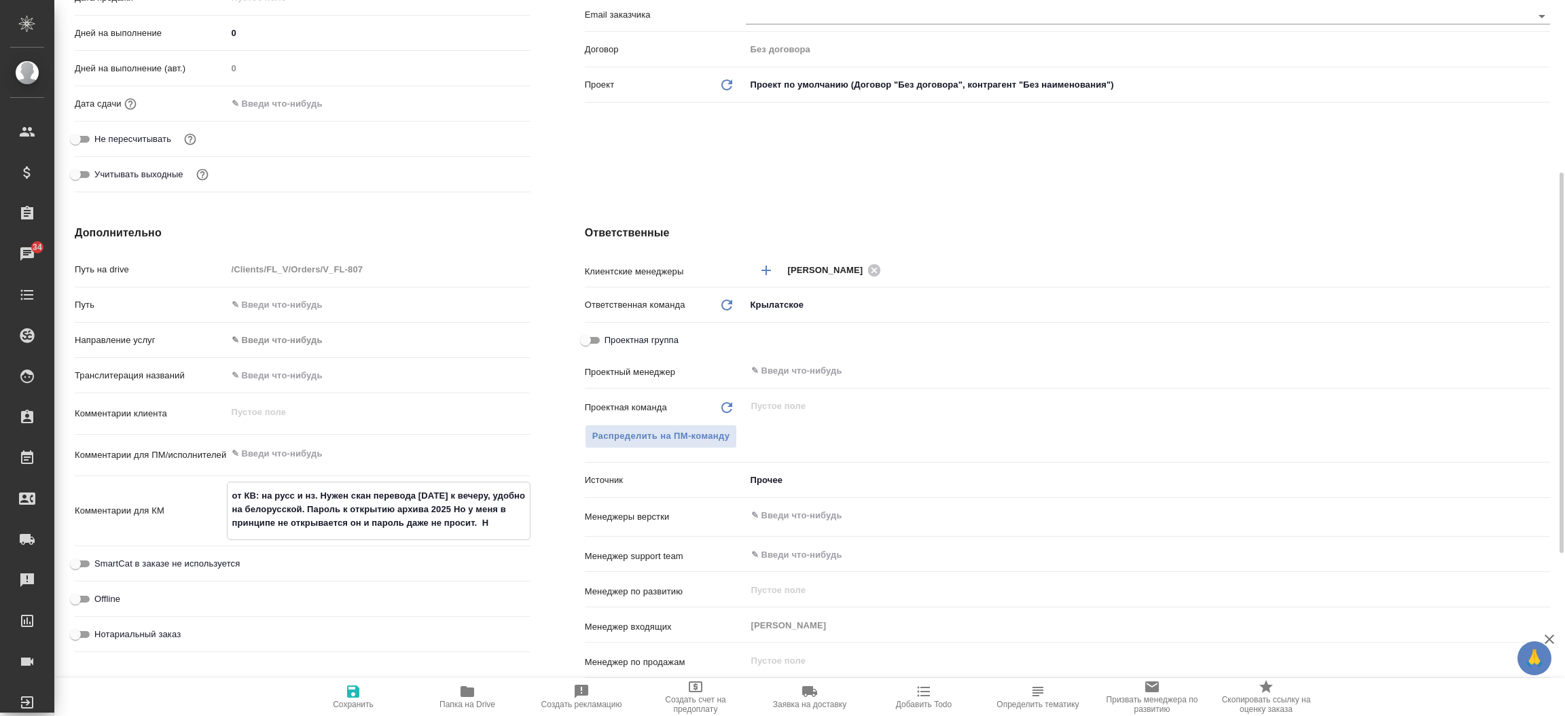
type textarea "x"
type textarea "от КВ: на русс и нз. Нужен скан перевода завтра к вечеру, удобно на белорусской…"
type textarea "x"
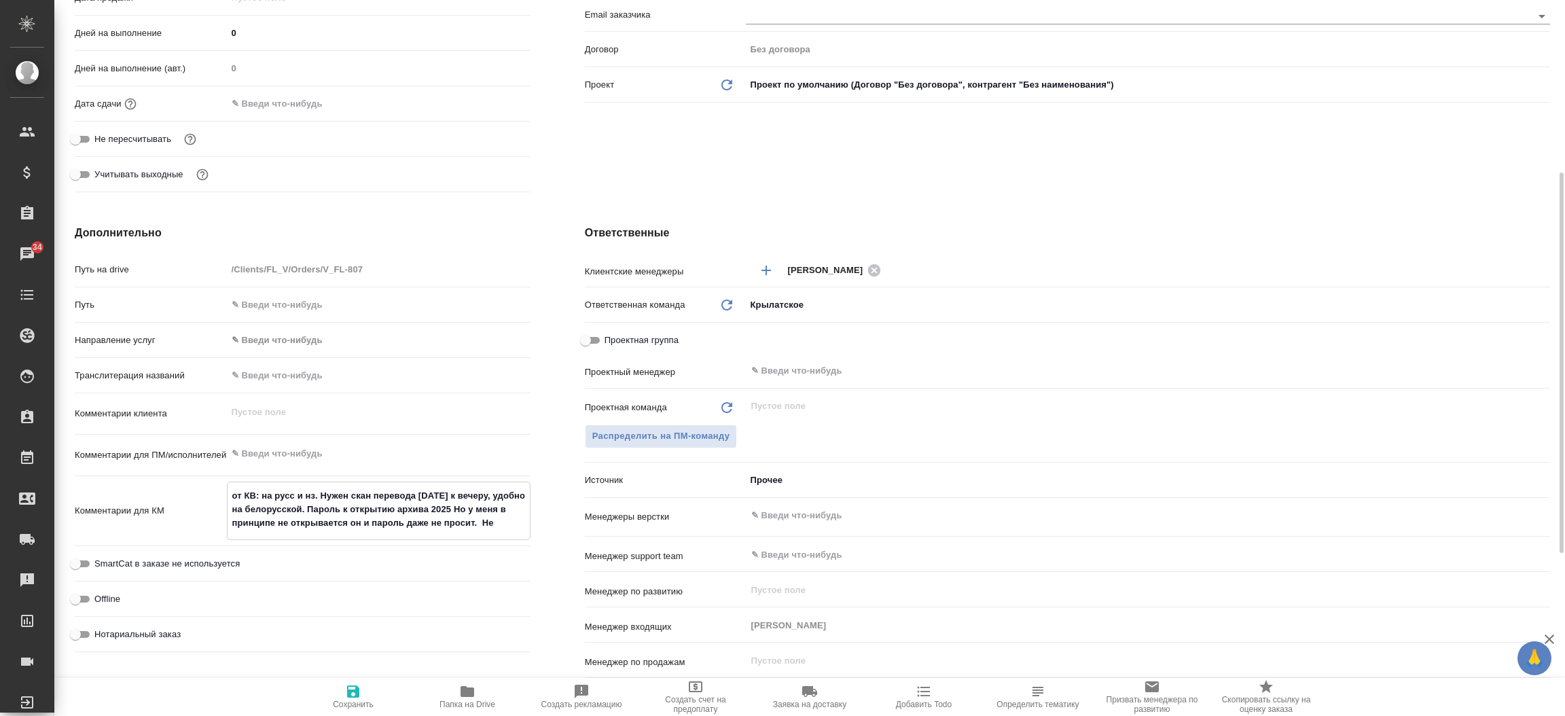
type textarea "x"
type textarea "от КВ: на русс и нз. Нужен скан перевода завтра к вечеру, удобно на белорусской…"
type textarea "x"
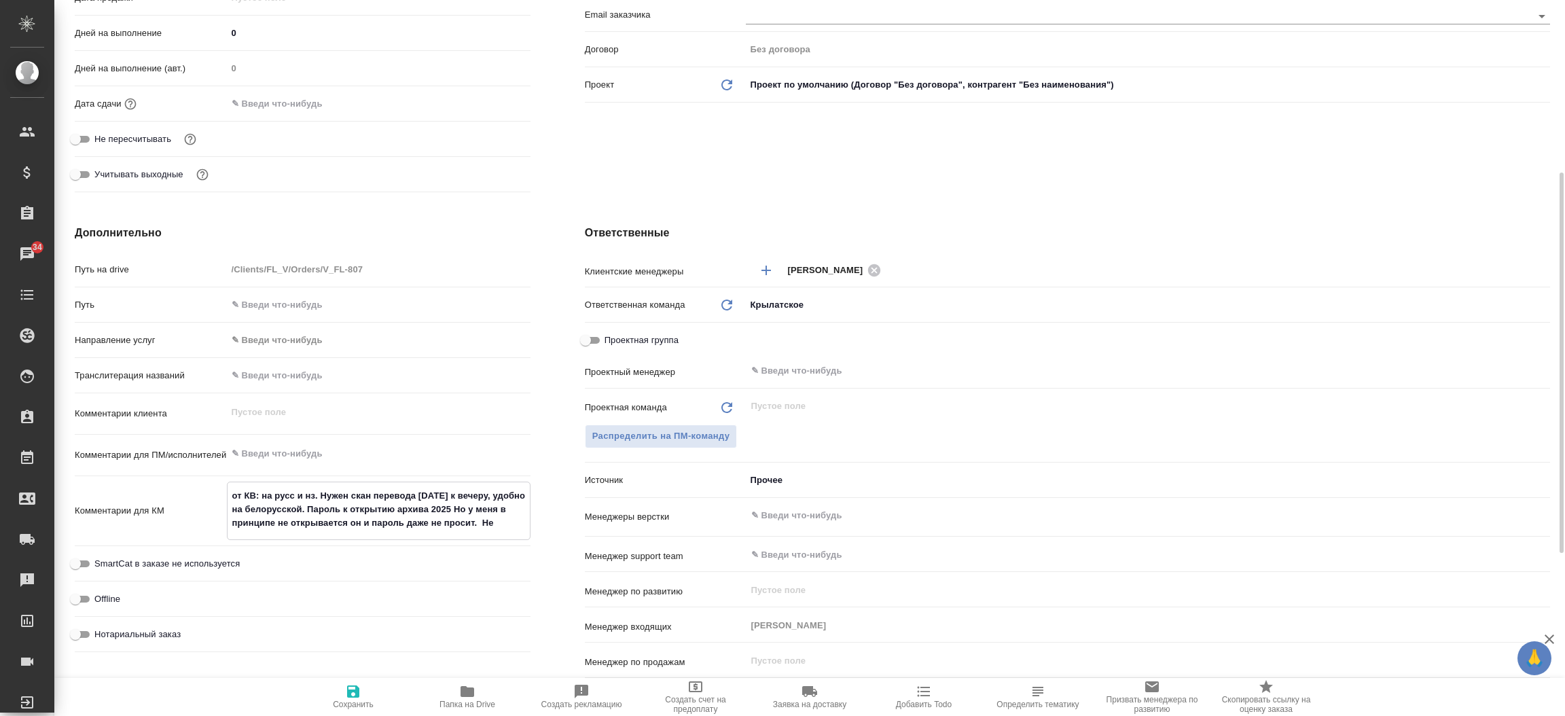
type textarea "от КВ: на русс и нз. Нужен скан перевода завтра к вечеру, удобно на белорусской…"
type textarea "x"
type textarea "от КВ: на русс и нз. Нужен скан перевода завтра к вечеру, удобно на белорусской…"
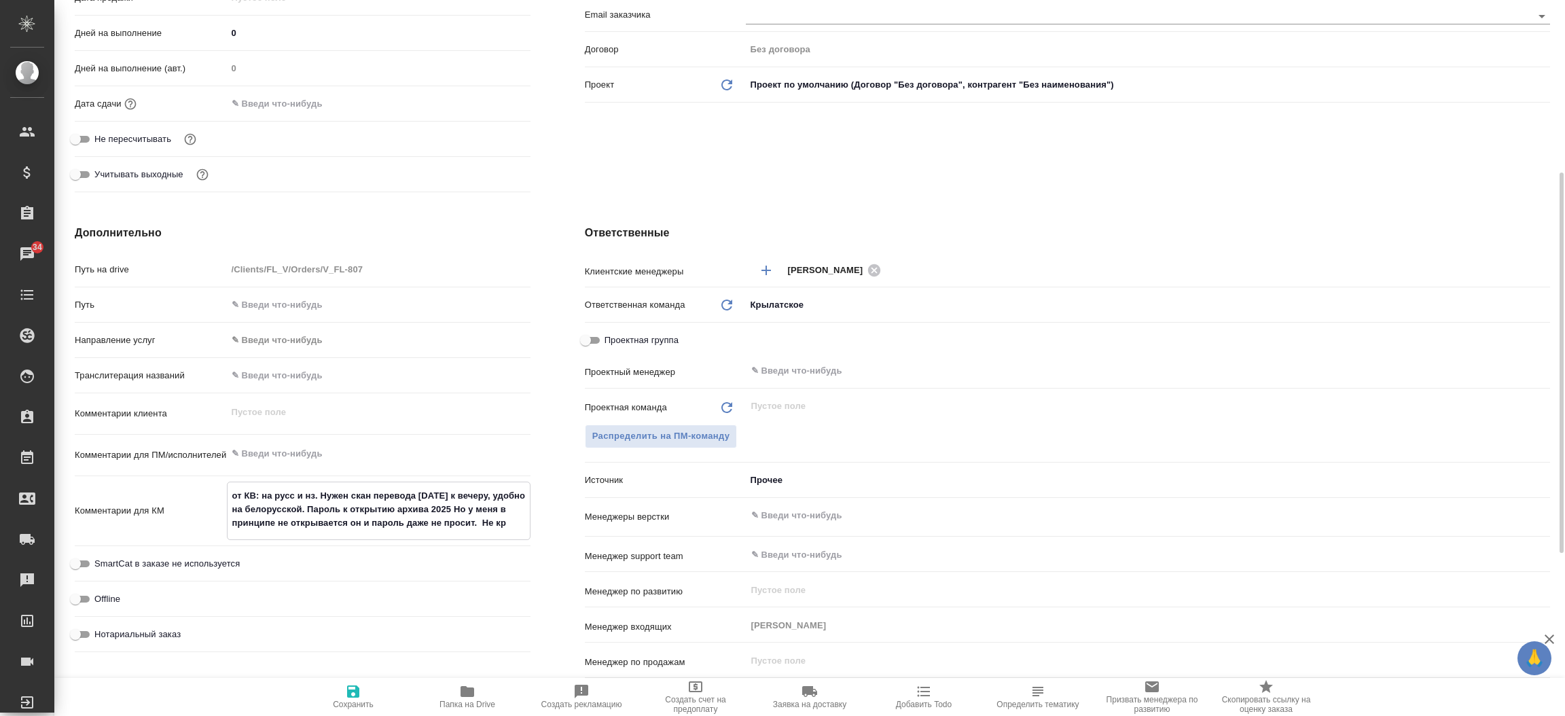
type textarea "x"
type textarea "от КВ: на русс и нз. Нужен скан перевода завтра к вечеру, удобно на белорусской…"
type textarea "x"
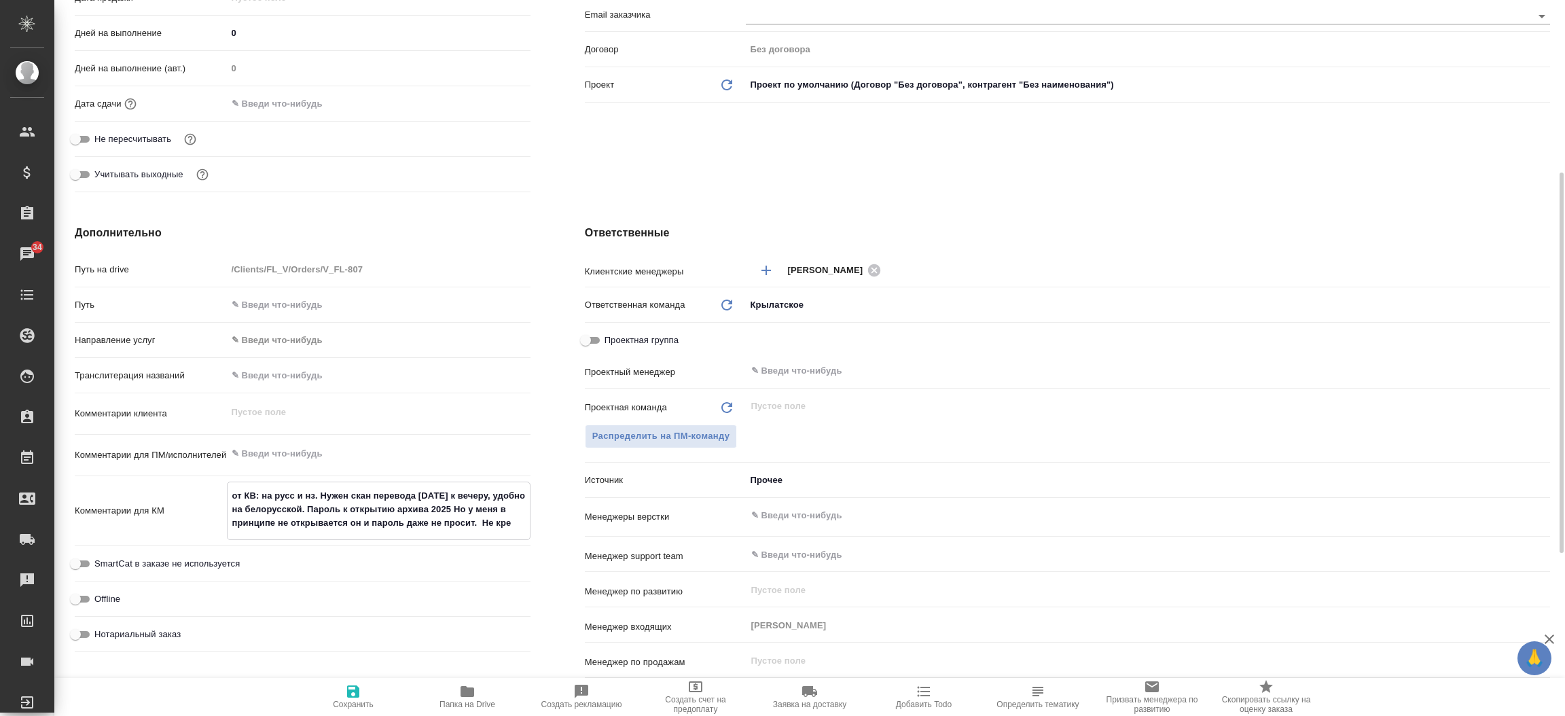
type textarea "x"
type textarea "от КВ: на русс и нз. Нужен скан перевода завтра к вечеру, удобно на белорусской…"
type textarea "x"
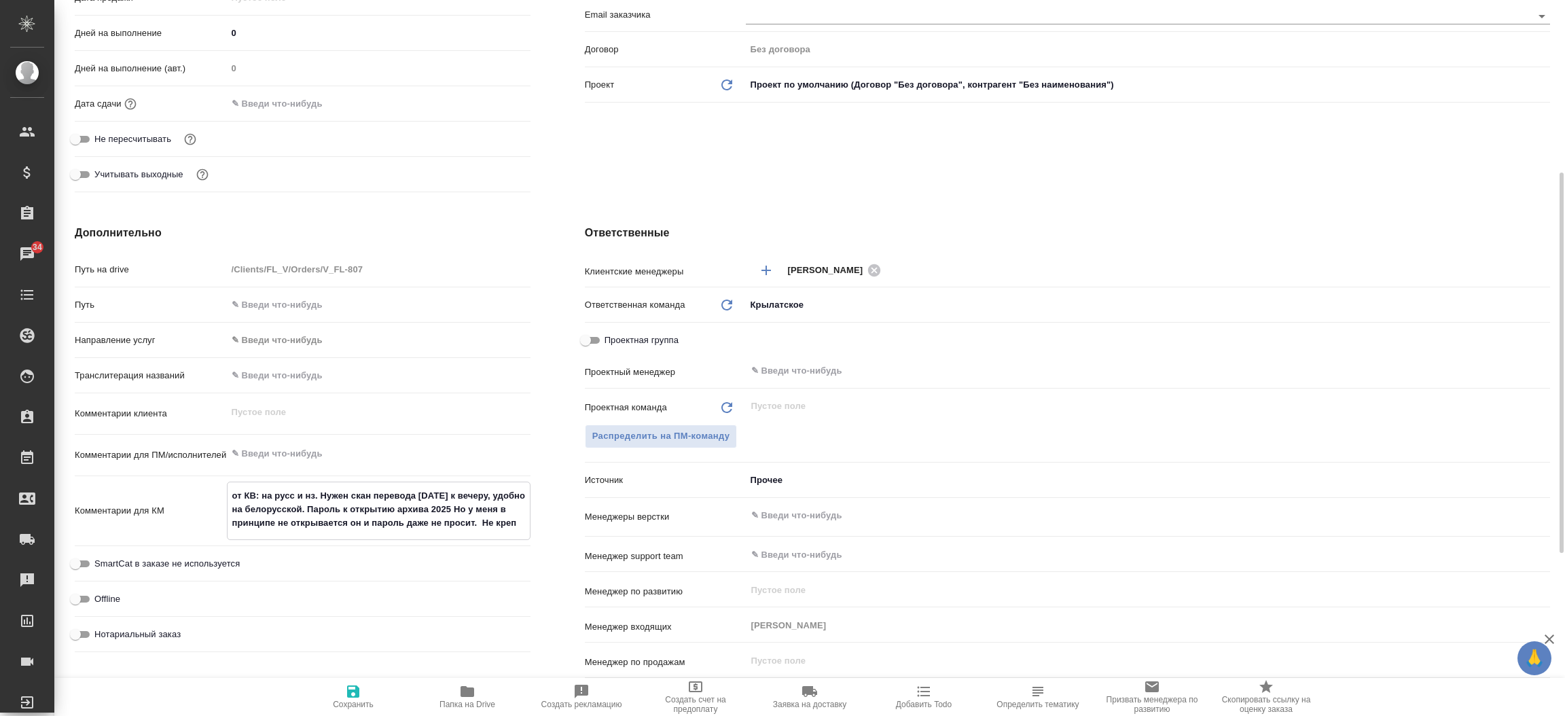
type textarea "x"
type textarea "от КВ: на русс и нз. Нужен скан перевода завтра к вечеру, удобно на белорусской…"
type textarea "x"
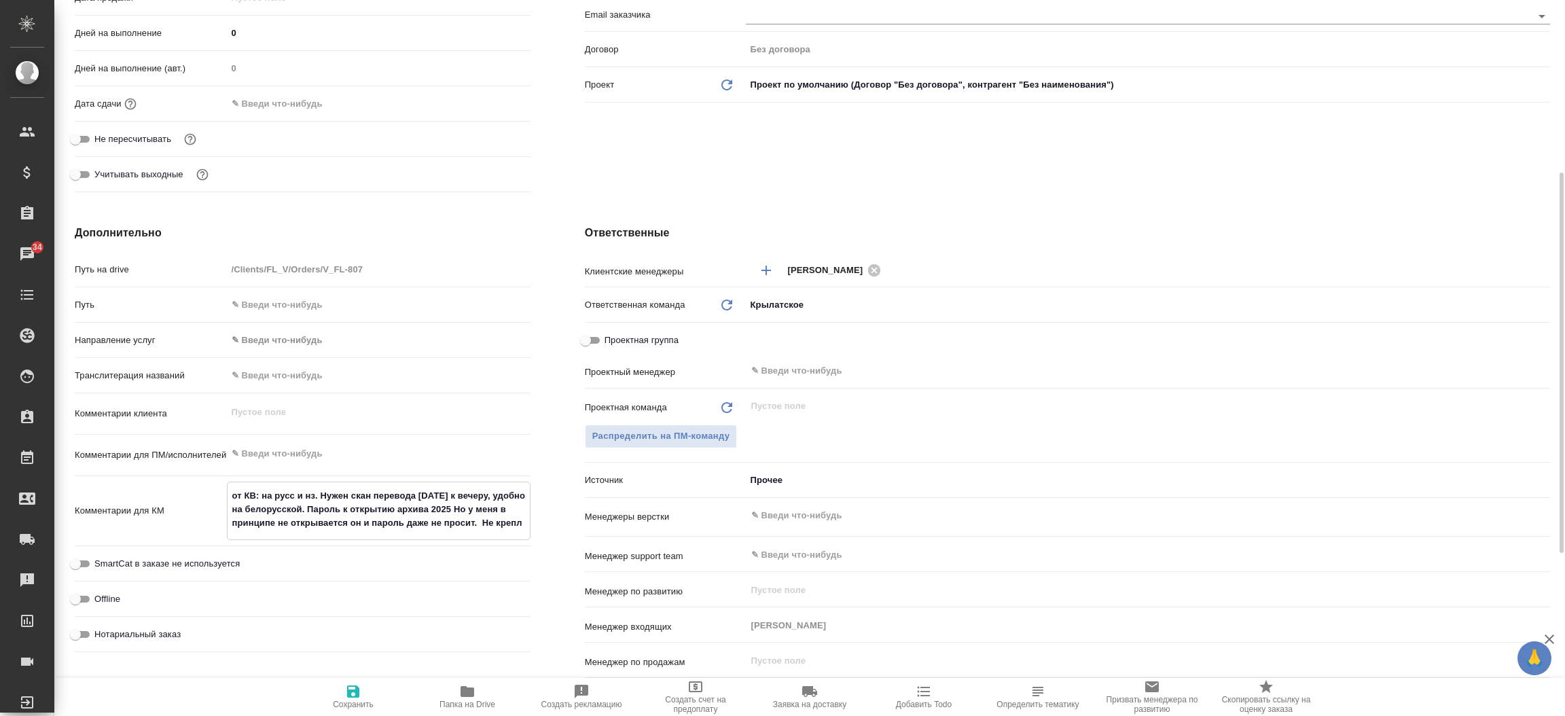
type textarea "от КВ: на русс и нз. Нужен скан перевода завтра к вечеру, удобно на белорусской…"
type textarea "x"
type textarea "от КВ: на русс и нз. Нужен скан перевода завтра к вечеру, удобно на белорусской…"
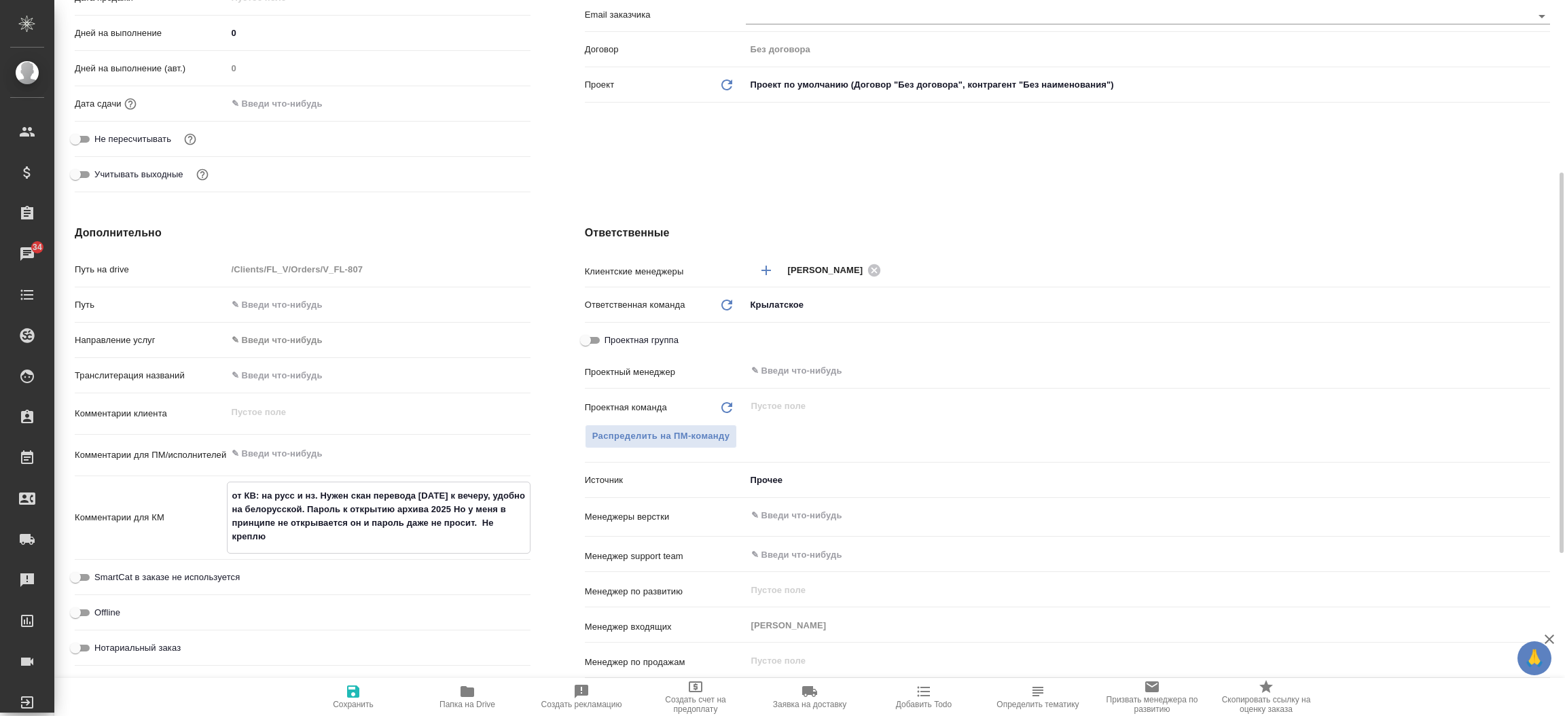
type textarea "x"
type textarea "от КВ: на русс и нз. Нужен скан перевода завтра к вечеру, удобно на белорусской…"
type textarea "x"
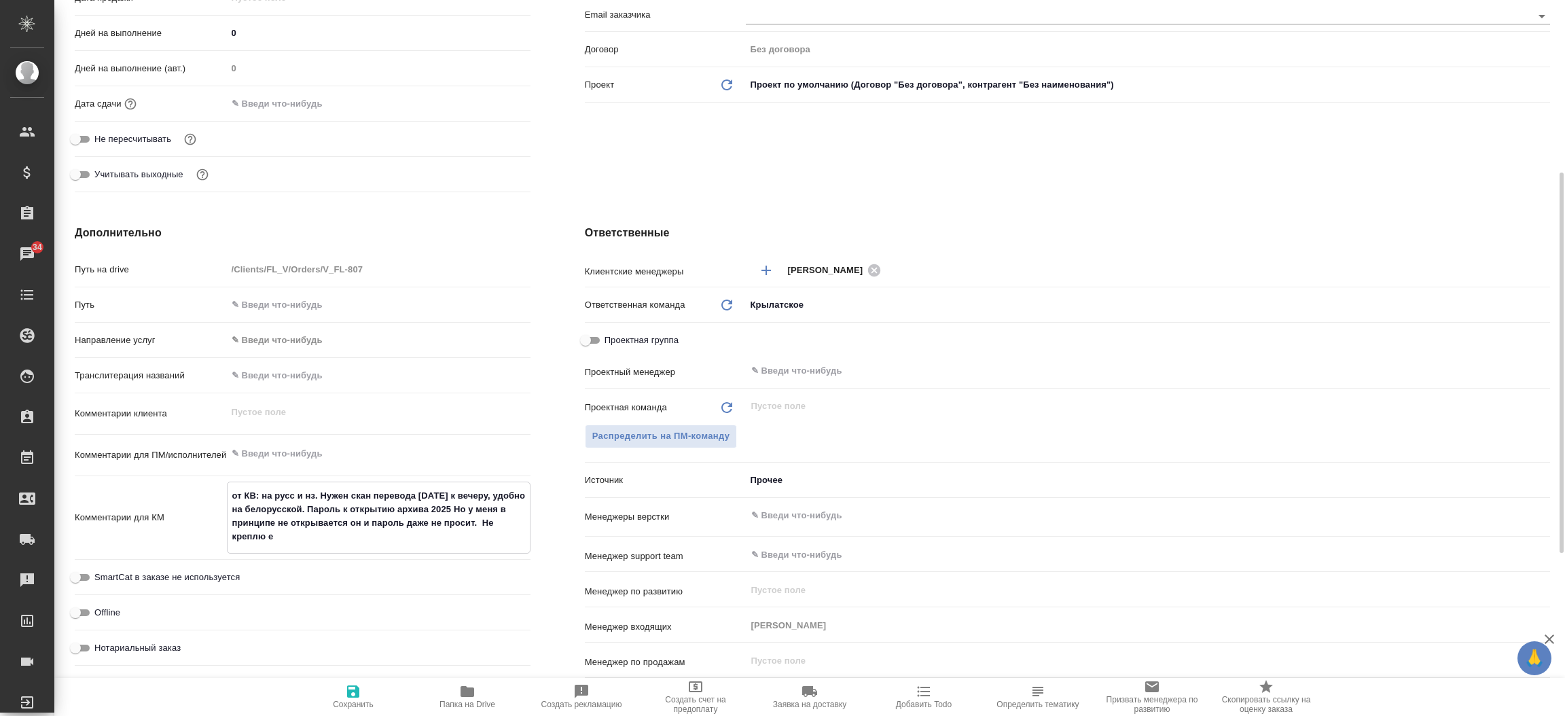
type textarea "x"
type textarea "от КВ: на русс и нз. Нужен скан перевода завтра к вечеру, удобно на белорусской…"
type textarea "x"
type textarea "от КВ: на русс и нз. Нужен скан перевода завтра к вечеру, удобно на белорусской…"
type textarea "x"
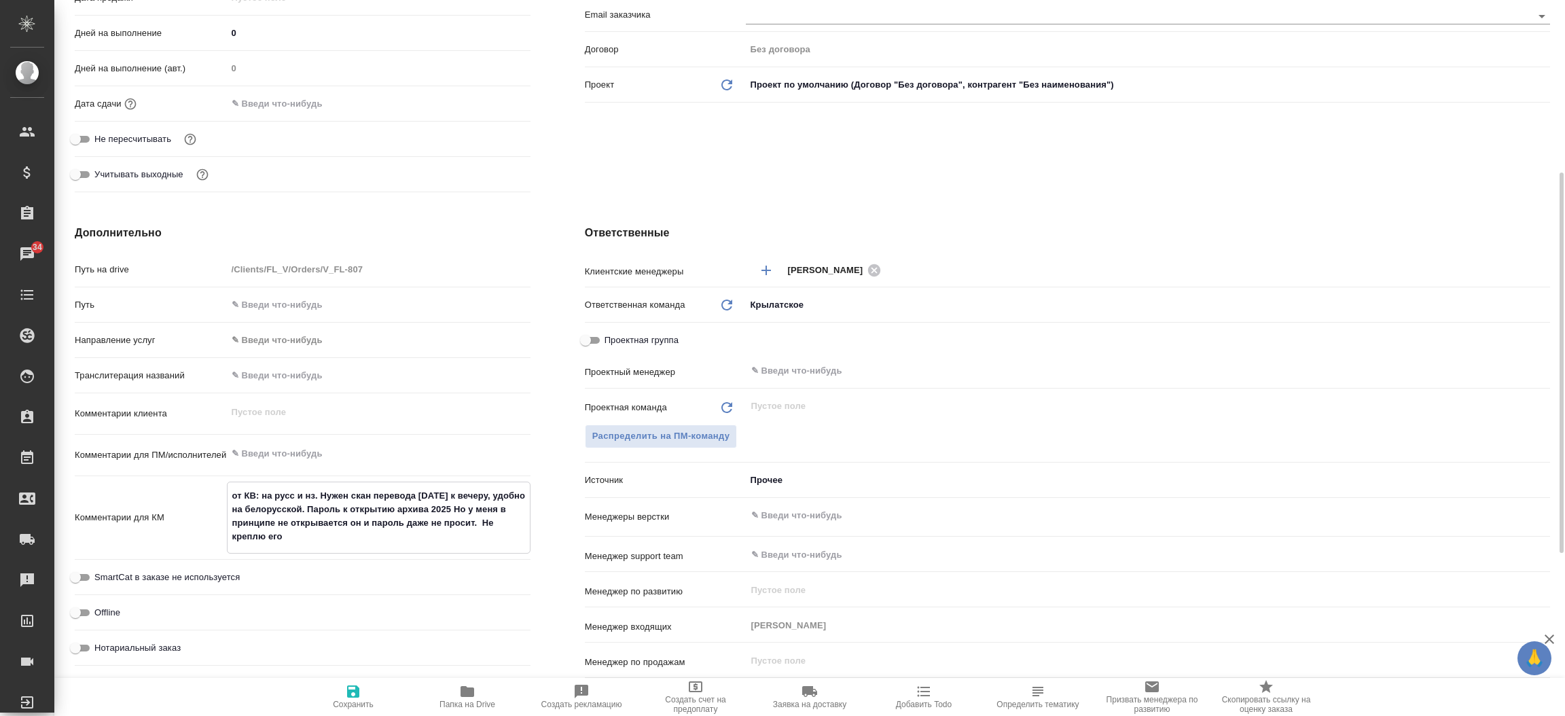
type textarea "x"
type textarea "от КВ: на русс и нз. Нужен скан перевода завтра к вечеру, удобно на белорусской…"
type textarea "x"
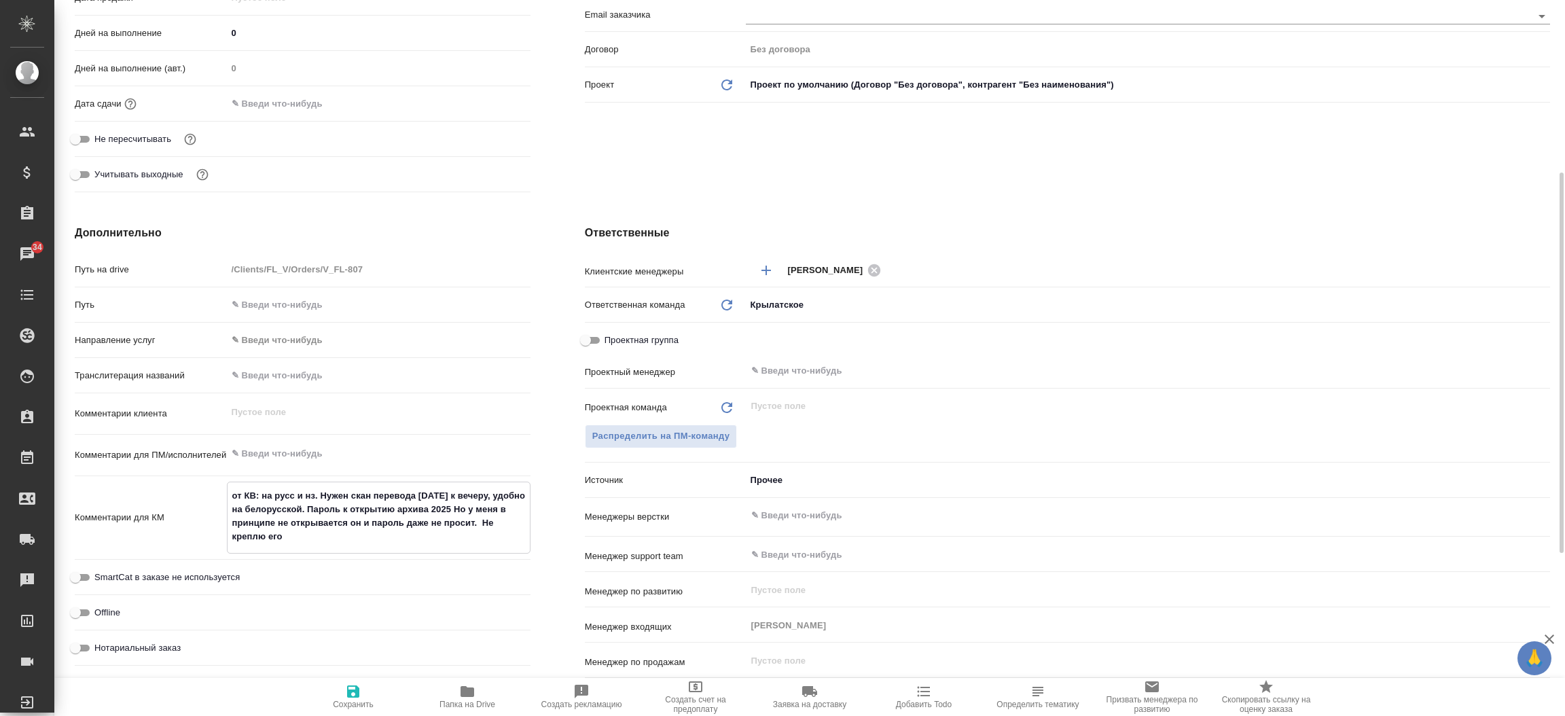
type textarea "x"
type textarea "от КВ: на русс и нз. Нужен скан перевода завтра к вечеру, удобно на белорусской…"
type textarea "x"
type textarea "от КВ: на русс и нз. Нужен скан перевода завтра к вечеру, удобно на белорусской…"
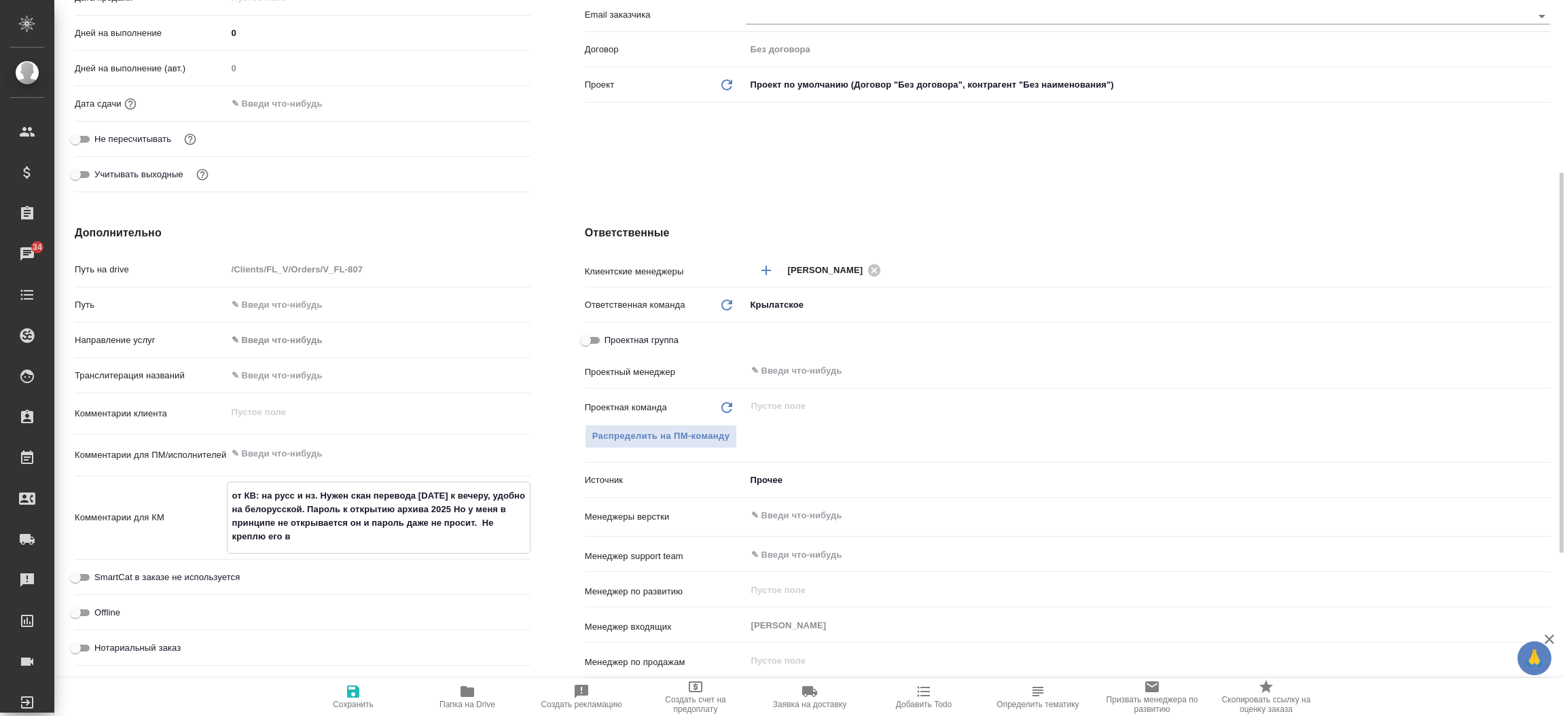
type textarea "x"
type textarea "от КВ: на русс и нз. Нужен скан перевода завтра к вечеру, удобно на белорусской…"
type textarea "x"
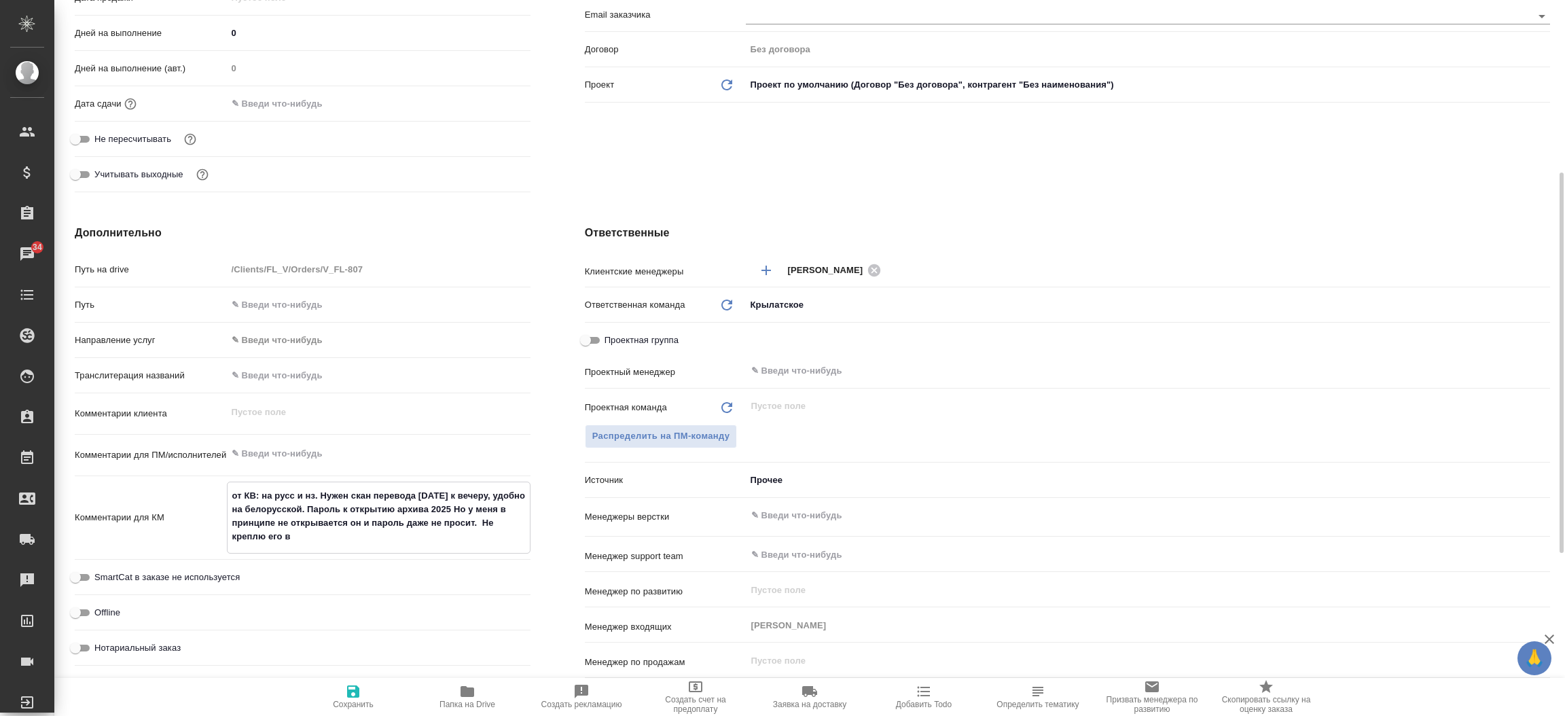
type textarea "от КВ: на русс и нз. Нужен скан перевода завтра к вечеру, удобно на белорусской…"
type textarea "x"
type textarea "от КВ: на русс и нз. Нужен скан перевода завтра к вечеру, удобно на белорусской…"
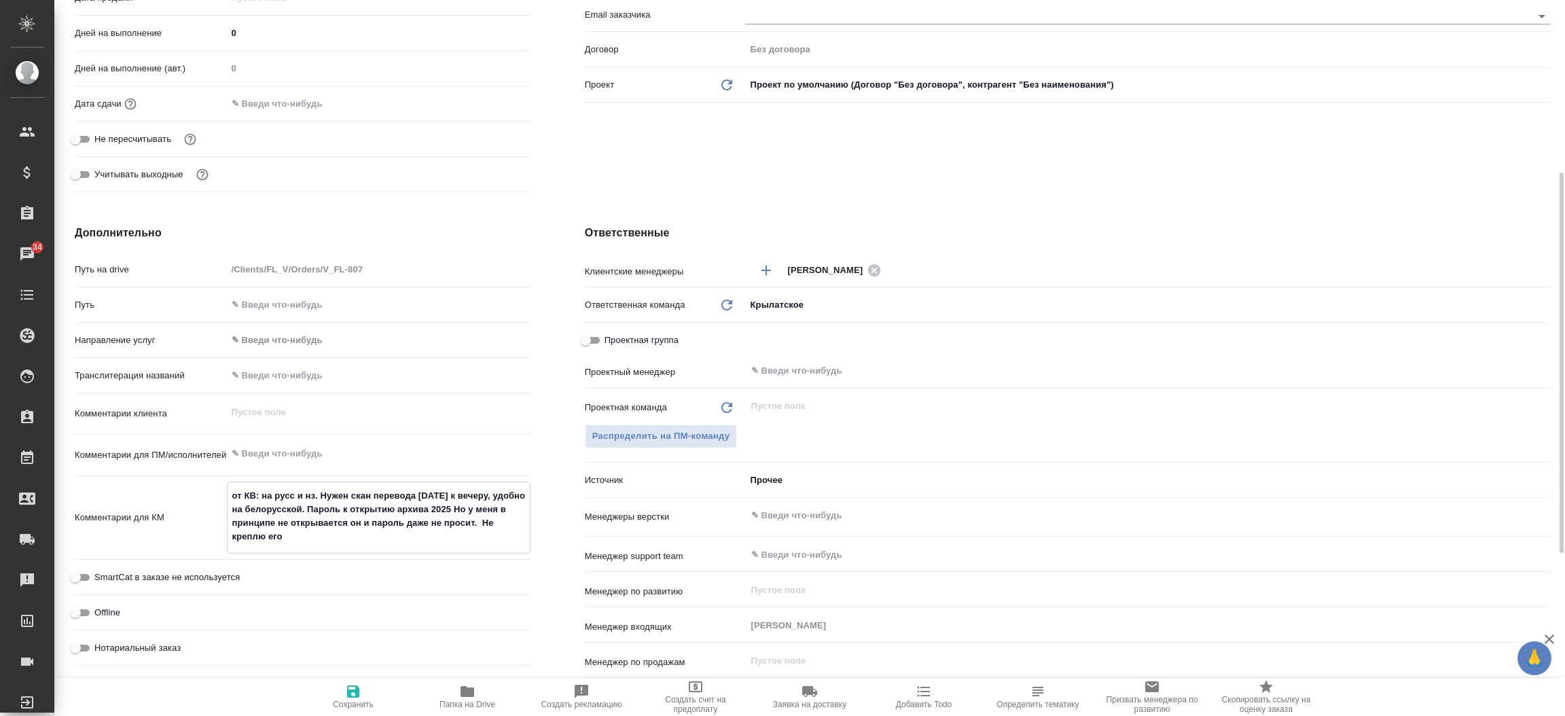
type textarea "x"
type textarea "от КВ: на русс и нз. Нужен скан перевода завтра к вечеру, удобно на белорусской…"
type textarea "x"
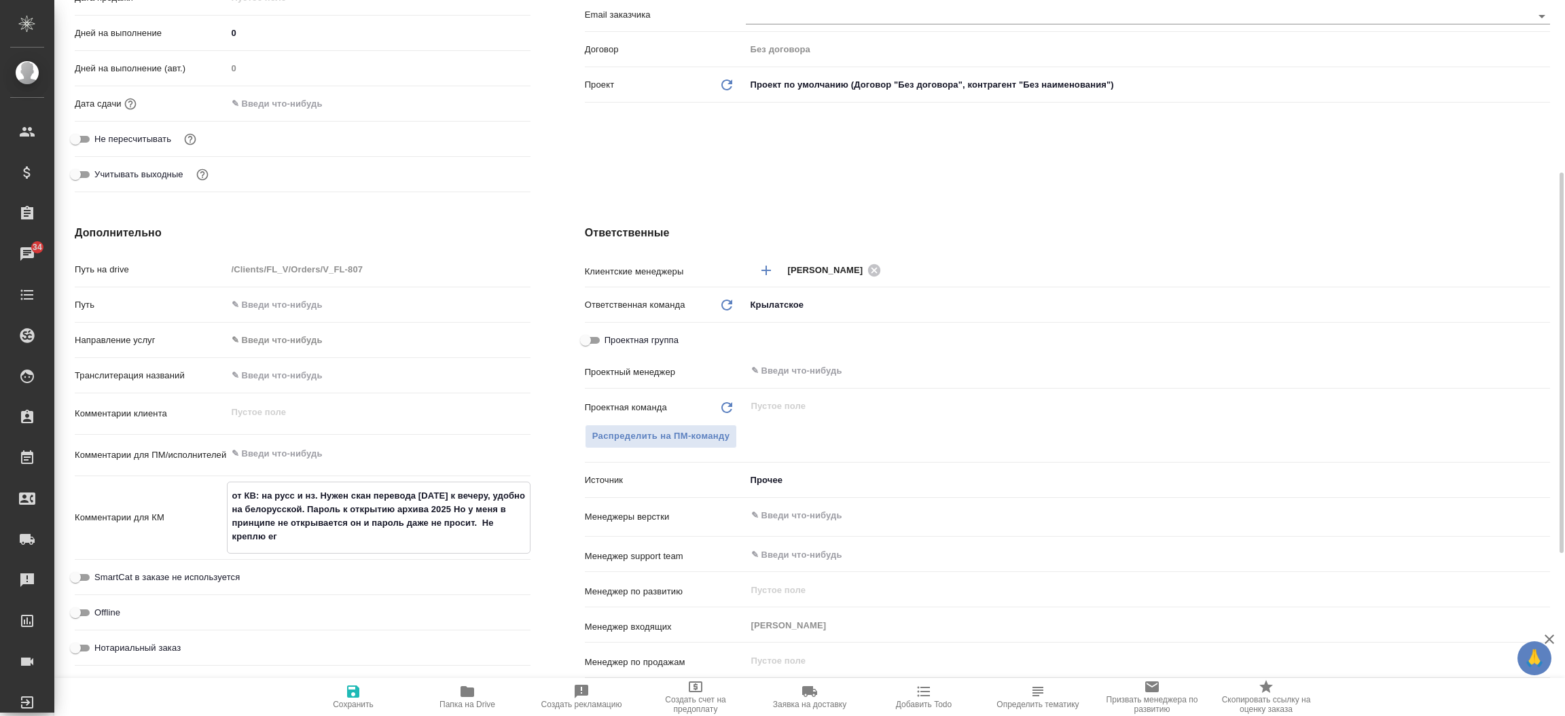
type textarea "x"
type textarea "от КВ: на русс и нз. Нужен скан перевода завтра к вечеру, удобно на белорусской…"
type textarea "x"
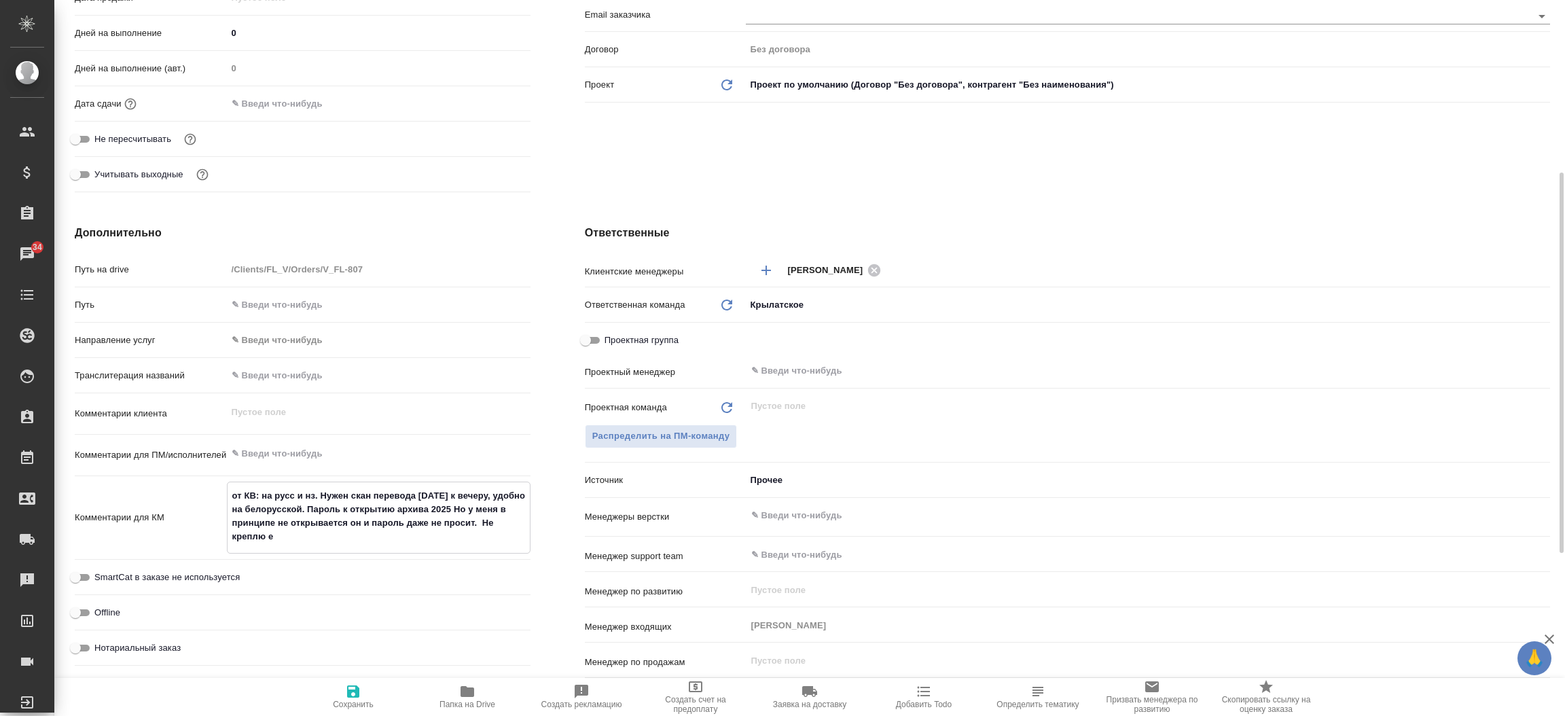
type textarea "x"
type textarea "от КВ: на русс и нз. Нужен скан перевода завтра к вечеру, удобно на белорусской…"
type textarea "x"
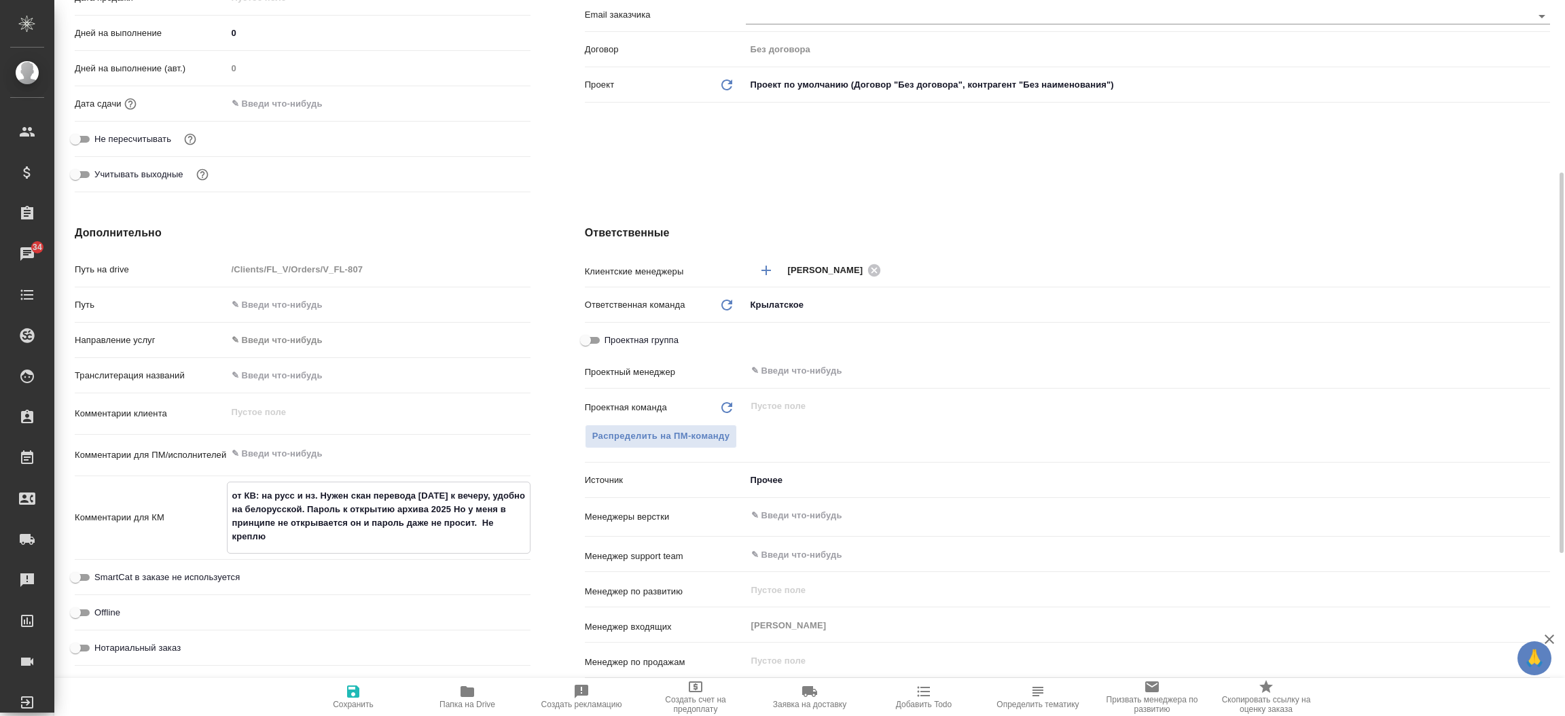
type textarea "от КВ: на русс и нз. Нужен скан перевода завтра к вечеру, удобно на белорусской…"
type textarea "x"
type textarea "от КВ: на русс и нз. Нужен скан перевода завтра к вечеру, удобно на белорусской…"
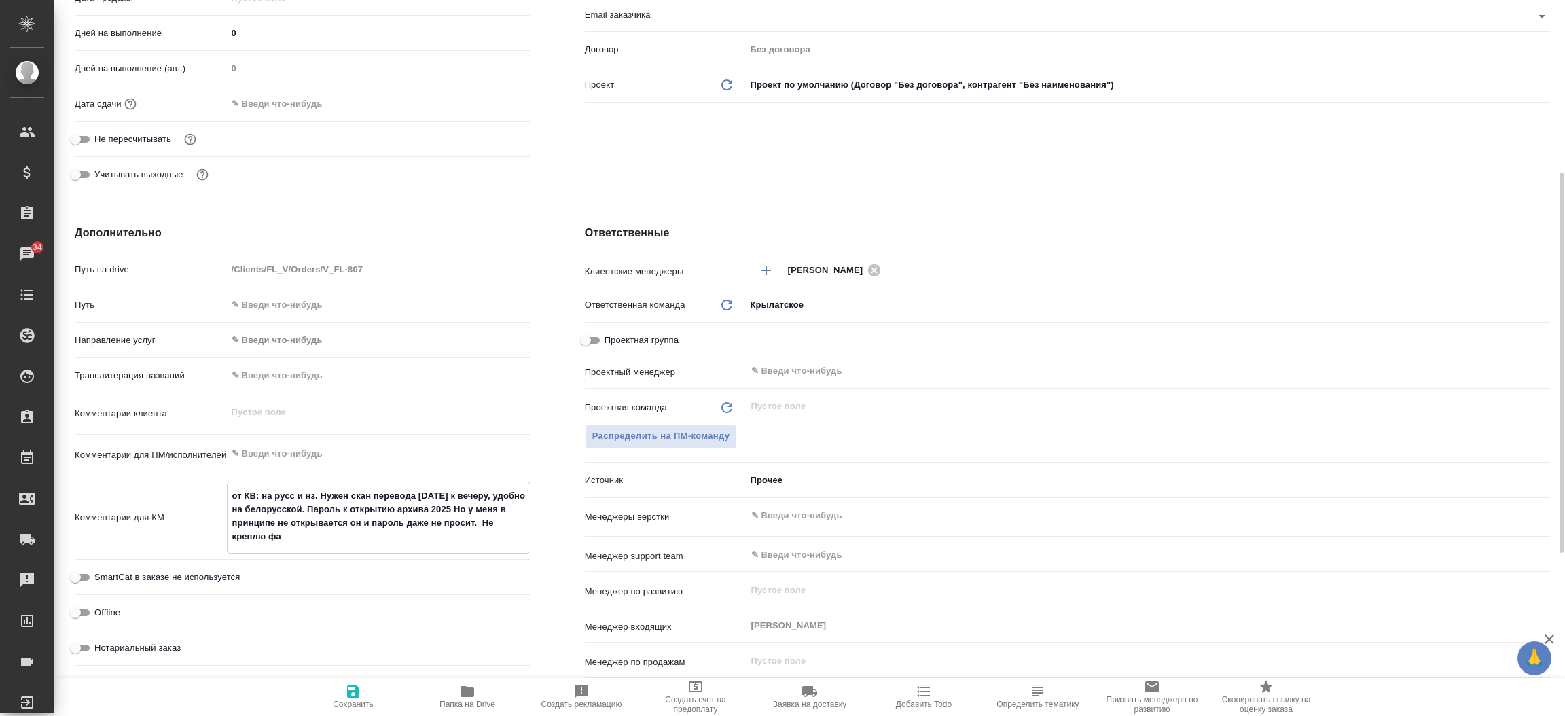
type textarea "x"
type textarea "от КВ: на русс и нз. Нужен скан перевода завтра к вечеру, удобно на белорусской…"
type textarea "x"
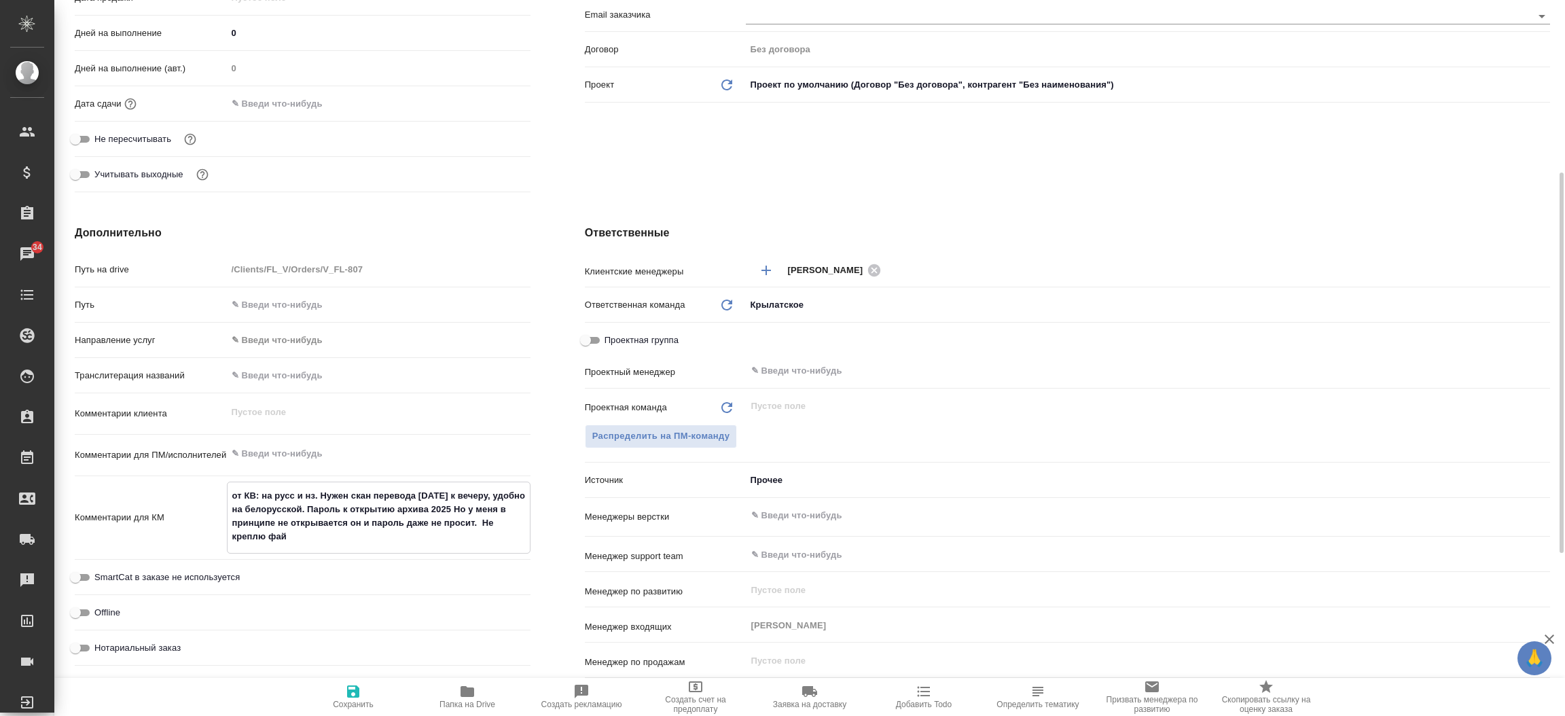
type textarea "x"
type textarea "от КВ: на русс и нз. Нужен скан перевода завтра к вечеру, удобно на белорусской…"
type textarea "x"
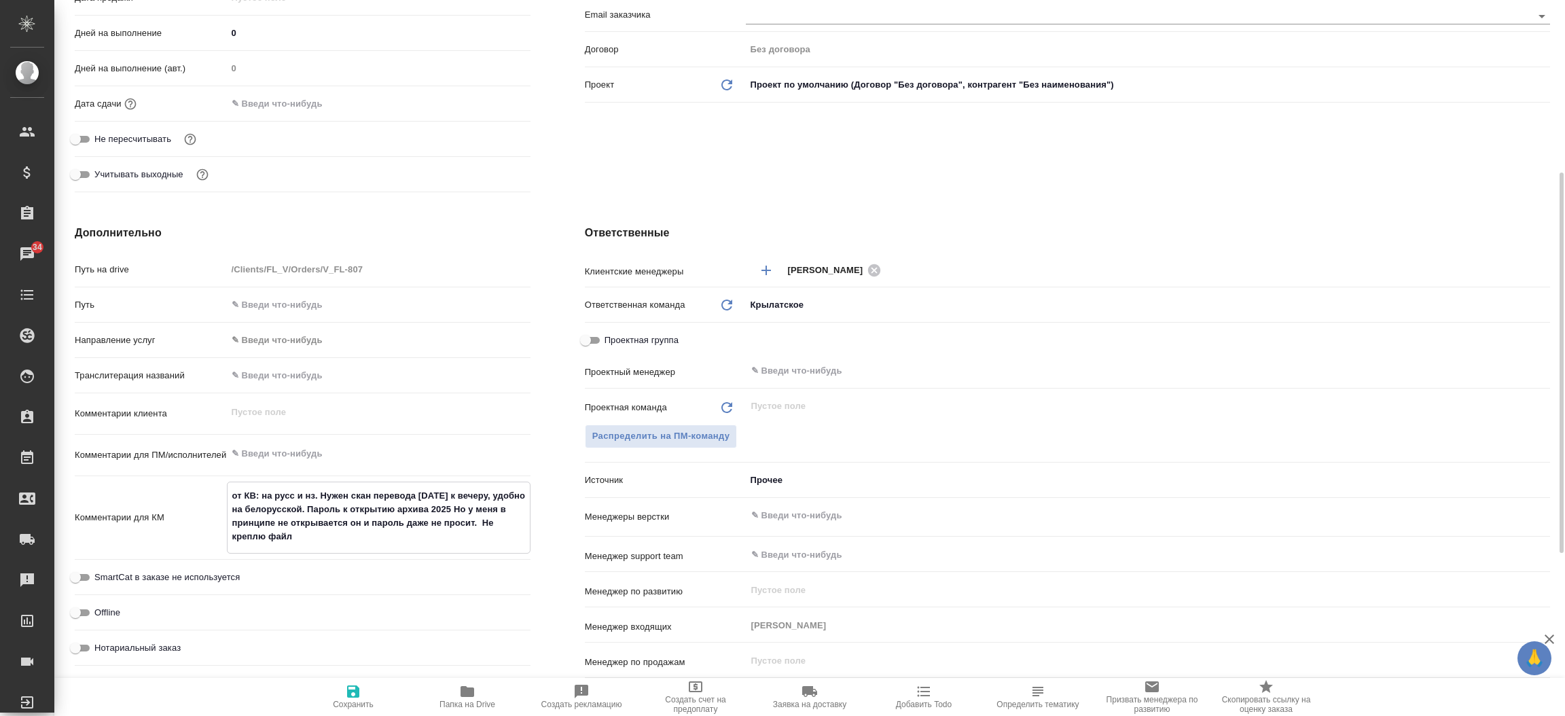
type textarea "x"
type textarea "от КВ: на русс и нз. Нужен скан перевода завтра к вечеру, удобно на белорусской…"
type textarea "x"
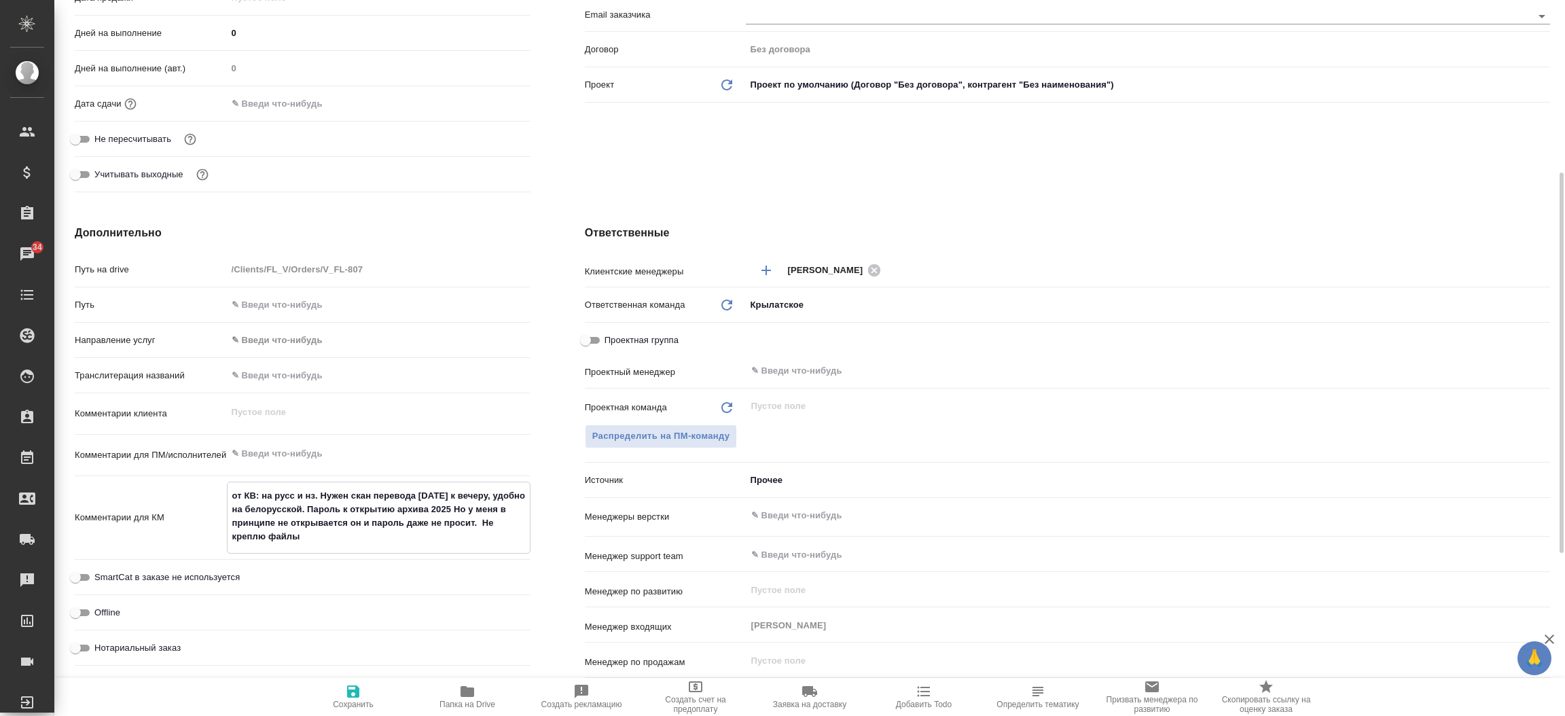
type textarea "от КВ: на русс и нз. Нужен скан перевода завтра к вечеру, удобно на белорусской…"
type textarea "x"
type textarea "от КВ: на русс и нз. Нужен скан перевода завтра к вечеру, удобно на белорусской…"
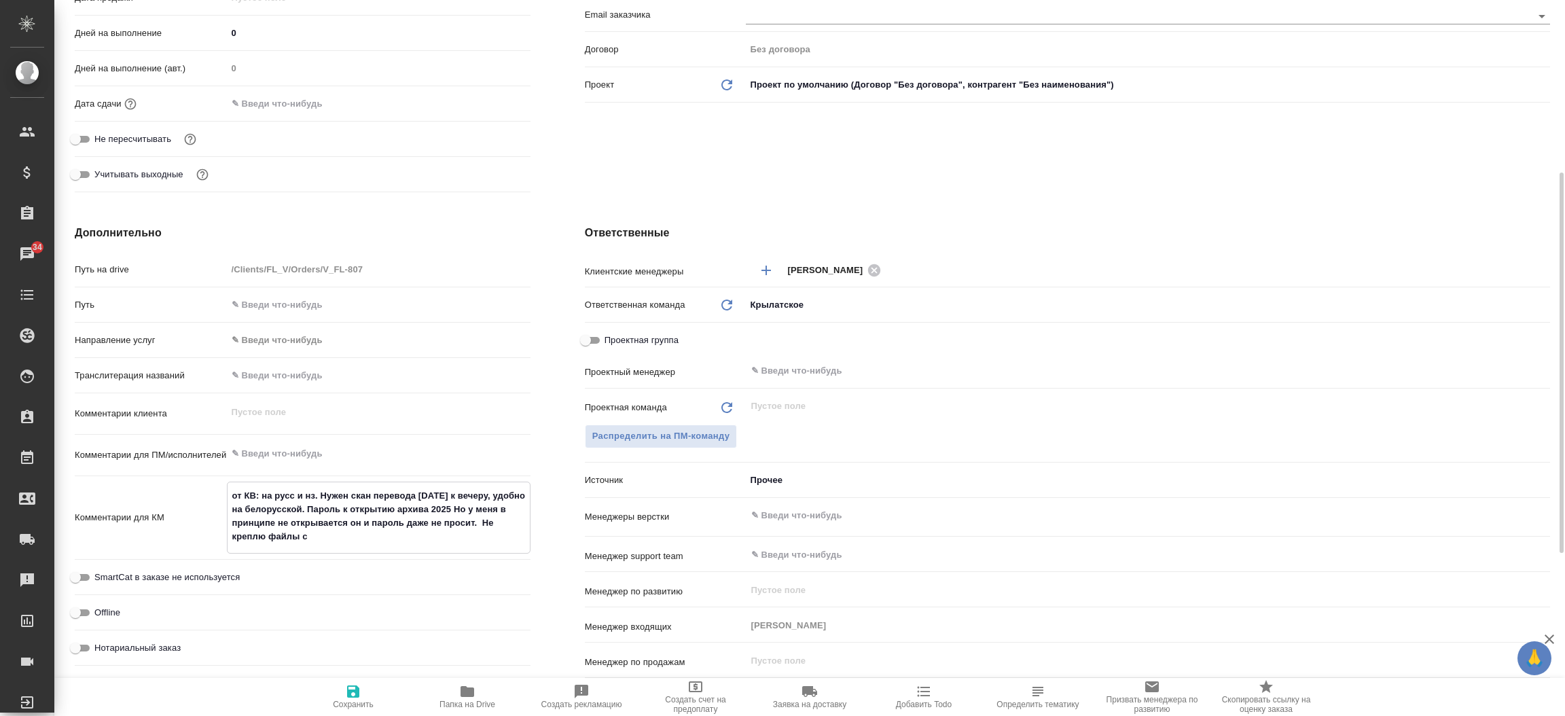
type textarea "x"
type textarea "от КВ: на русс и нз. Нужен скан перевода завтра к вечеру, удобно на белорусской…"
type textarea "x"
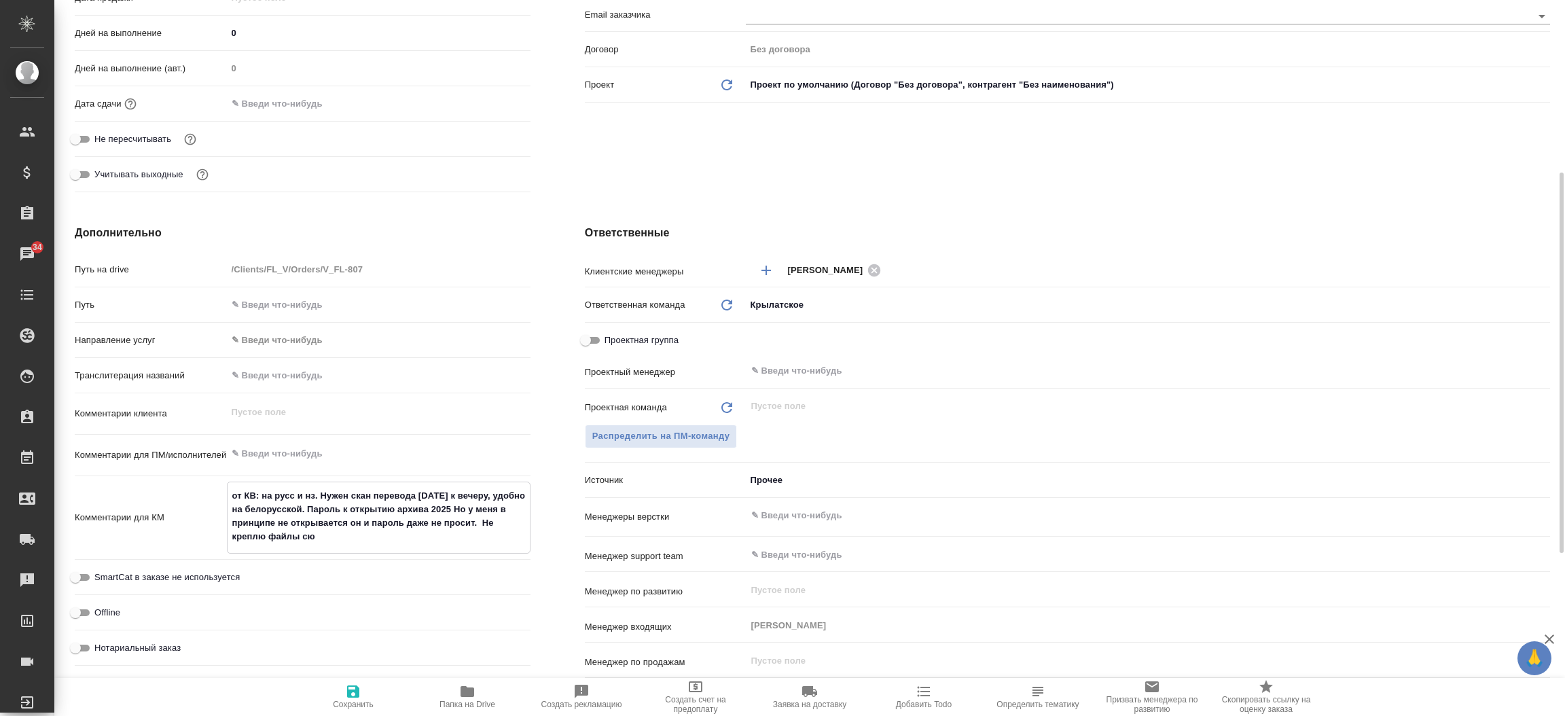
type textarea "x"
type textarea "от КВ: на русс и нз. Нужен скан перевода завтра к вечеру, удобно на белорусской…"
type textarea "x"
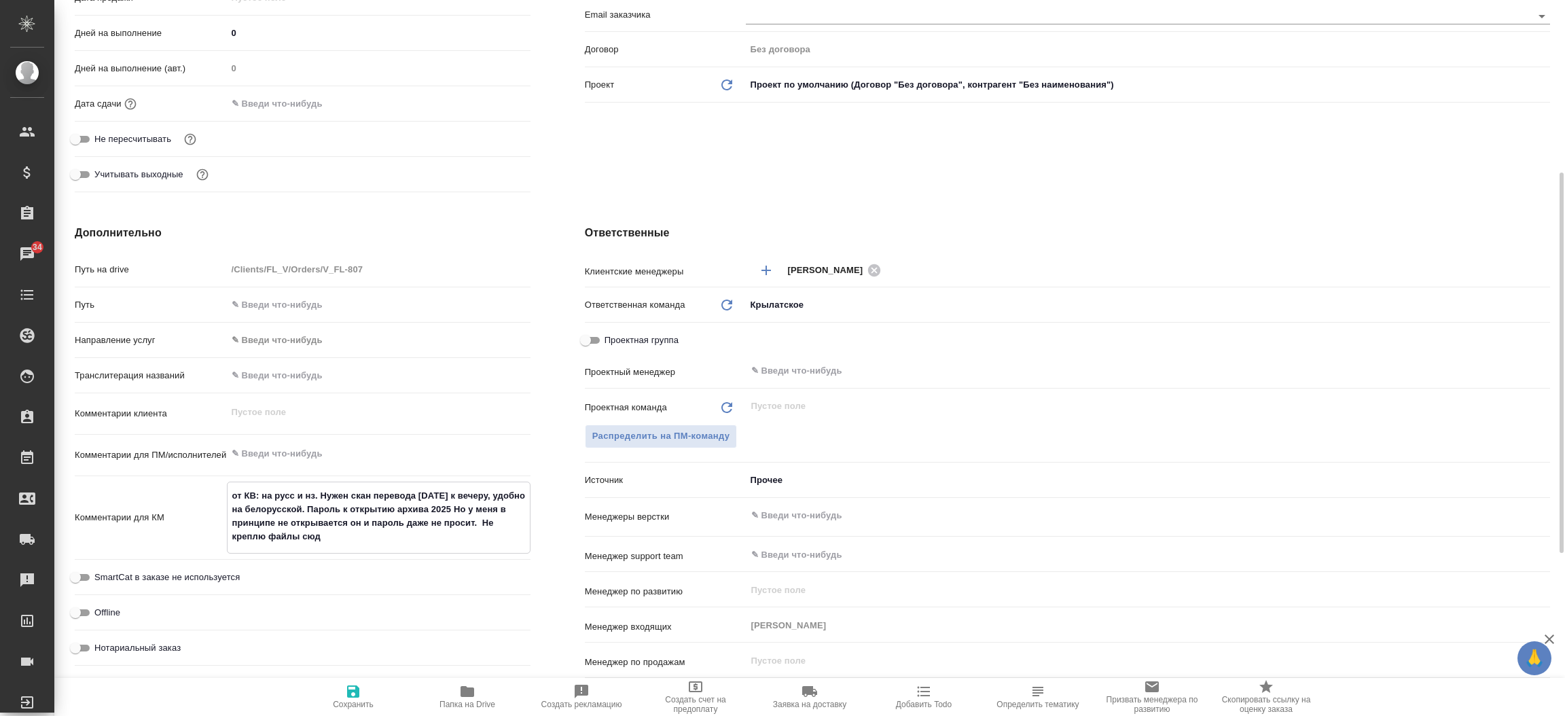
type textarea "x"
type textarea "от КВ: на русс и нз. Нужен скан перевода завтра к вечеру, удобно на белорусской…"
type textarea "x"
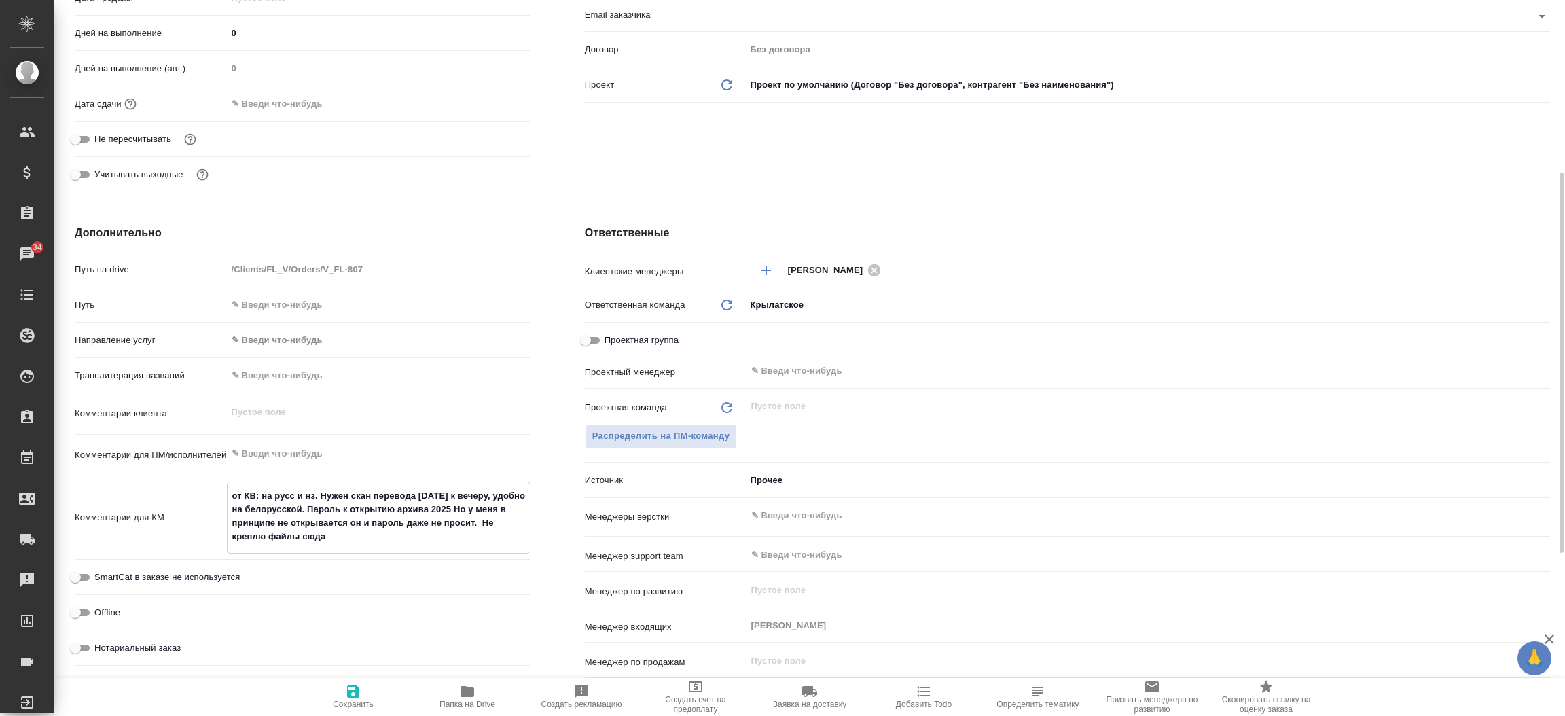
type textarea "от КВ: на русс и нз. Нужен скан перевода завтра к вечеру, удобно на белорусской…"
type textarea "x"
type textarea "от КВ: на русс и нз. Нужен скан перевода завтра к вечеру, удобно на белорусской…"
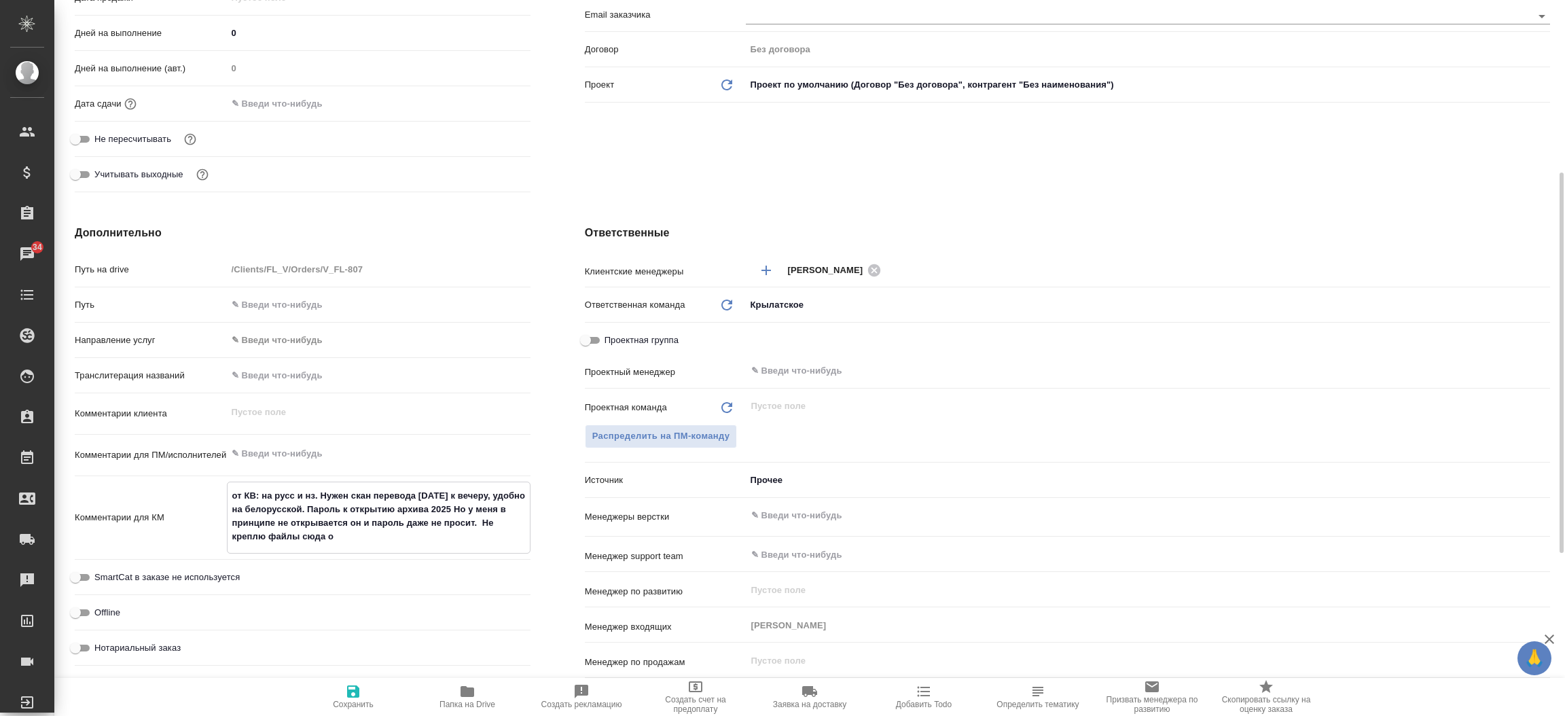
type textarea "x"
type textarea "от КВ: на русс и нз. Нужен скан перевода завтра к вечеру, удобно на белорусской…"
type textarea "x"
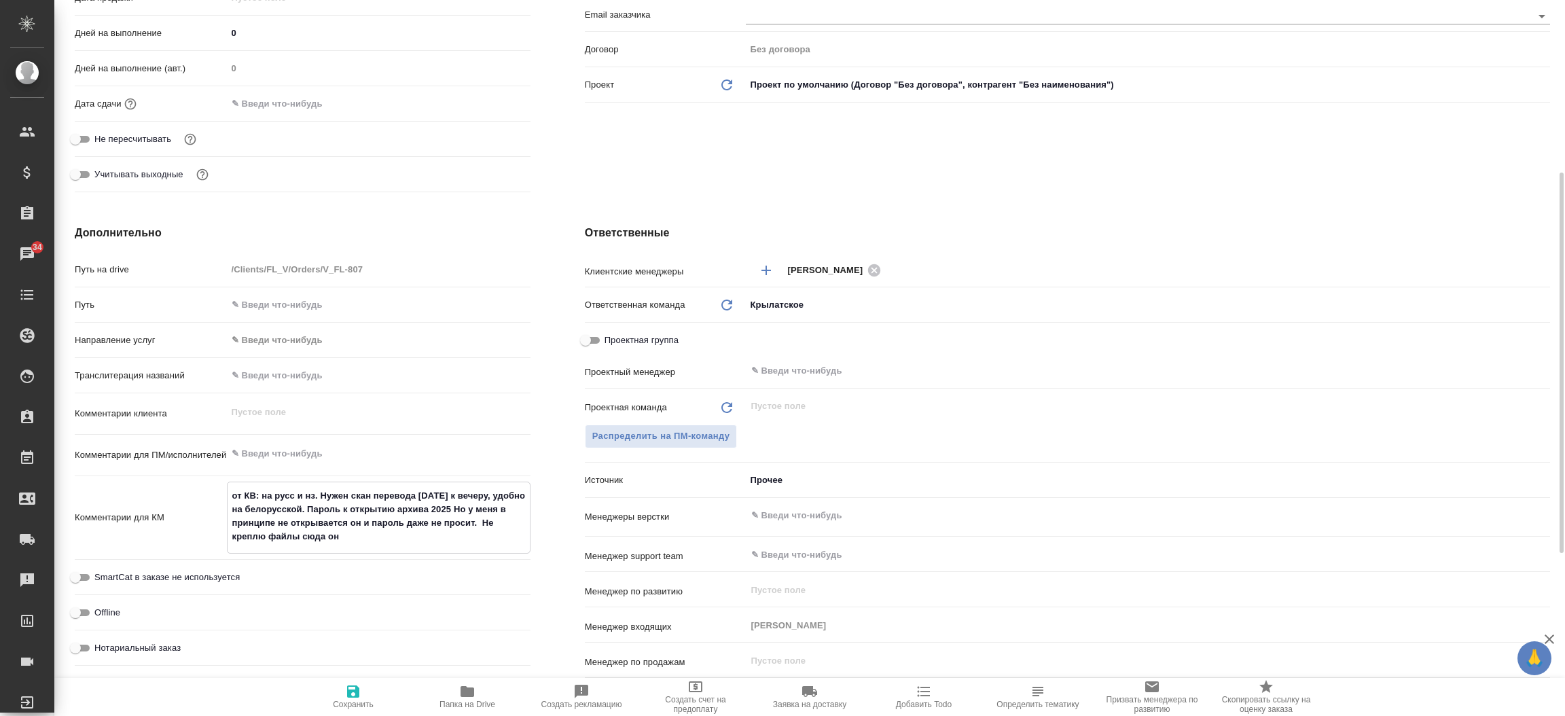
type textarea "x"
type textarea "от КВ: на русс и нз. Нужен скан перевода завтра к вечеру, удобно на белорусской…"
type textarea "x"
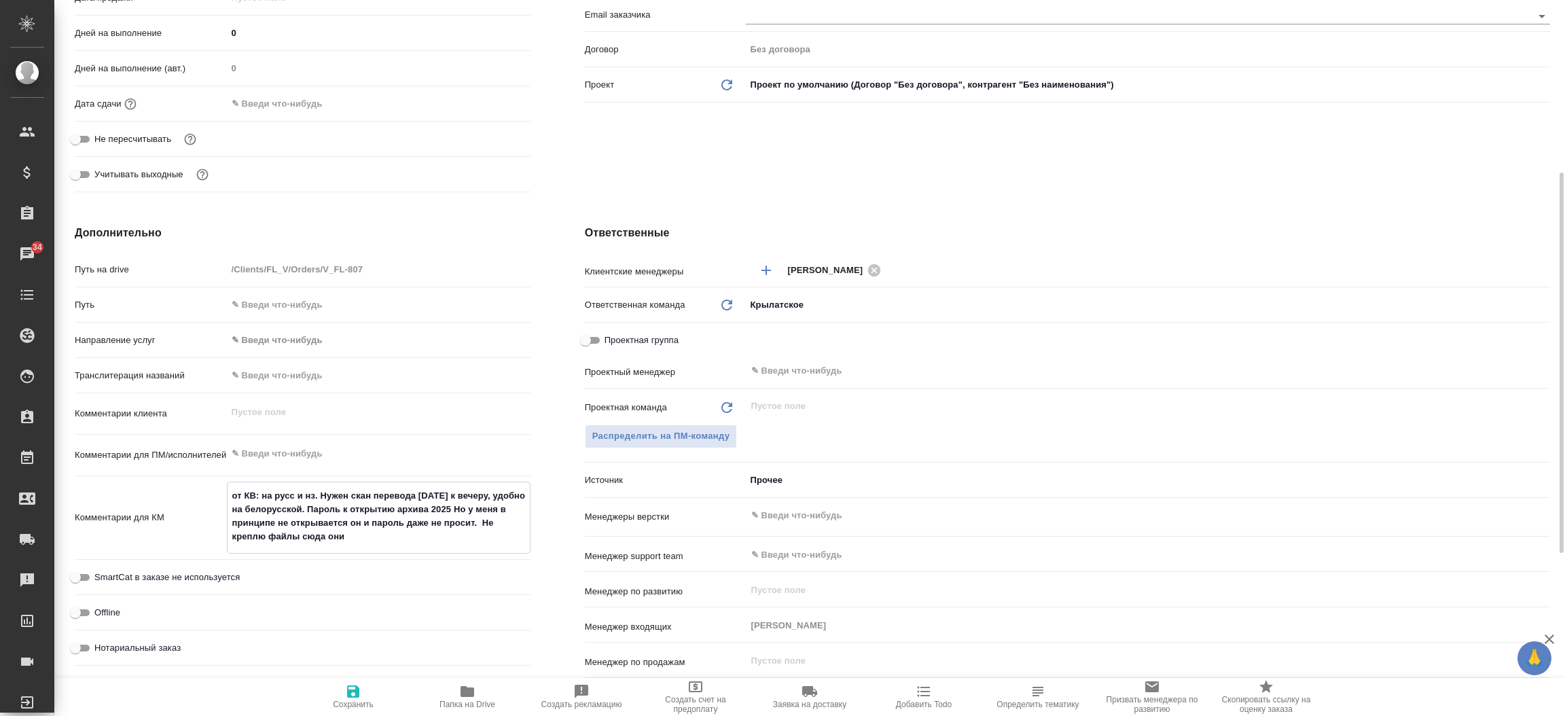
type textarea "x"
type textarea "от КВ: на русс и нз. Нужен скан перевода завтра к вечеру, удобно на белорусской…"
type textarea "x"
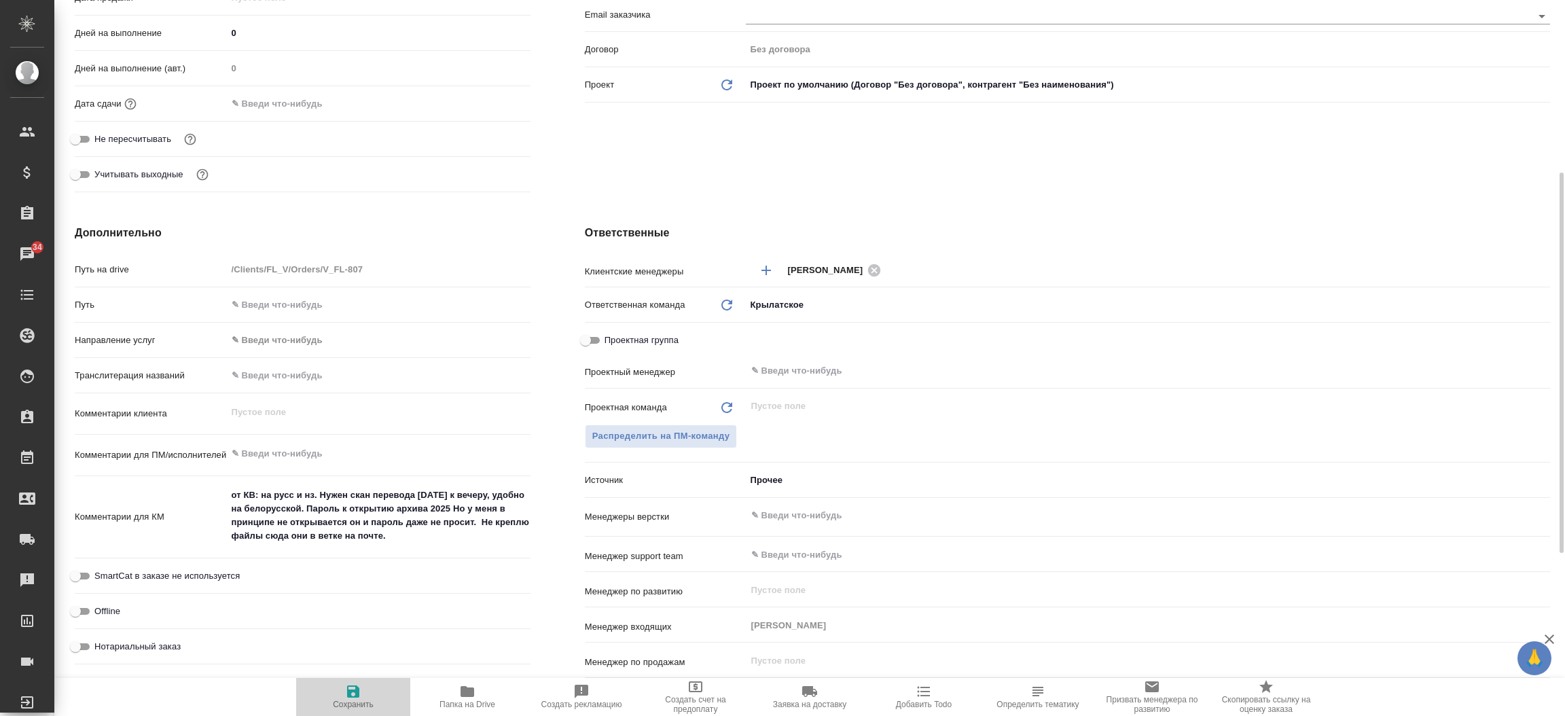
click at [358, 685] on icon "button" at bounding box center [353, 692] width 16 height 16
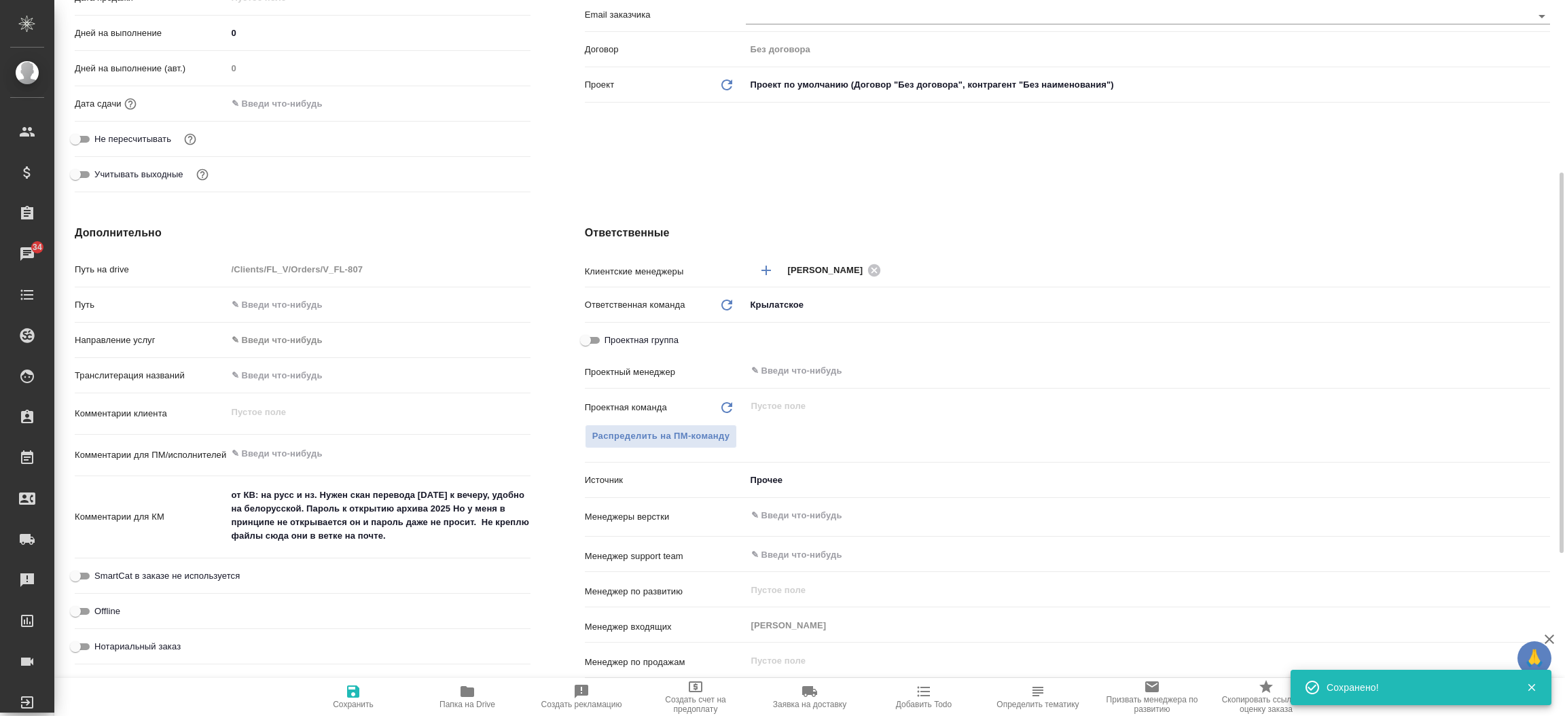
click at [576, 183] on div "Клиент Телефон заказчика +79151464853 Телеграм ФИО заказчика Не указано Email з…" at bounding box center [1068, 22] width 1020 height 405
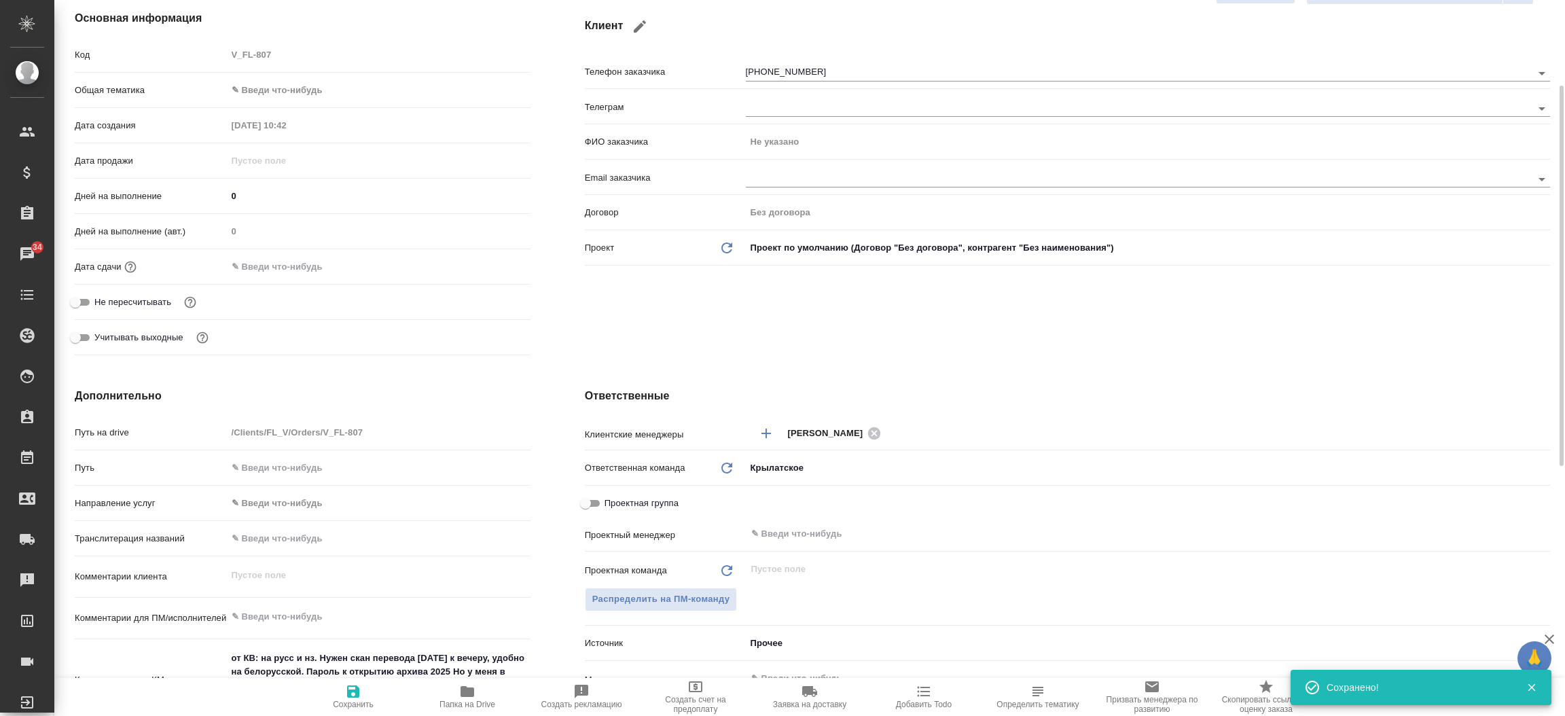
scroll to position [0, 0]
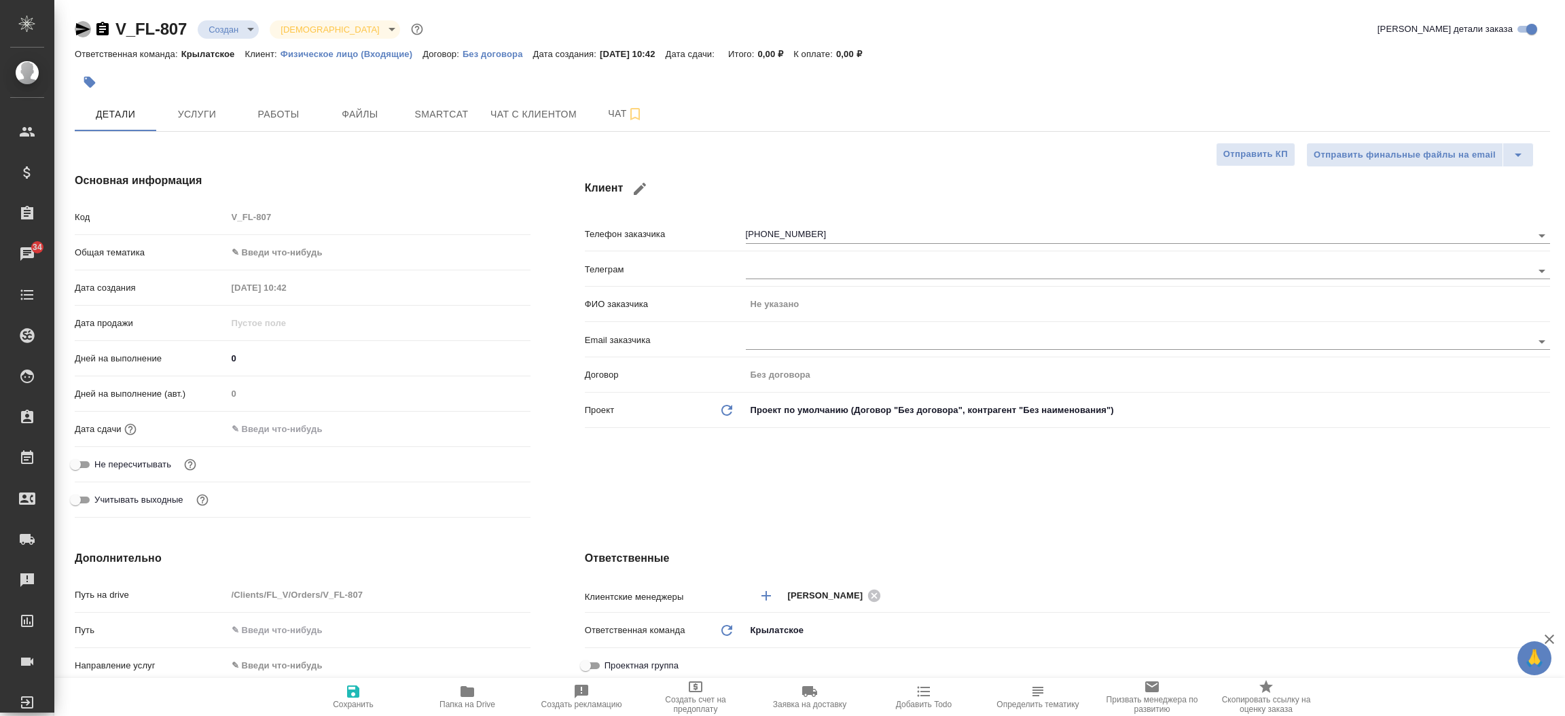
click at [84, 26] on icon "button" at bounding box center [83, 29] width 14 height 12
click at [637, 188] on icon "button" at bounding box center [640, 189] width 12 height 12
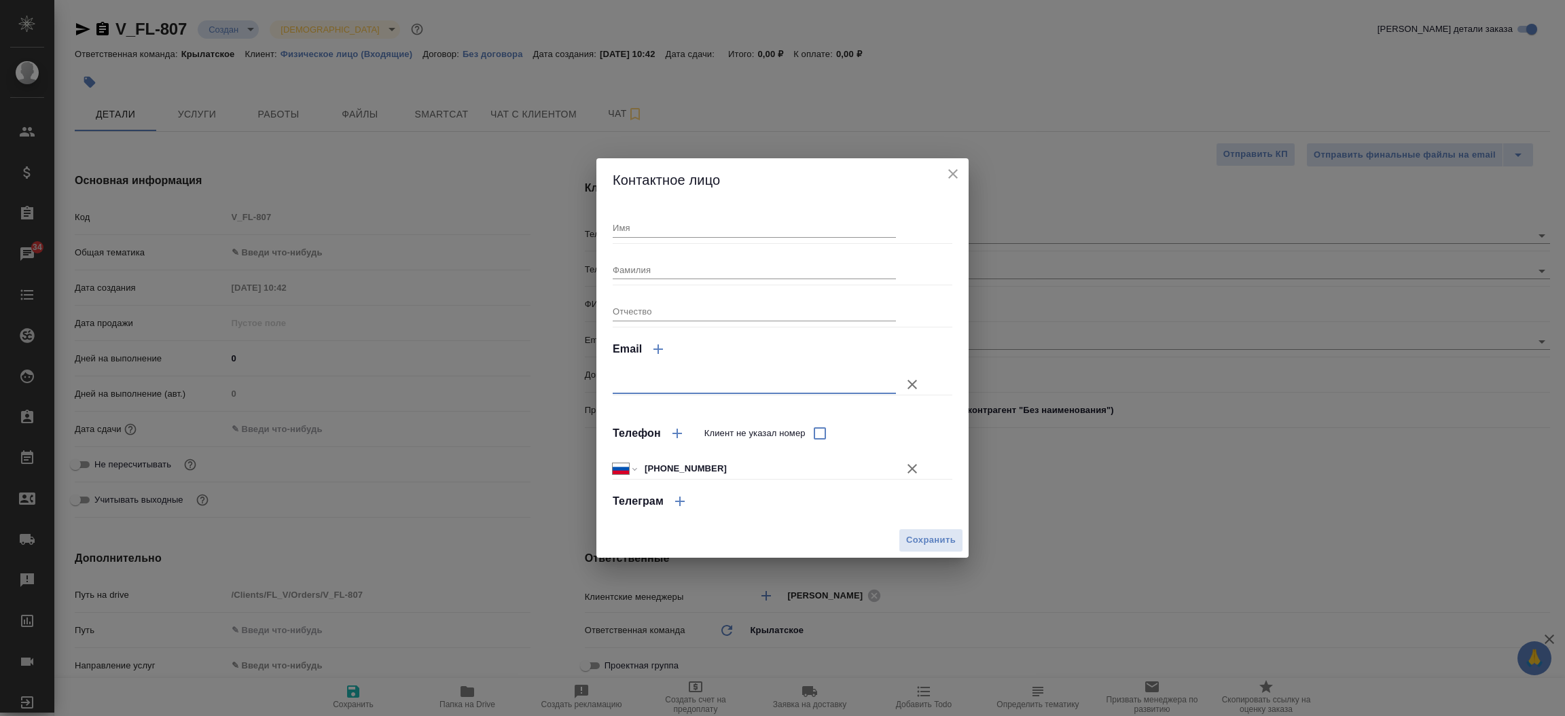
click at [749, 386] on input "text" at bounding box center [754, 384] width 283 height 19
paste input "[EMAIL_ADDRESS][DOMAIN_NAME]"
click at [903, 534] on button "Сохранить" at bounding box center [931, 541] width 65 height 24
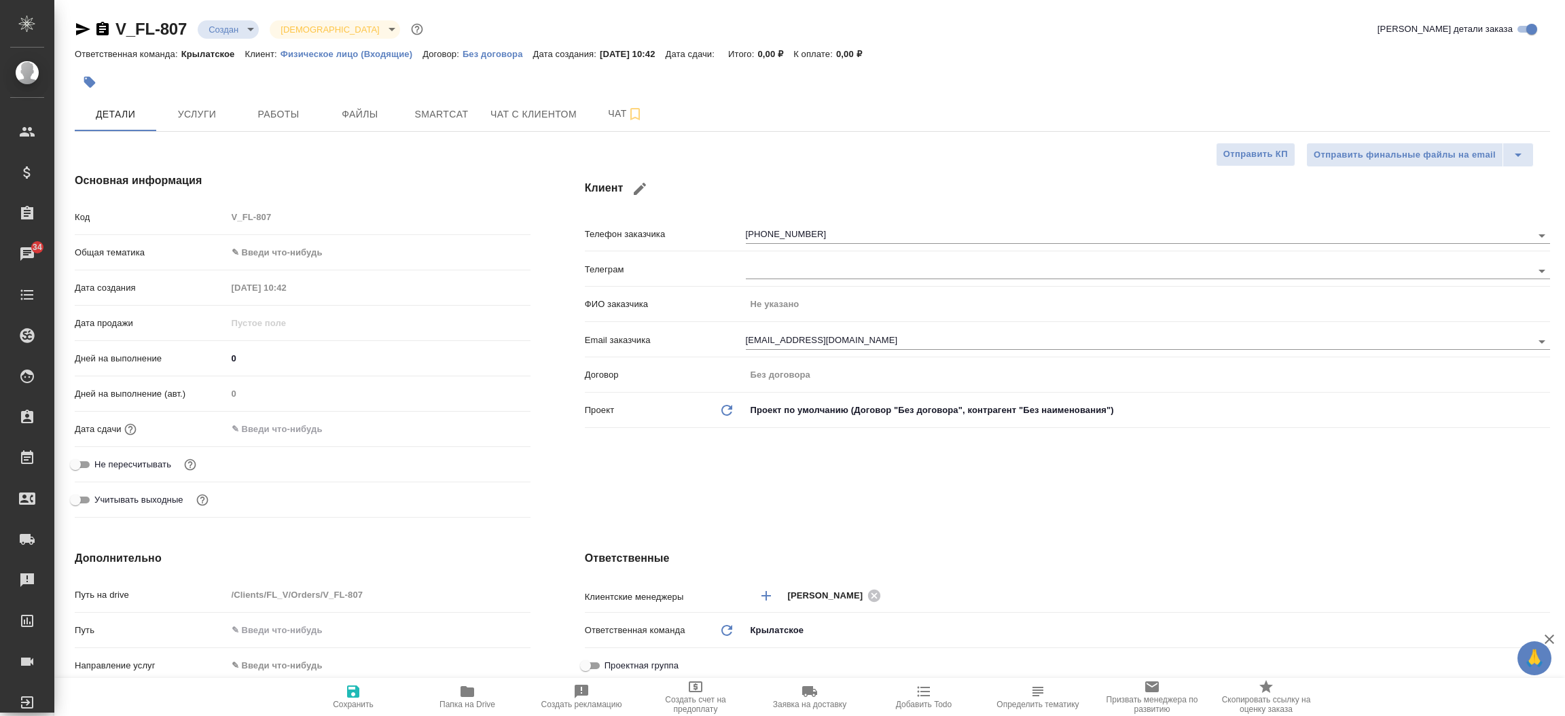
click at [648, 195] on button "button" at bounding box center [640, 189] width 33 height 33
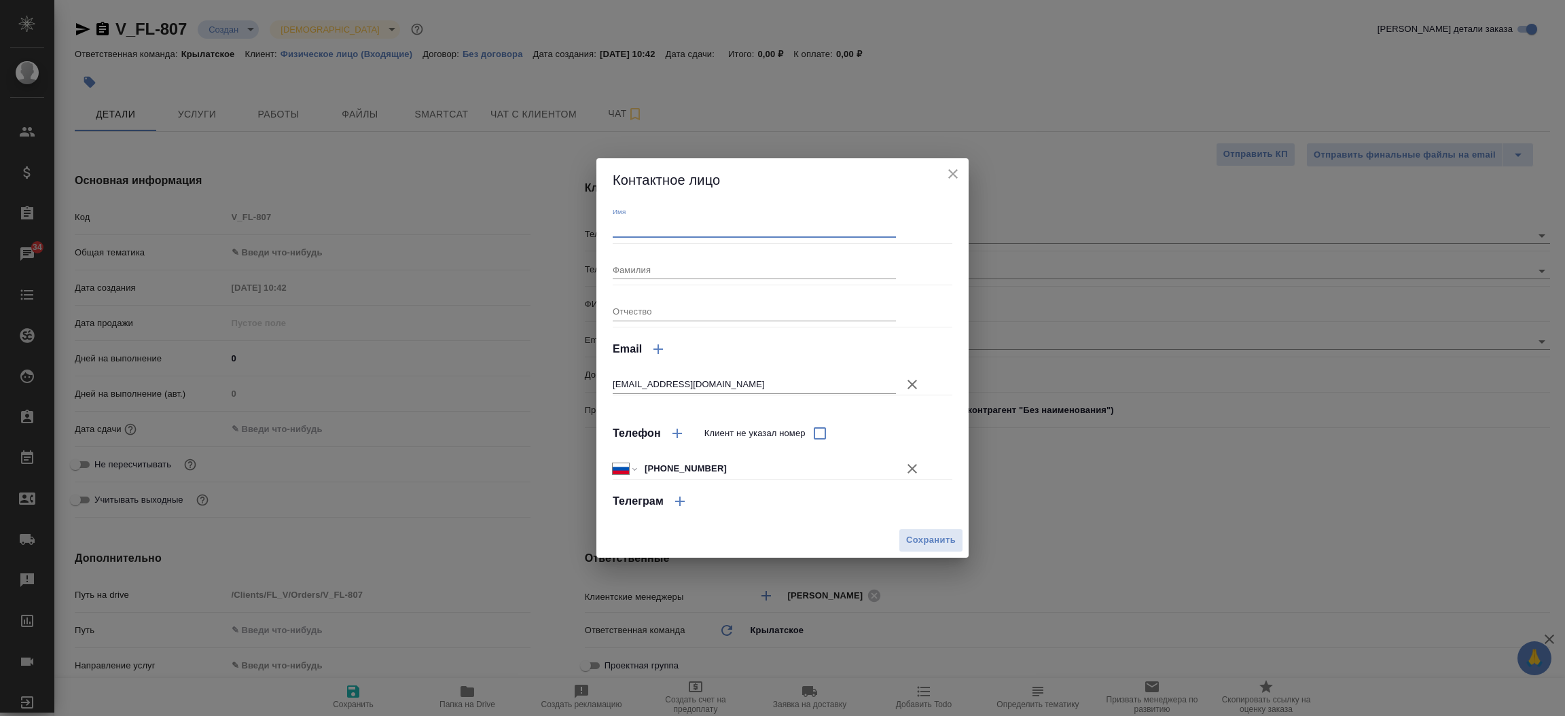
click at [683, 232] on input "Имя" at bounding box center [754, 227] width 283 height 19
click at [666, 271] on input "Фамилия" at bounding box center [754, 269] width 283 height 19
click at [924, 544] on span "Сохранить" at bounding box center [931, 541] width 50 height 16
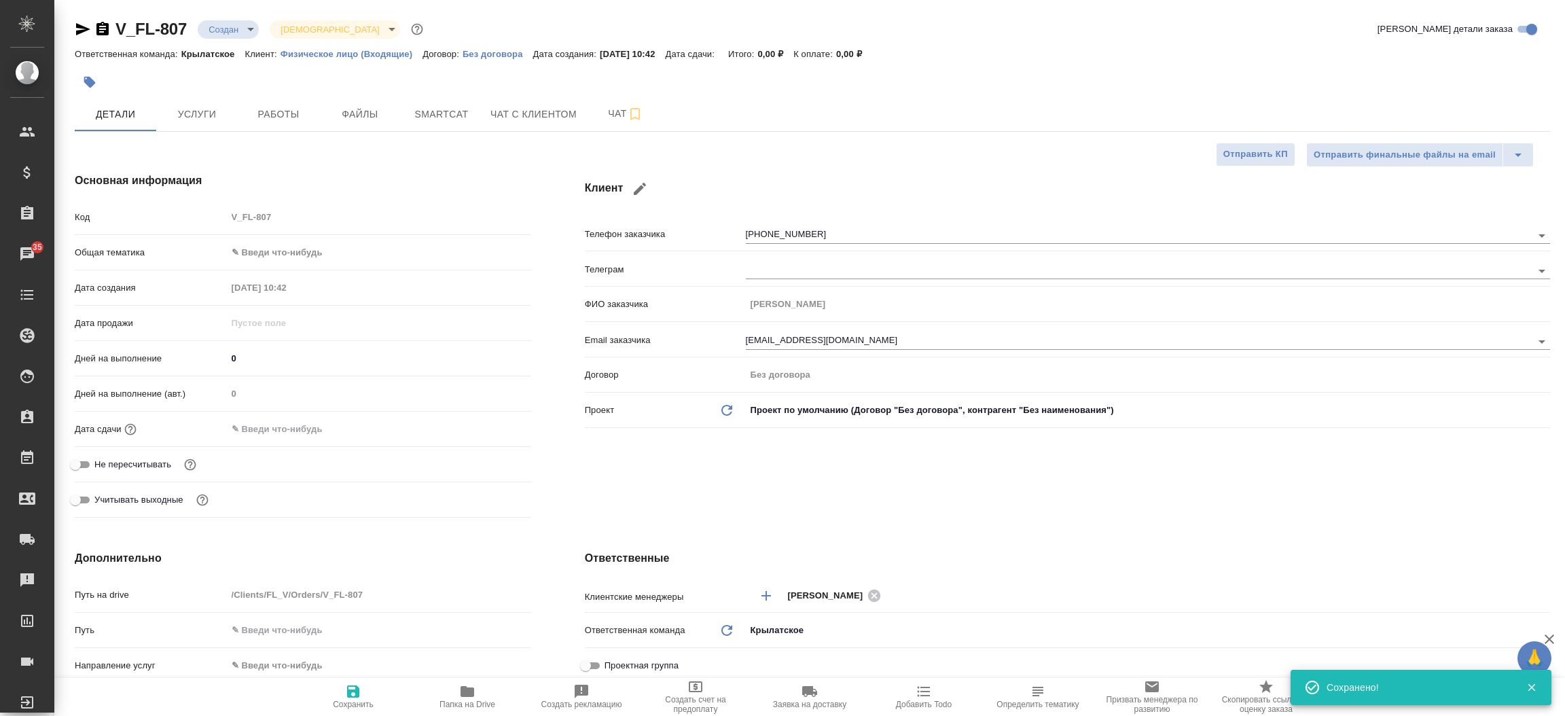
click at [682, 500] on div "Клиент Телефон заказчика +79151464853 Телеграм ФИО заказчика Кайтукова Ольга Em…" at bounding box center [1068, 347] width 1020 height 405
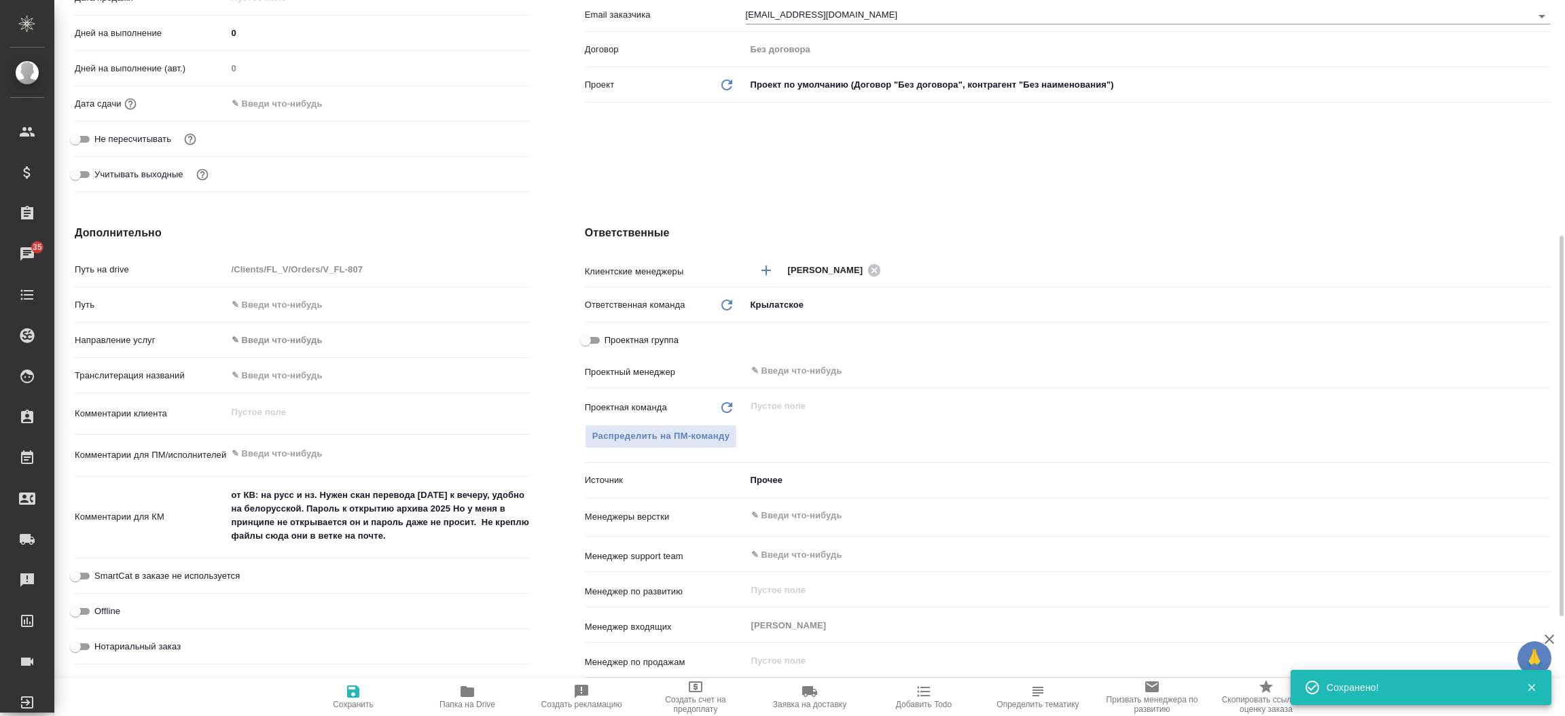
scroll to position [367, 0]
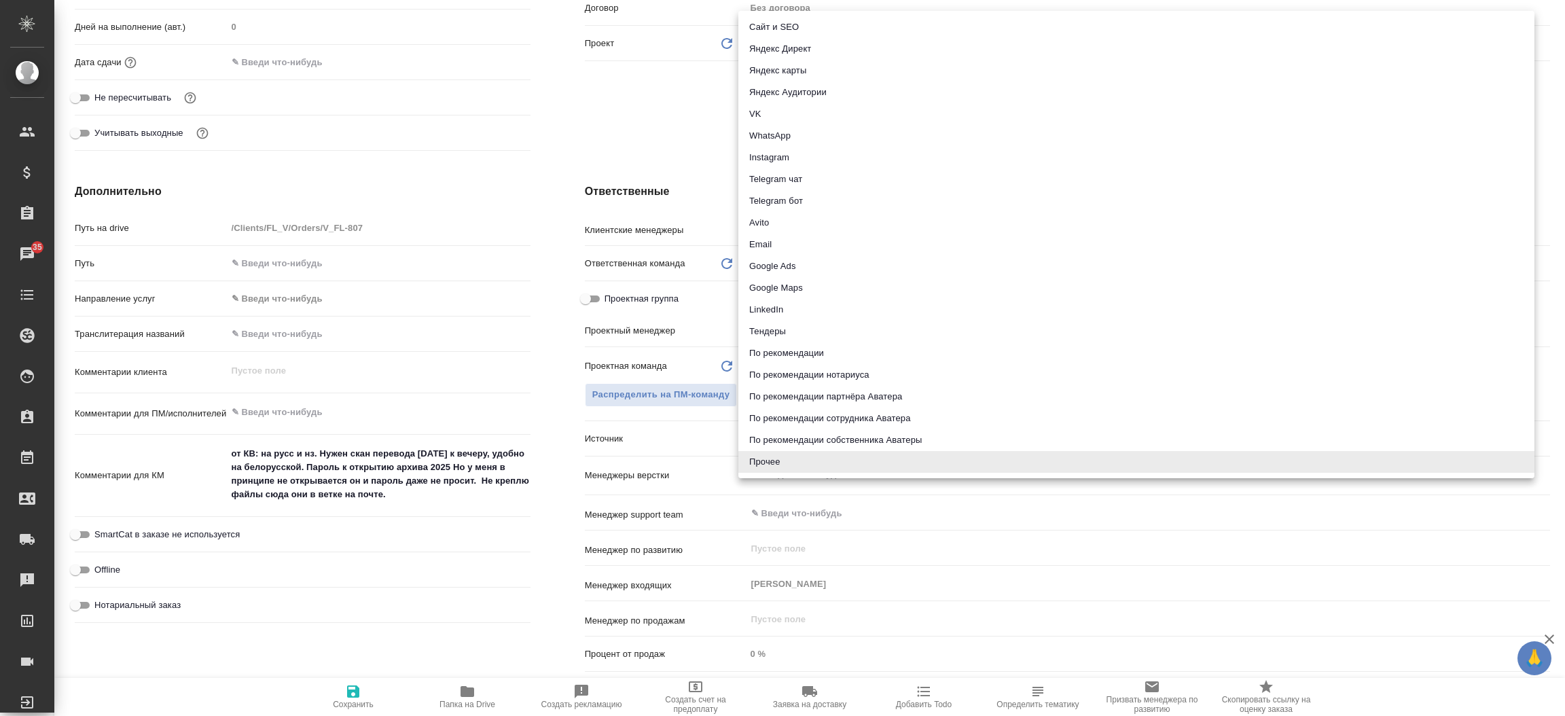
click at [762, 436] on body "🙏 .cls-1 fill:#fff; AWATERA Прутько Ирина i.prutko Клиенты Спецификации Заказы …" at bounding box center [782, 358] width 1565 height 716
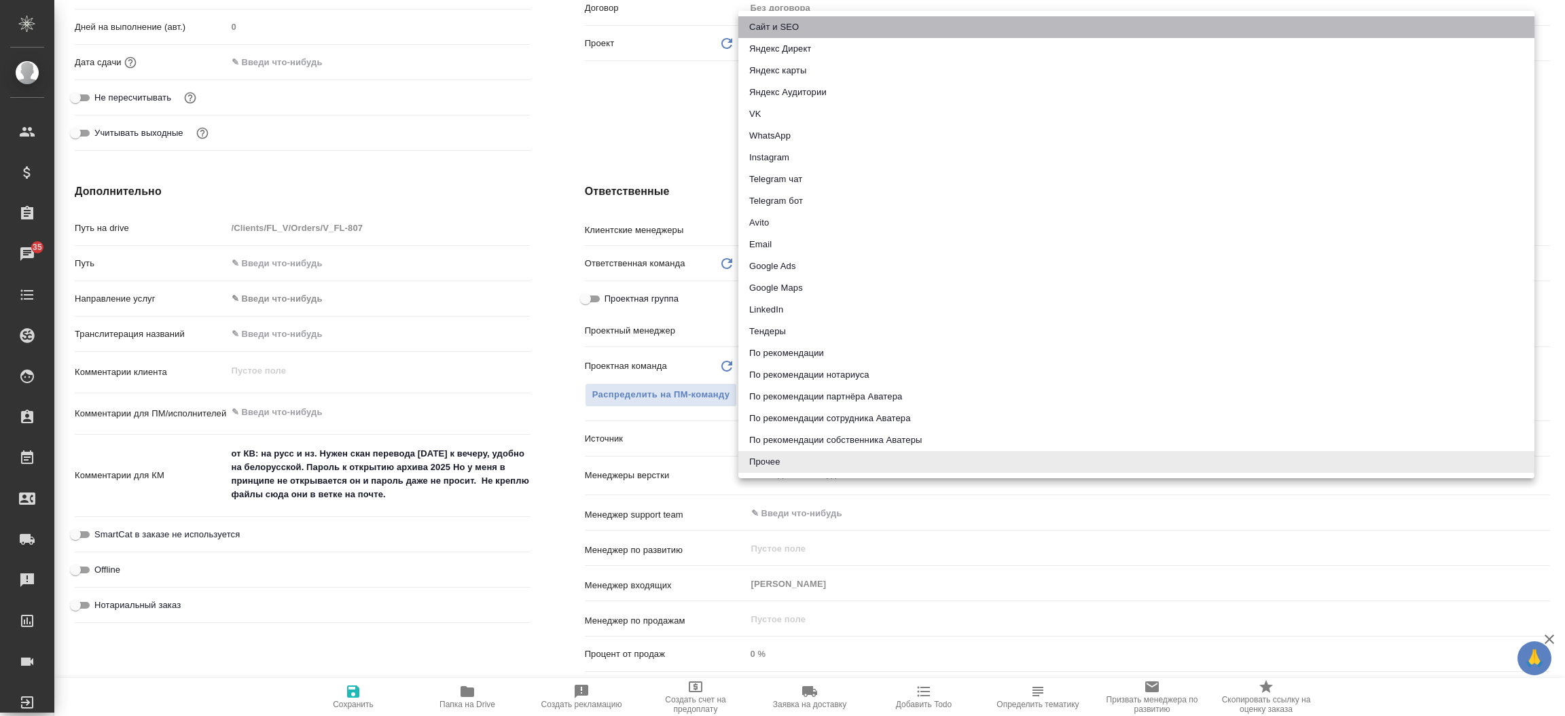
click at [764, 20] on li "Сайт и SEO" at bounding box center [1137, 27] width 796 height 22
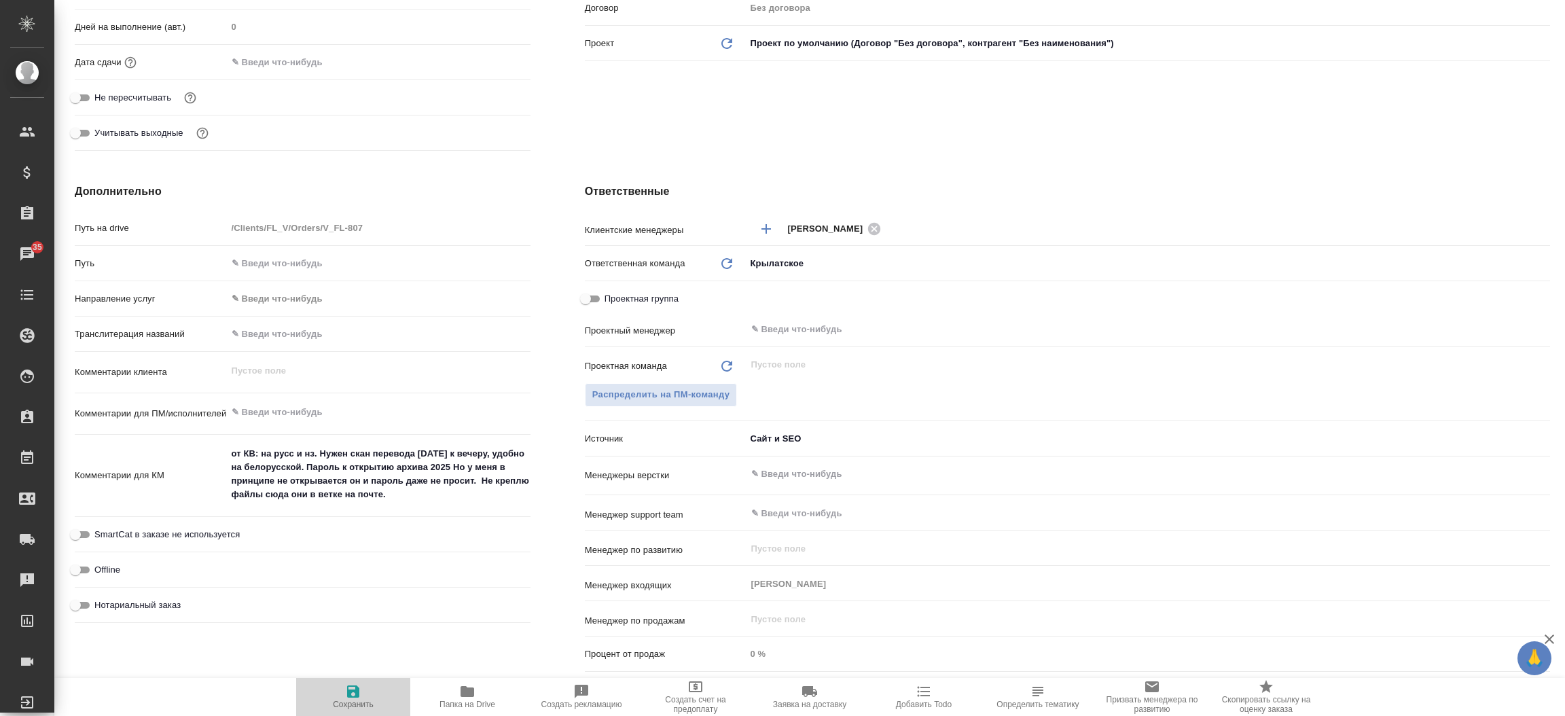
click at [354, 692] on icon "button" at bounding box center [353, 692] width 12 height 12
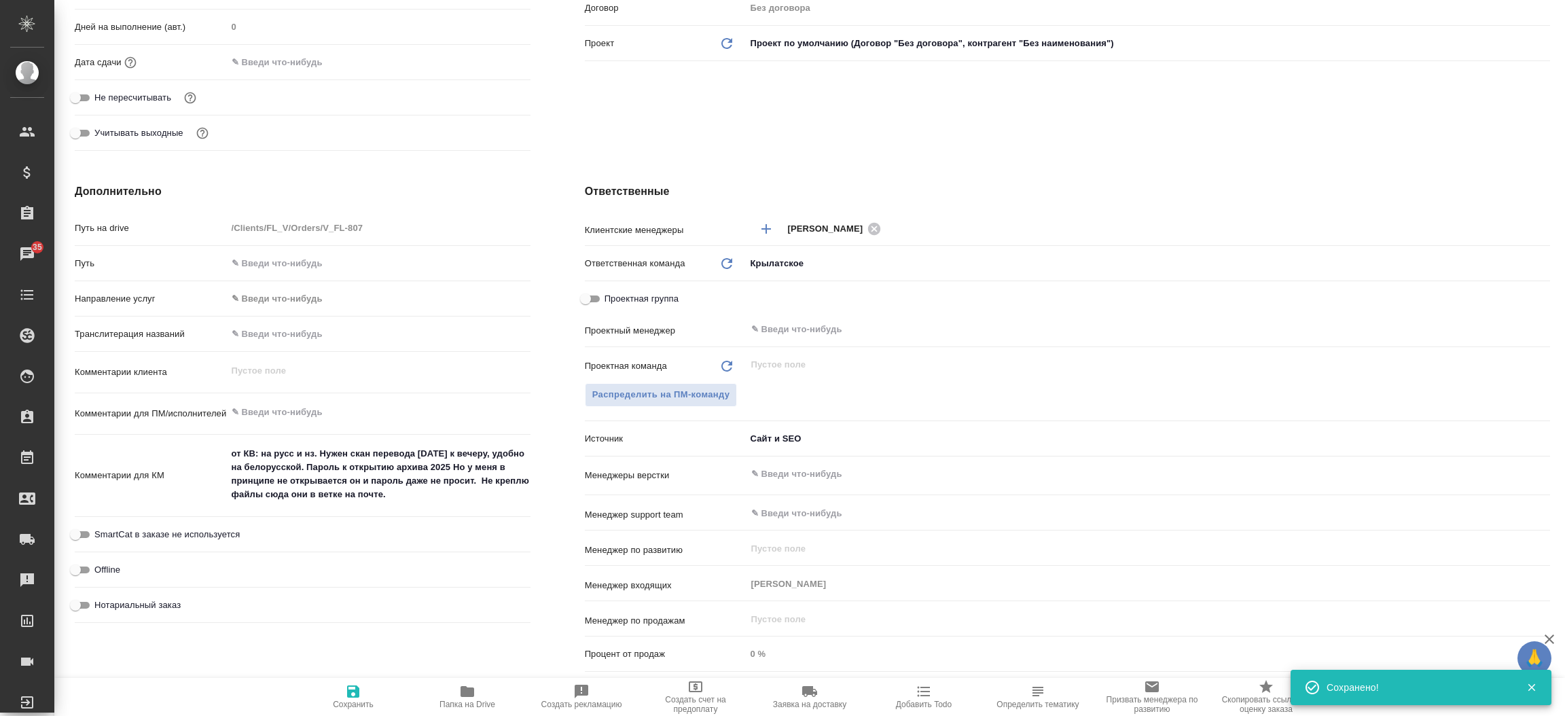
click at [558, 410] on div "Ответственные Клиентские менеджеры Касымов Тимур ​ Ответственная команда Обнови…" at bounding box center [1068, 430] width 1020 height 548
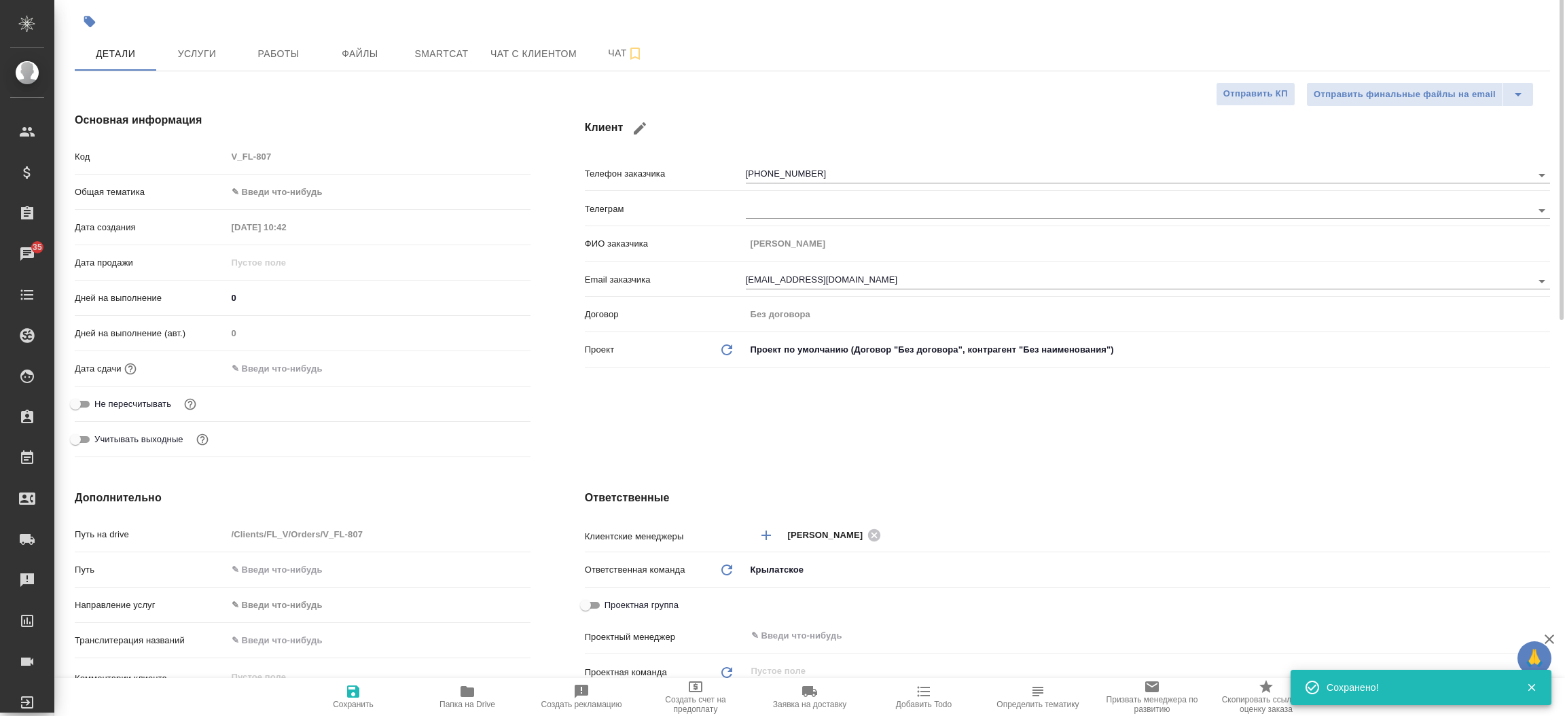
scroll to position [0, 0]
